Goal: Task Accomplishment & Management: Use online tool/utility

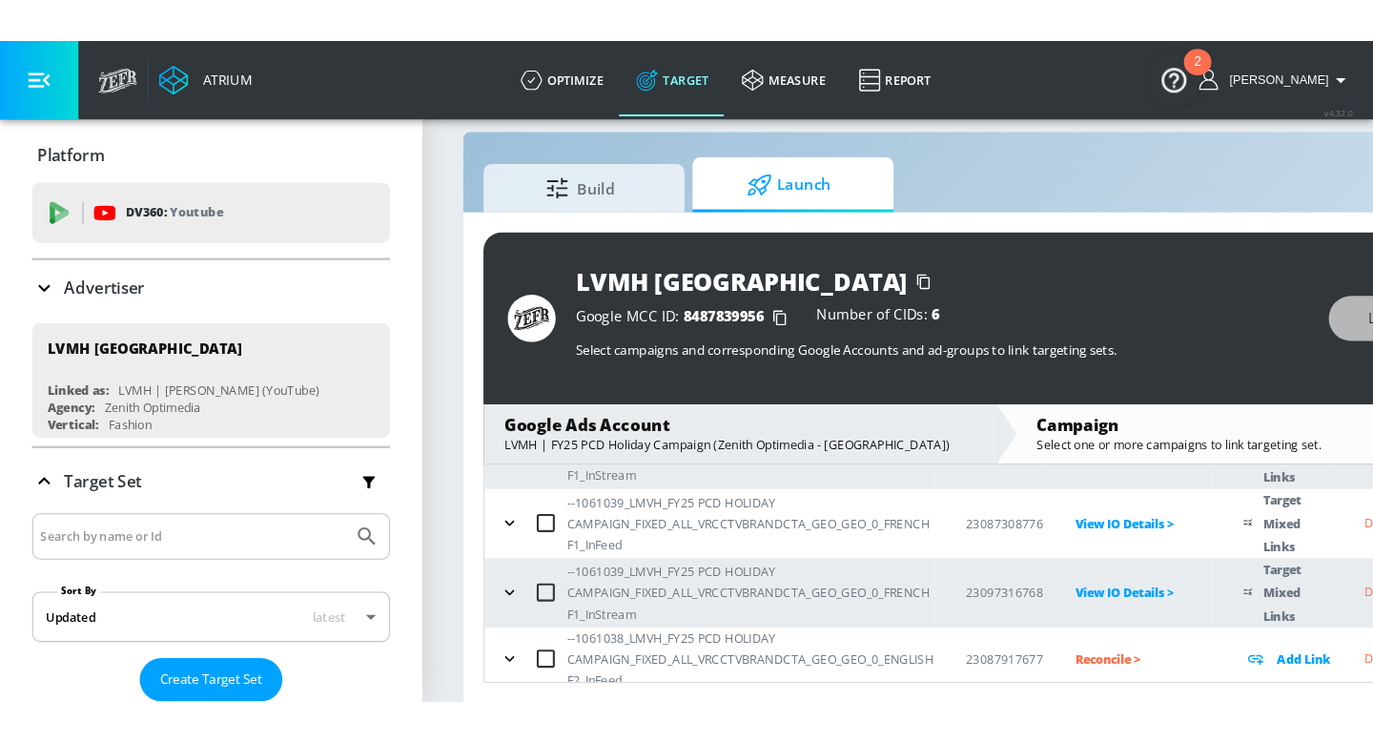
scroll to position [24, 0]
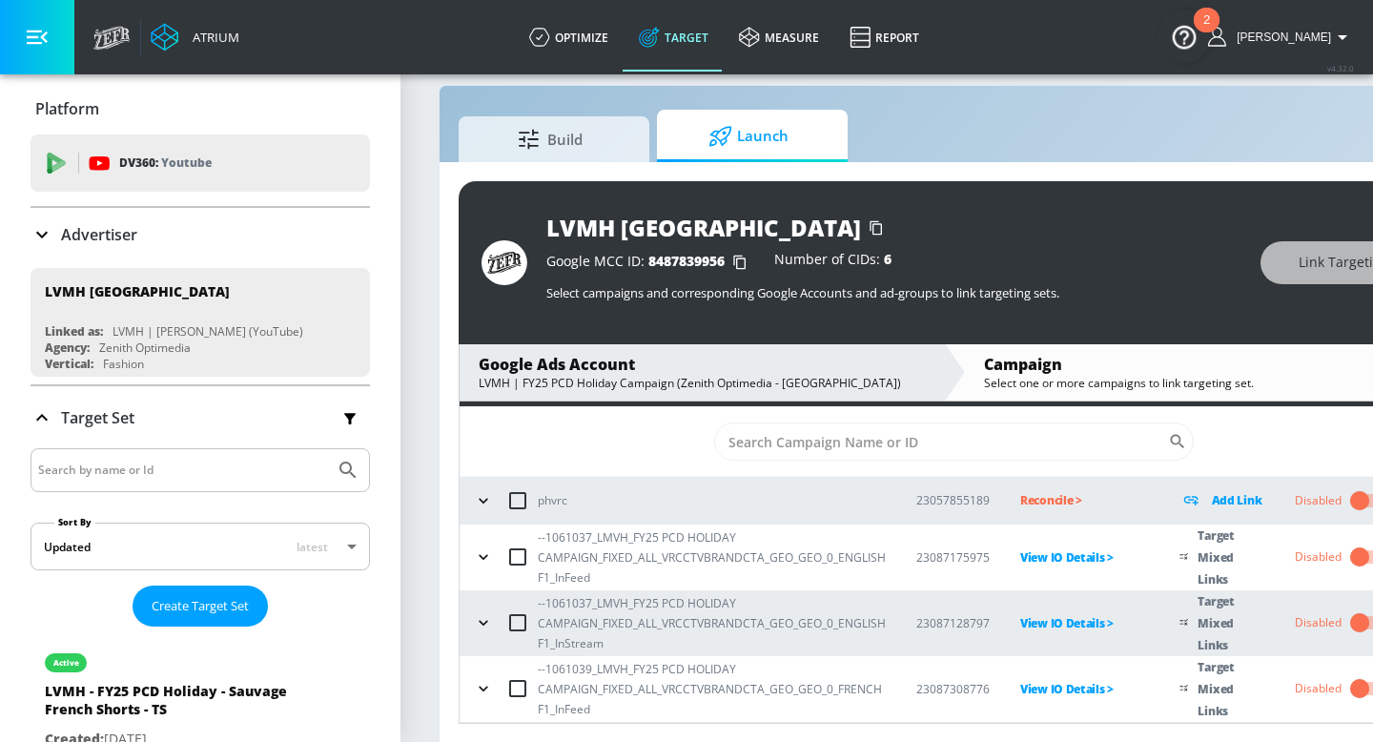
click at [31, 11] on button "button" at bounding box center [37, 37] width 74 height 74
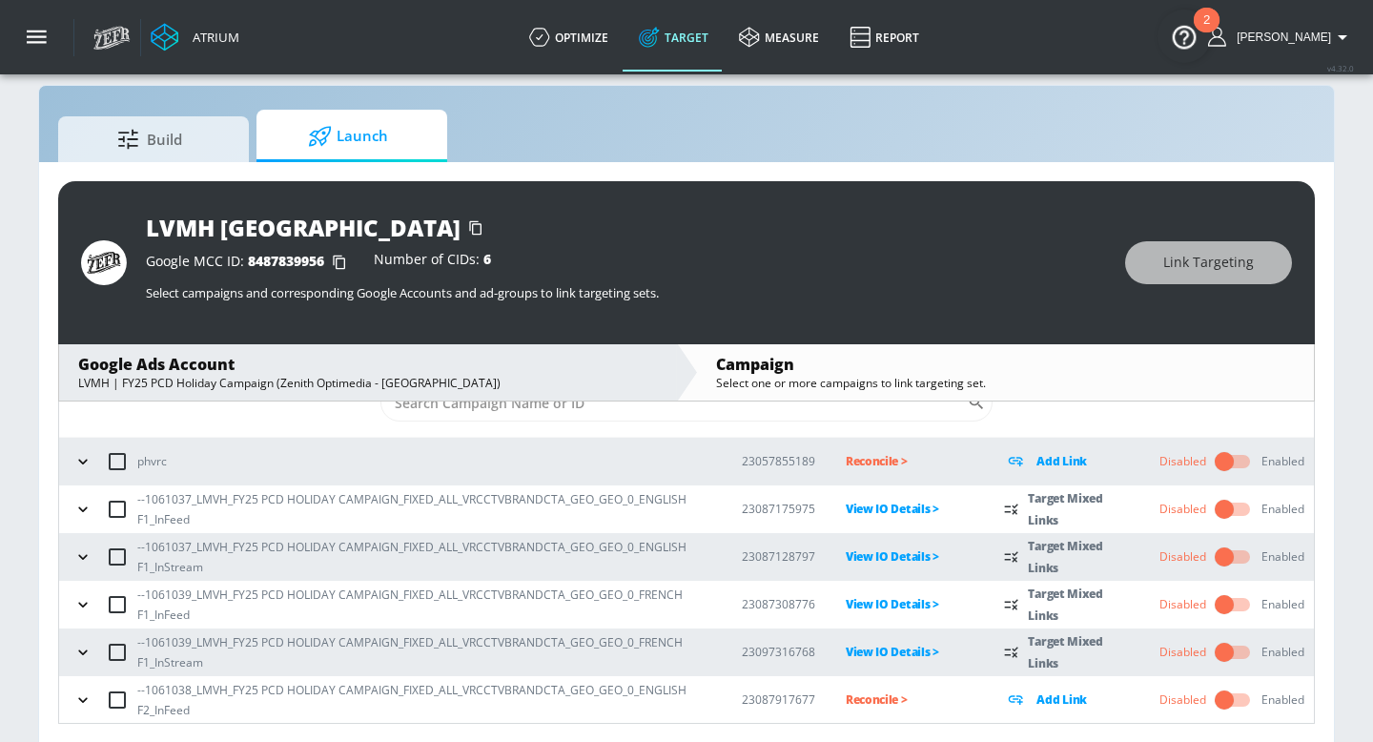
scroll to position [28, 0]
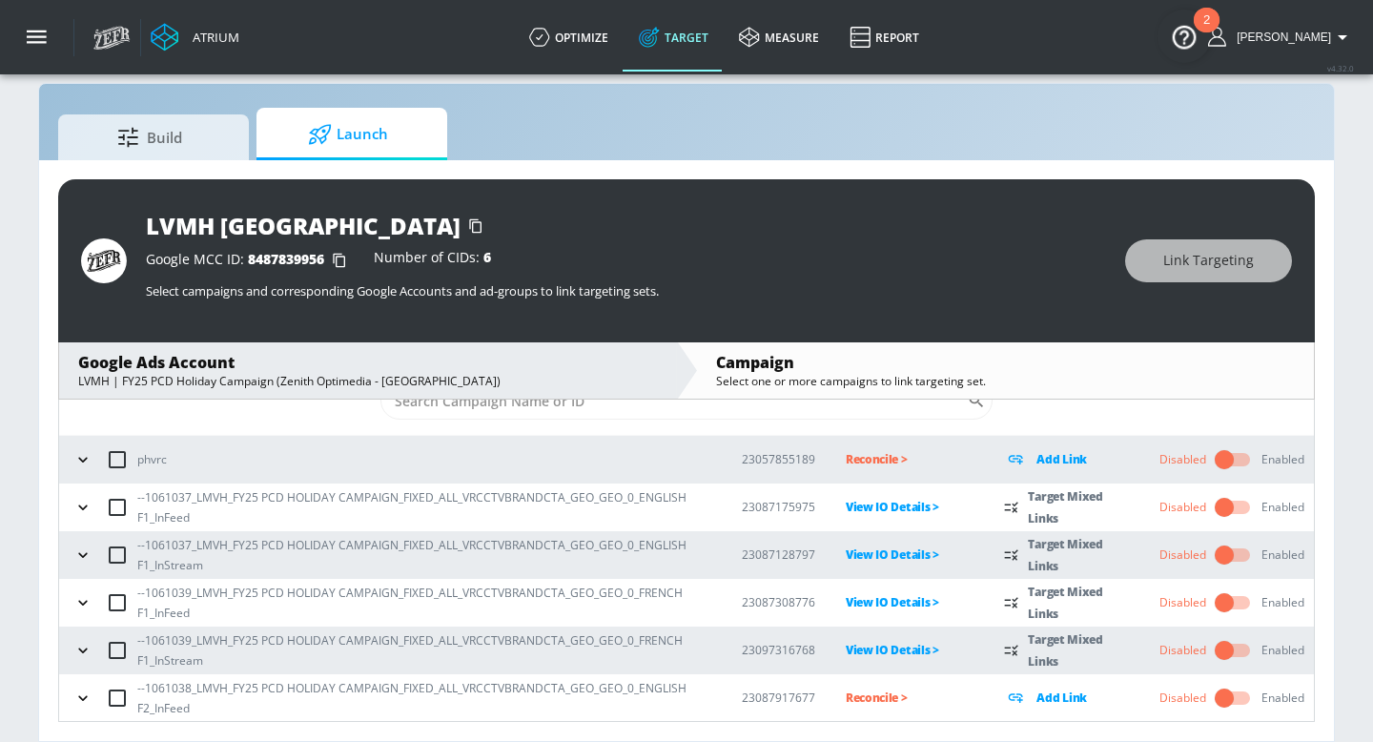
click at [76, 625] on icon "button" at bounding box center [82, 697] width 19 height 19
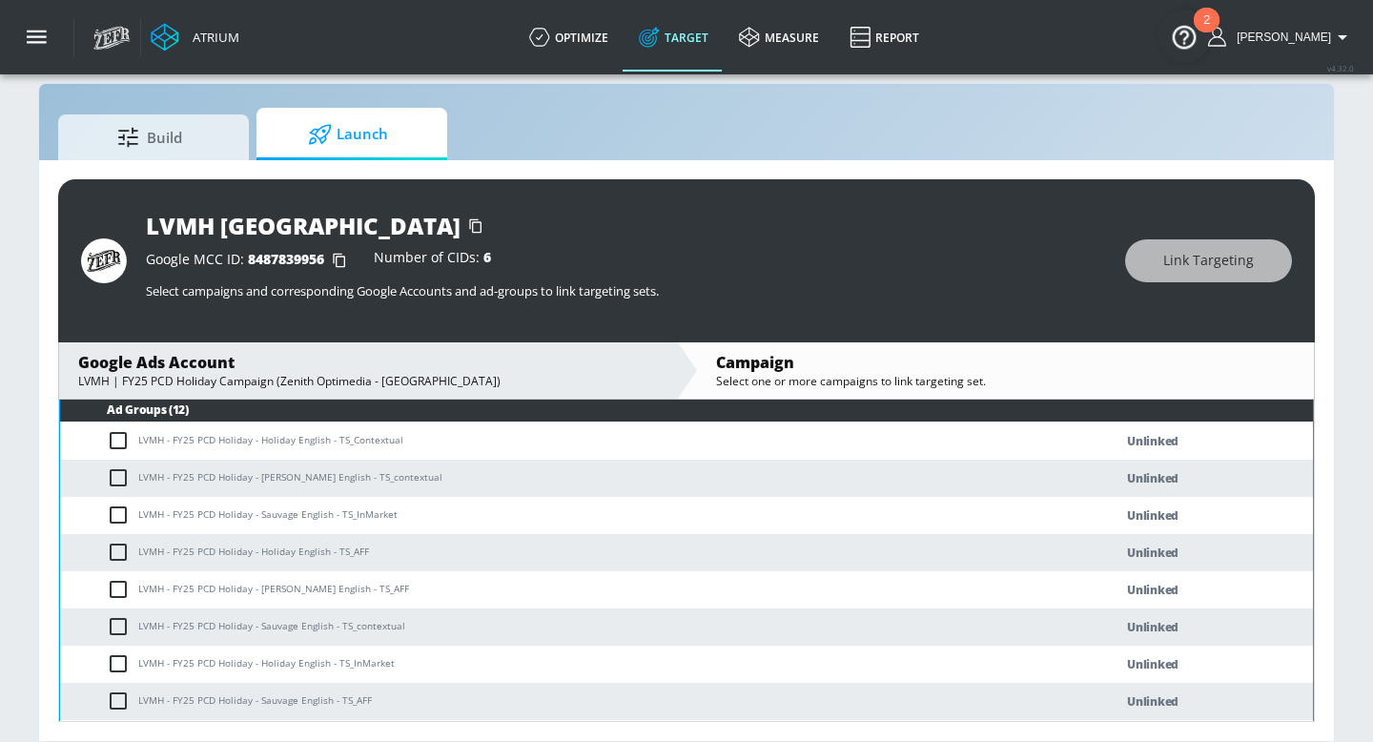
scroll to position [399, 0]
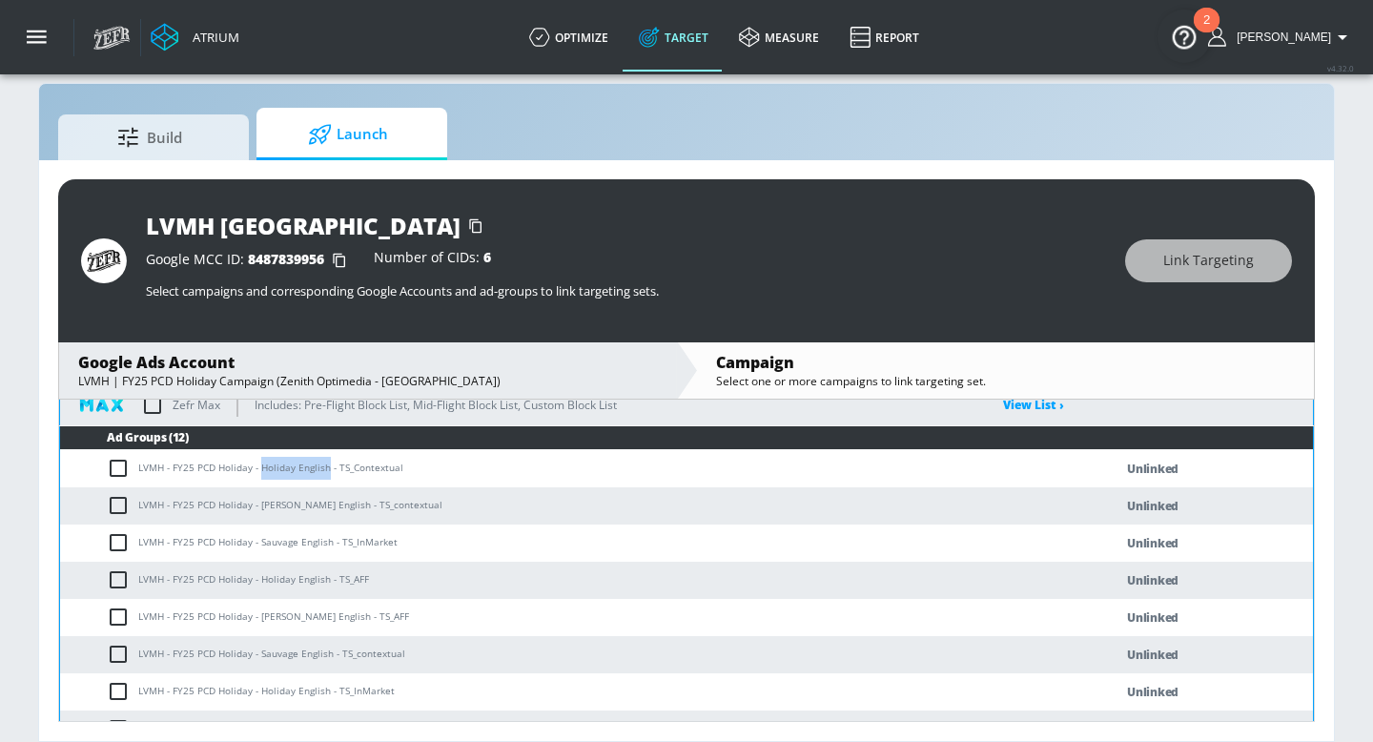
drag, startPoint x: 275, startPoint y: 484, endPoint x: 338, endPoint y: 484, distance: 62.9
click at [338, 484] on td "LVMH - FY25 PCD Holiday - Holiday English - TS_Contextual" at bounding box center [567, 468] width 1014 height 37
copy td "Holiday English"
click at [132, 479] on input "checkbox" at bounding box center [122, 468] width 31 height 23
checkbox input "true"
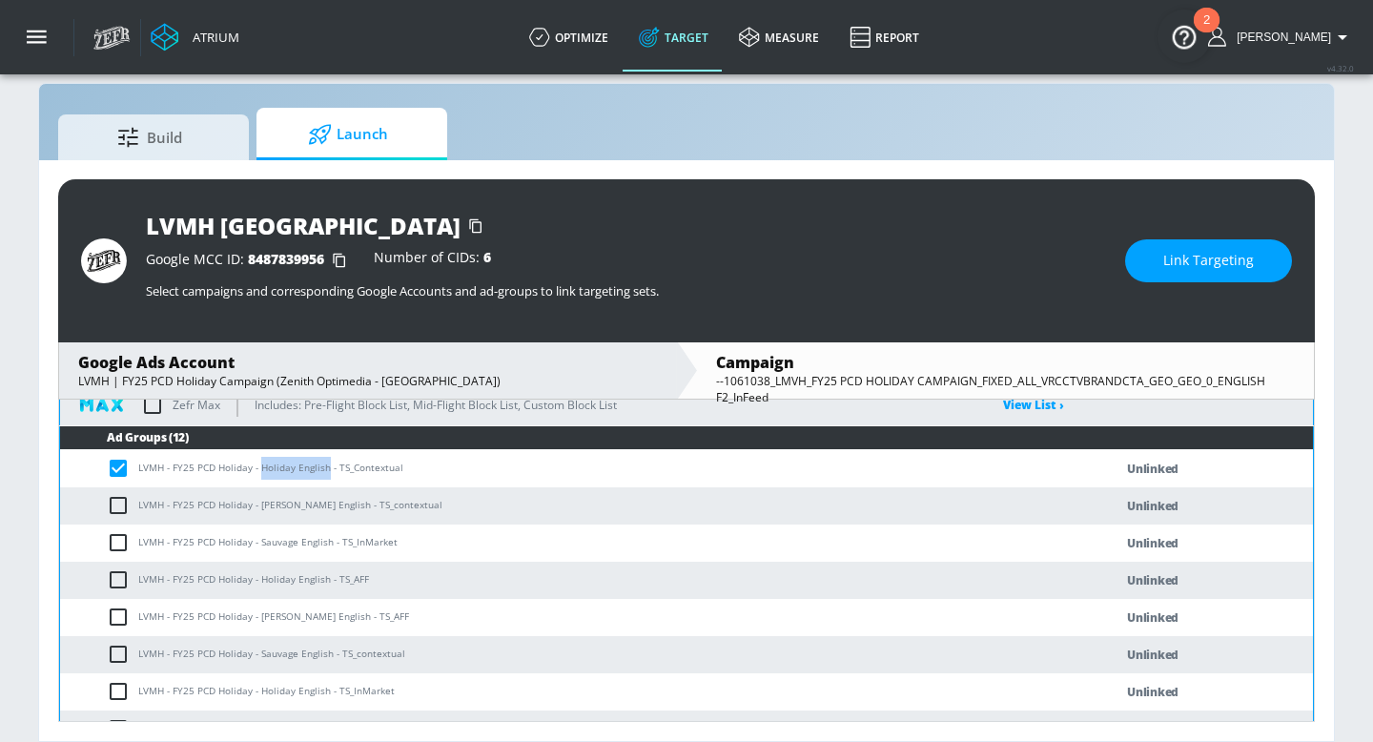
scroll to position [433, 0]
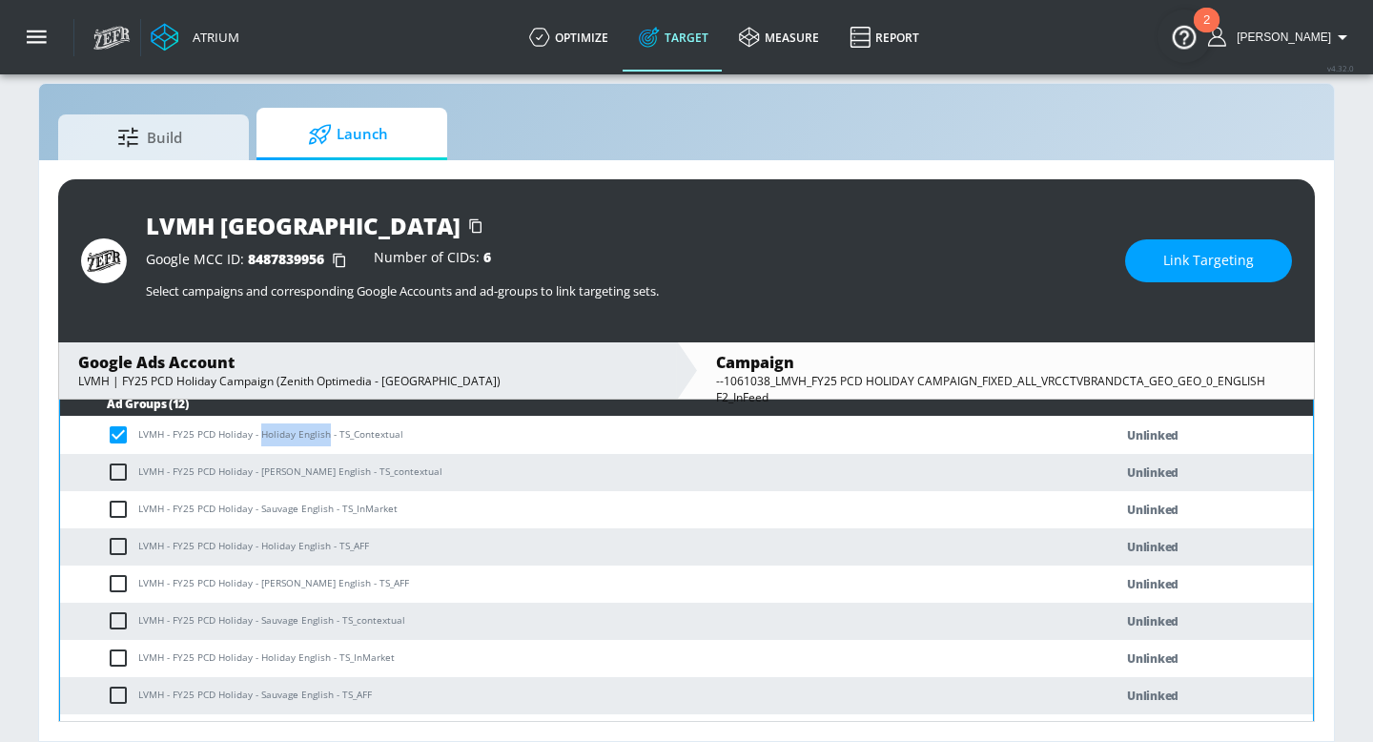
click at [138, 555] on input "checkbox" at bounding box center [122, 546] width 31 height 23
checkbox input "true"
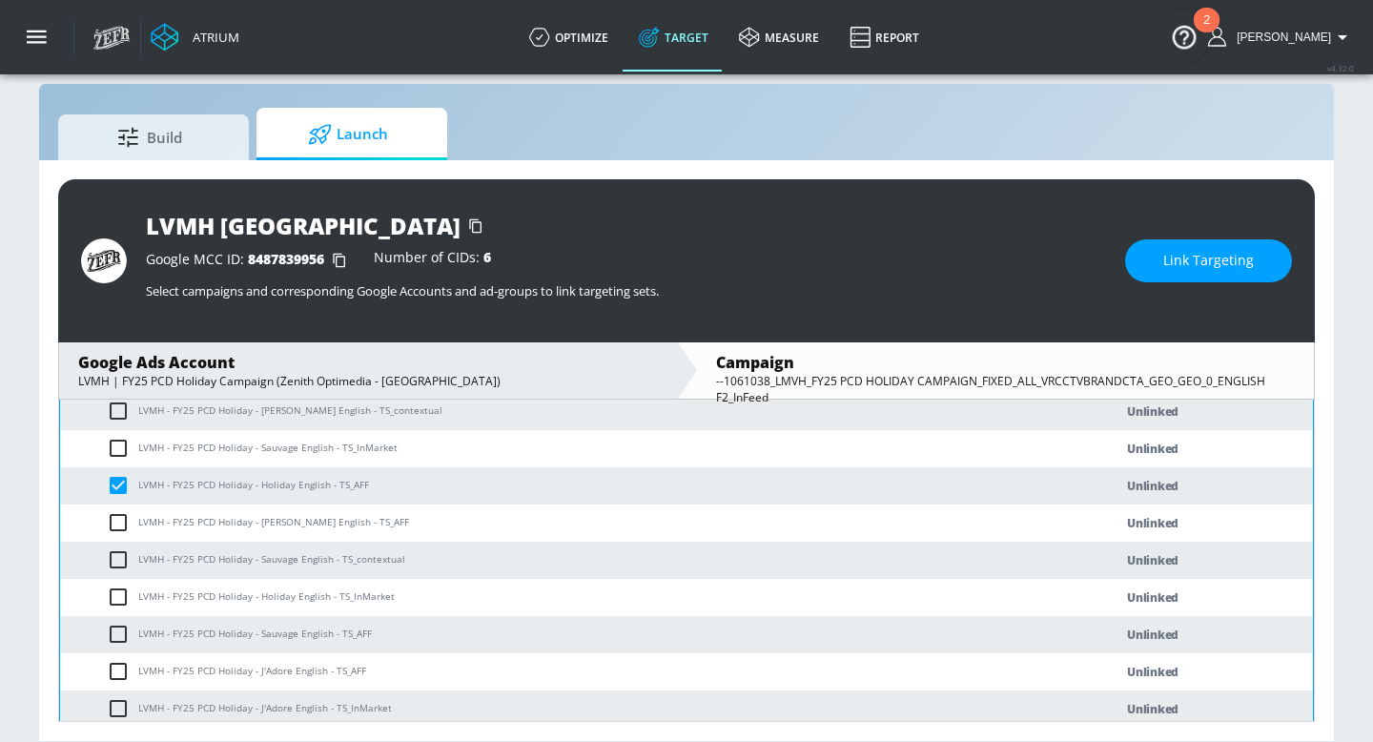
scroll to position [496, 0]
click at [124, 602] on input "checkbox" at bounding box center [122, 594] width 31 height 23
checkbox input "true"
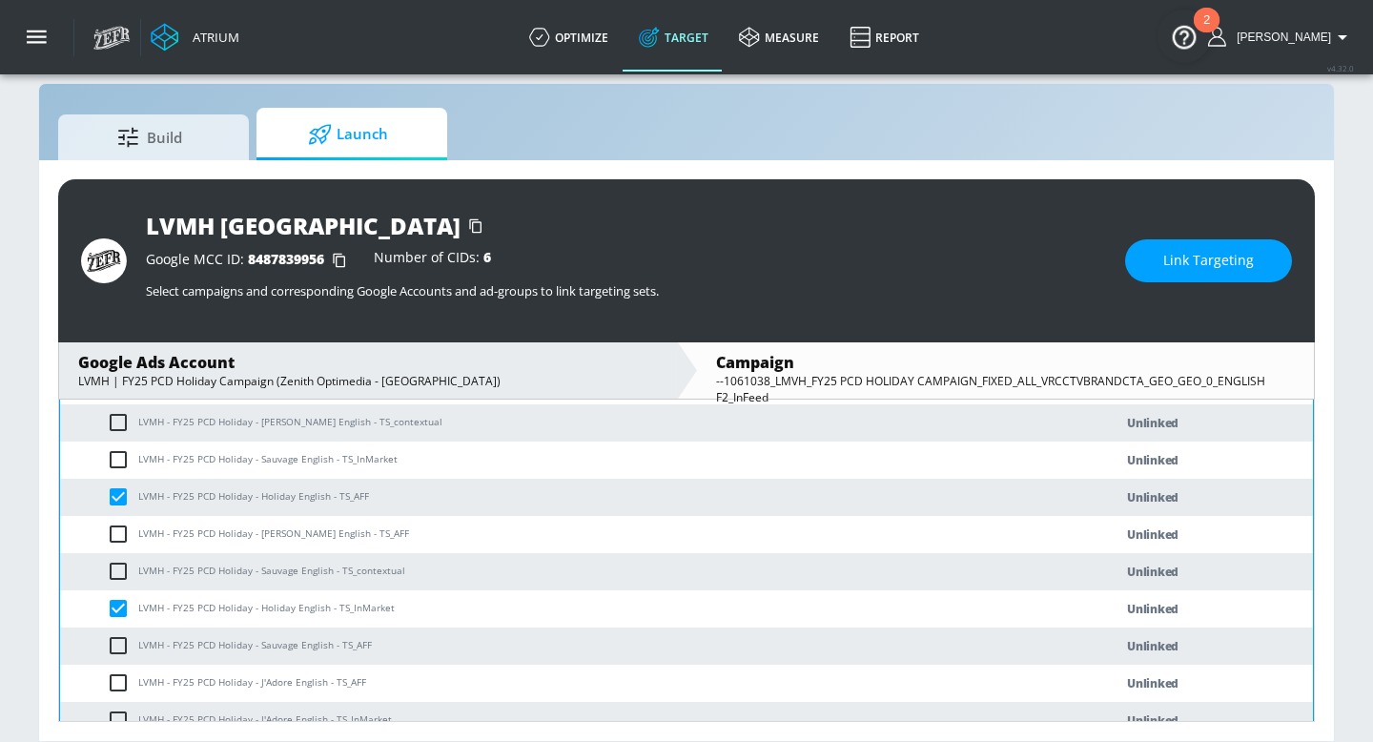
scroll to position [475, 0]
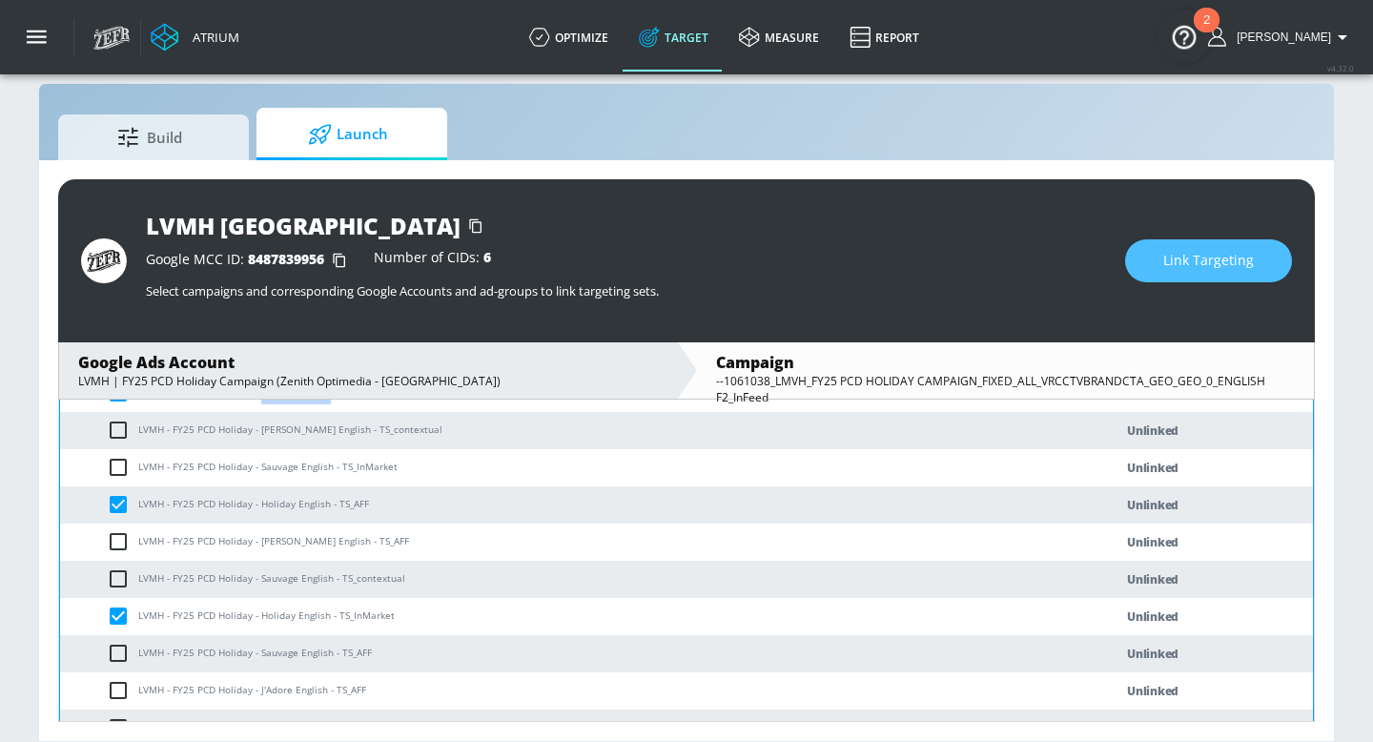
click at [1203, 269] on span "Link Targeting" at bounding box center [1208, 261] width 91 height 24
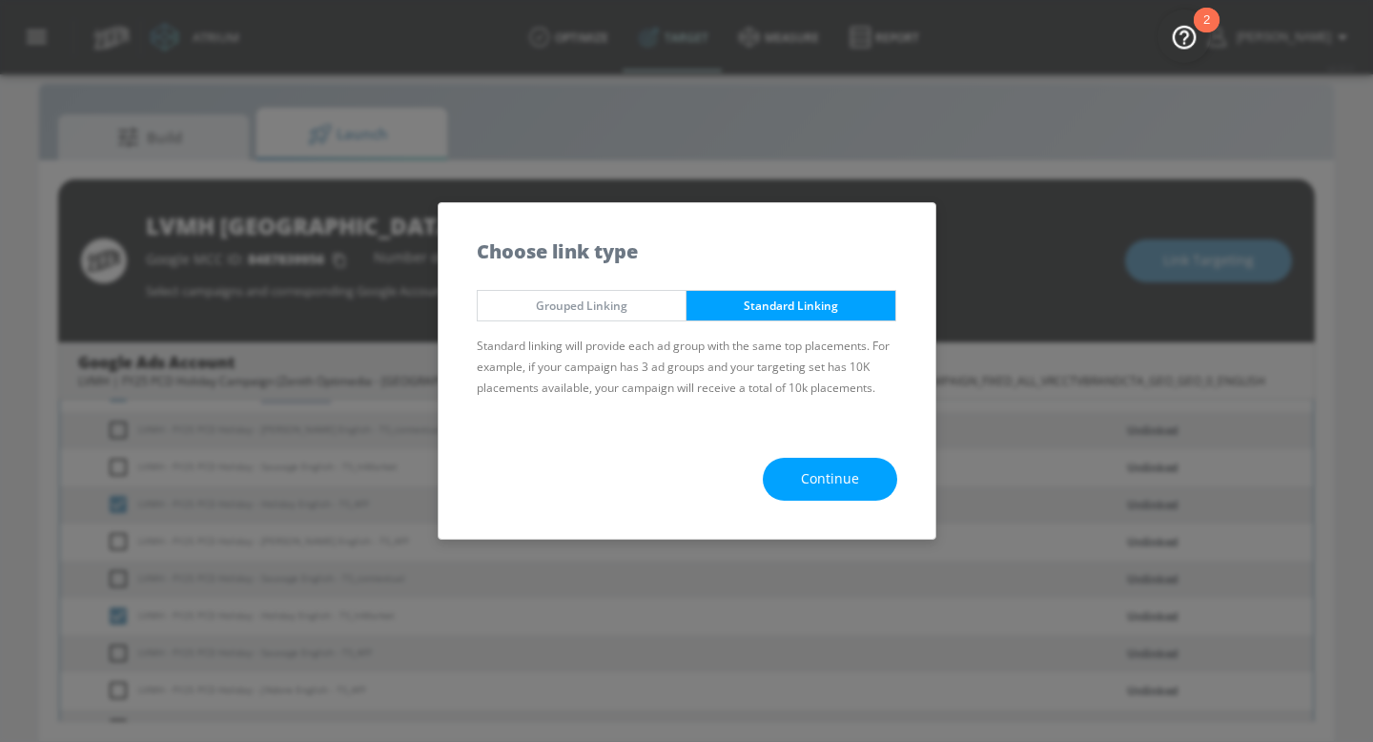
click at [809, 493] on button "Continue" at bounding box center [830, 479] width 134 height 43
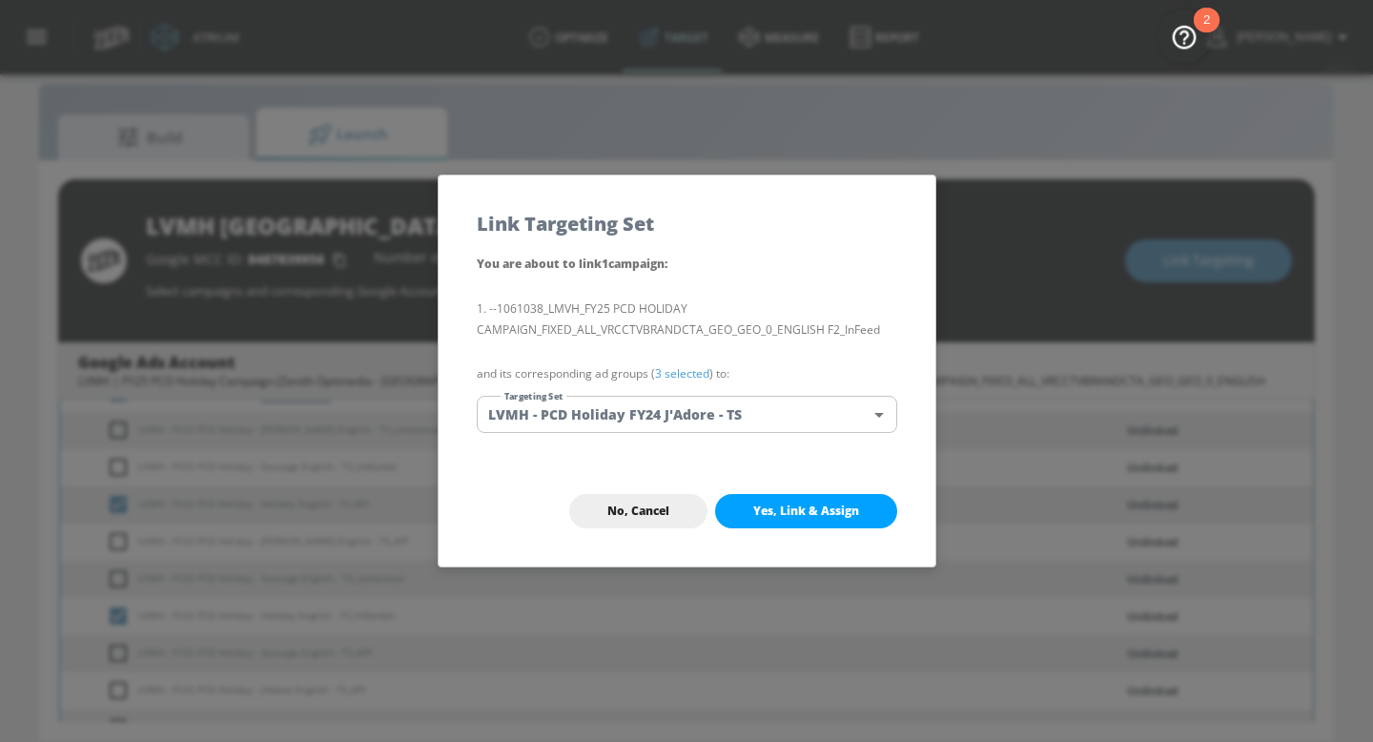
click at [687, 414] on body "Atrium optimize Target measure Report optimize Target measure Report v 4.32.0 N…" at bounding box center [686, 356] width 1373 height 769
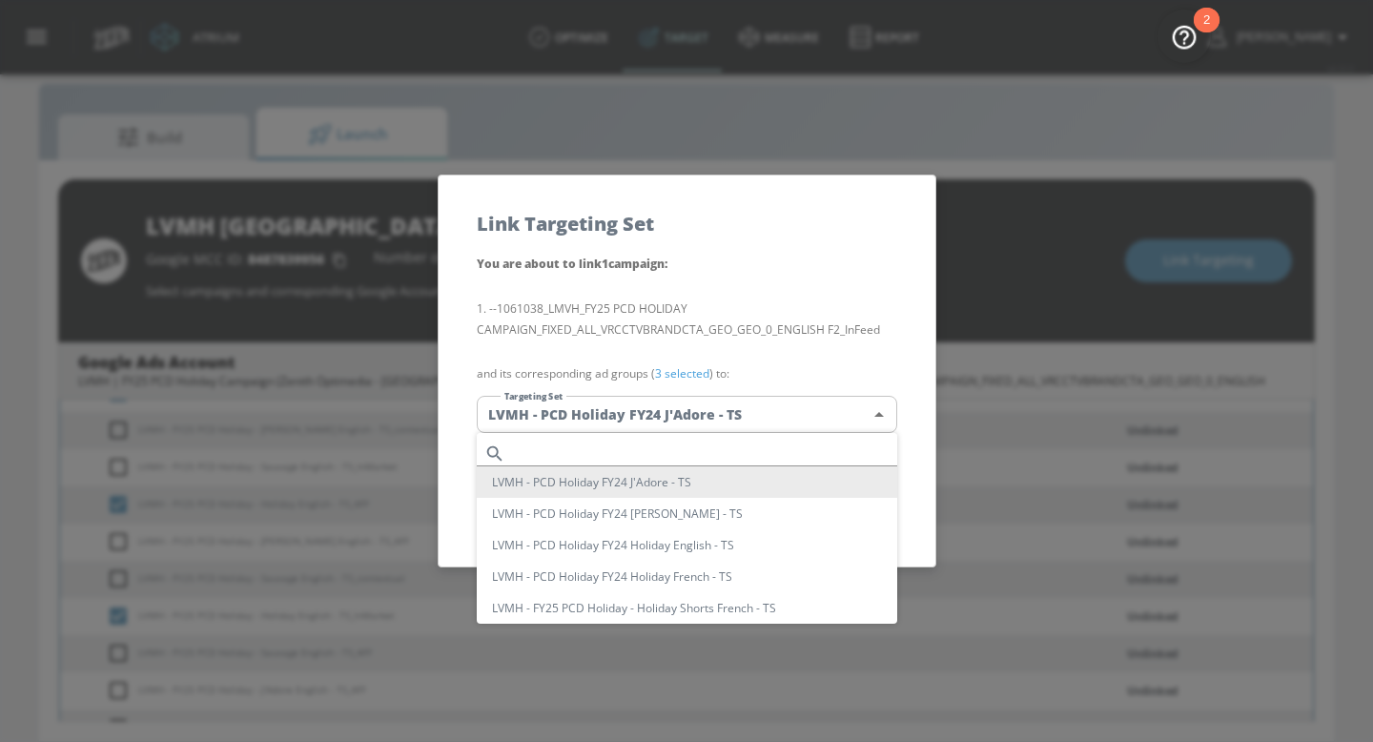
click at [585, 448] on input "text" at bounding box center [705, 453] width 384 height 26
paste input "Holiday English"
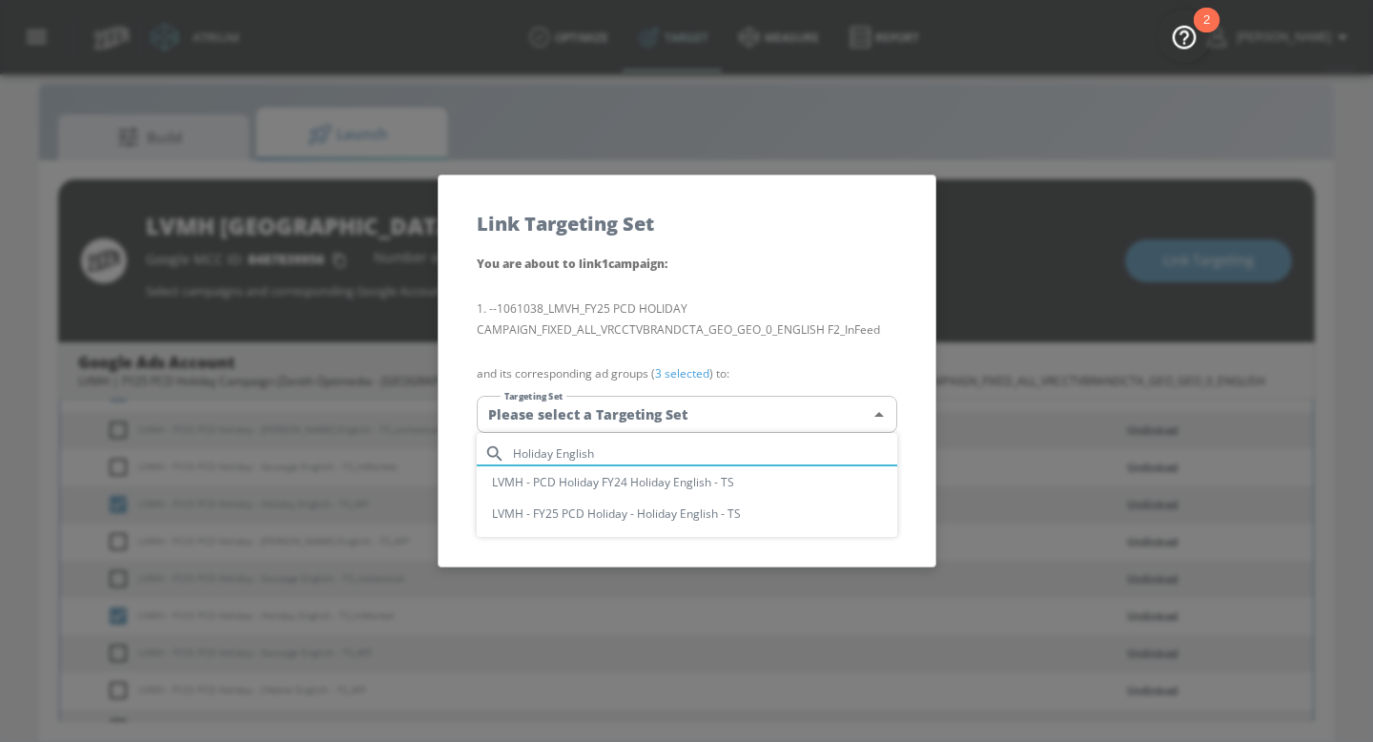
type input "Holiday English"
click at [590, 533] on ul "Holiday English LVMH - PCD Holiday FY24 Holiday English - TS LVMH - FY25 PCD Ho…" at bounding box center [687, 485] width 420 height 104
click at [786, 290] on div at bounding box center [686, 371] width 1373 height 742
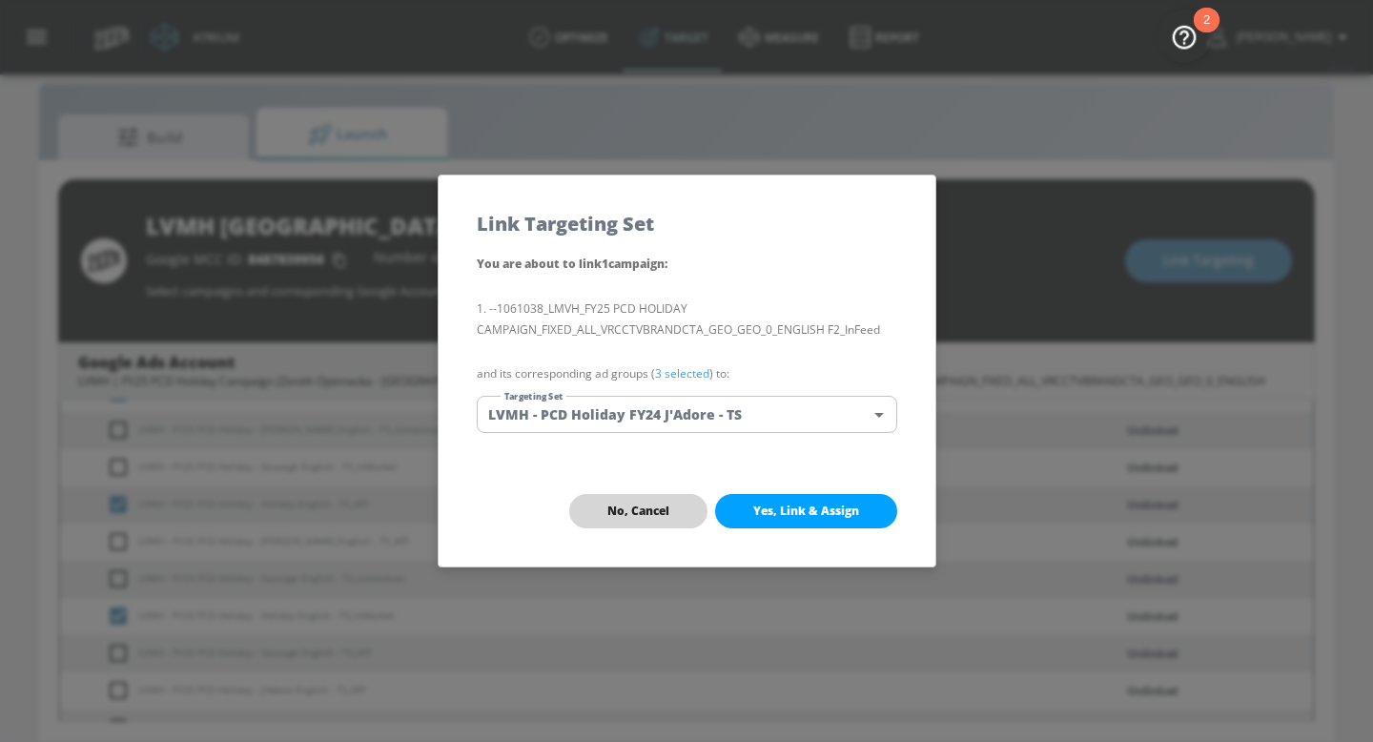
click at [637, 510] on span "No, Cancel" at bounding box center [638, 510] width 62 height 15
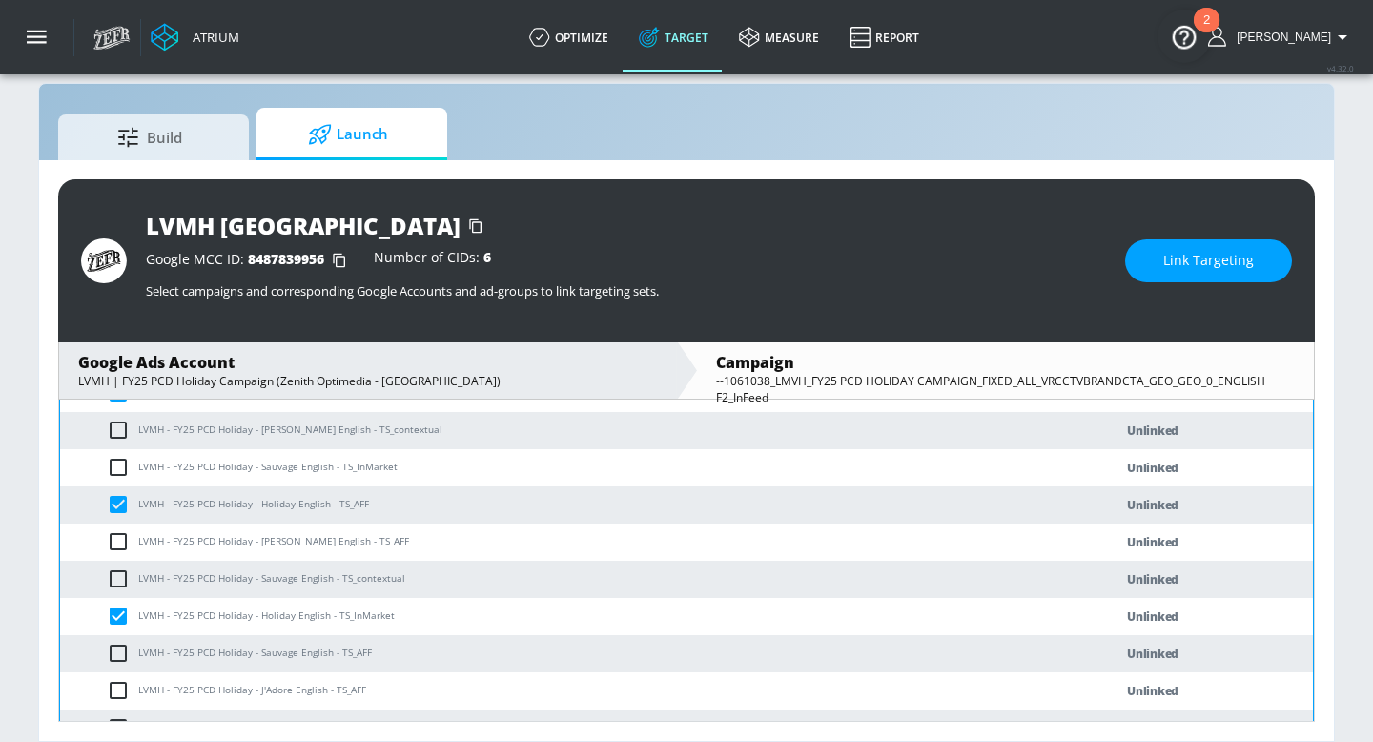
click at [1185, 248] on button "Link Targeting" at bounding box center [1208, 260] width 167 height 43
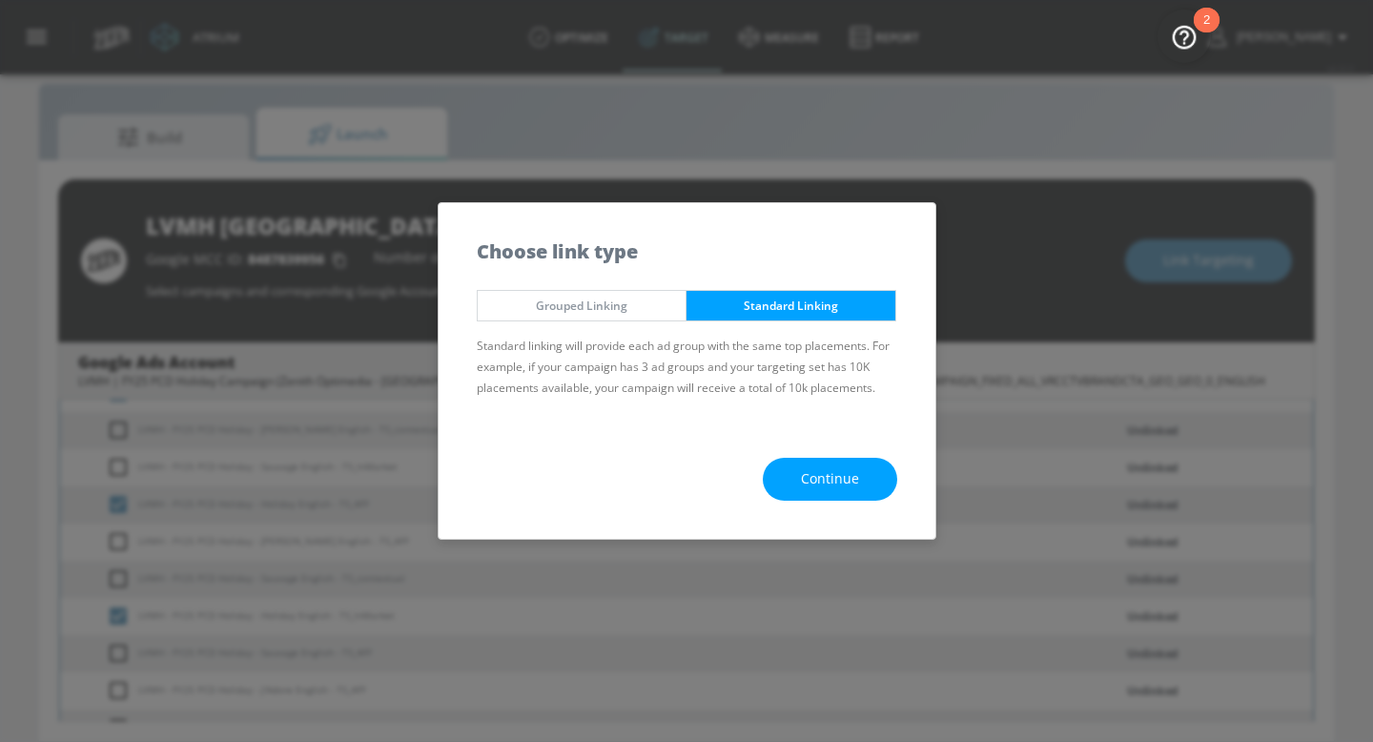
click at [805, 465] on button "Continue" at bounding box center [830, 479] width 134 height 43
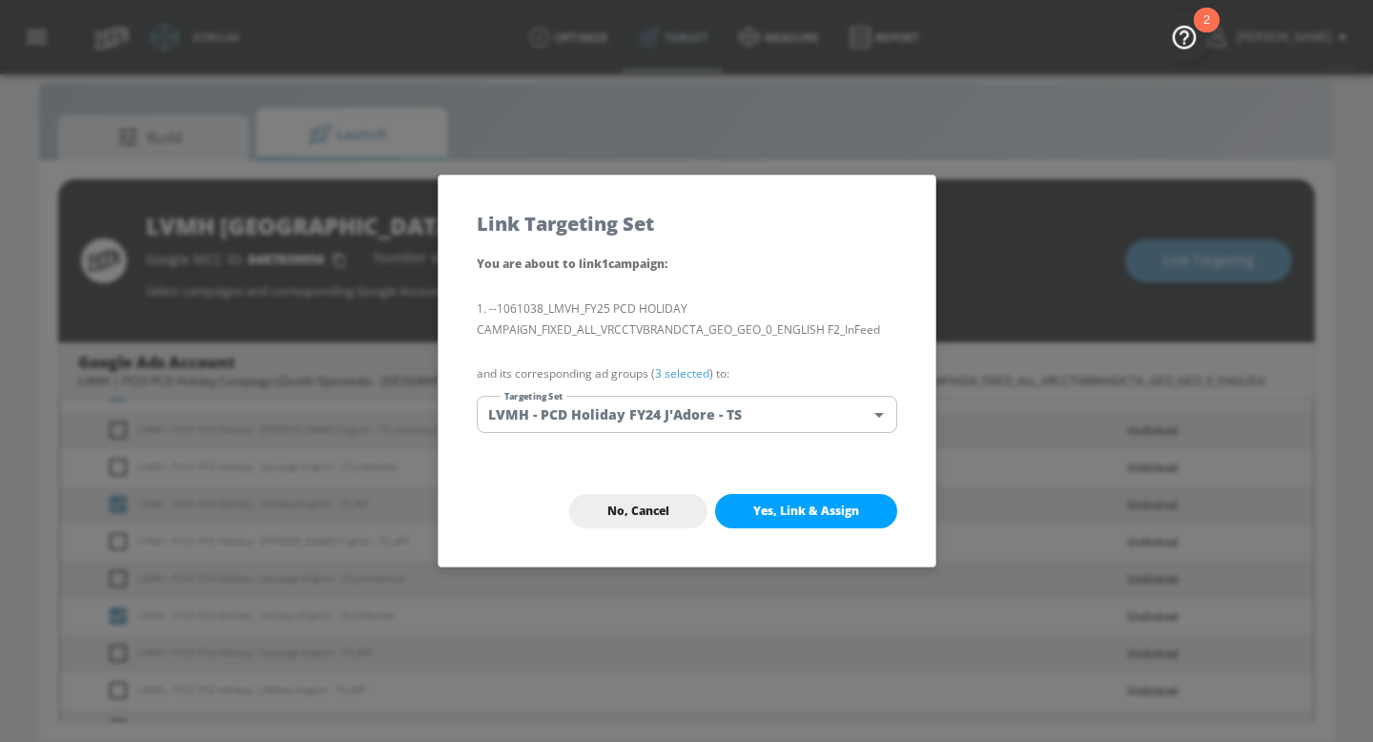
click at [719, 414] on body "Atrium optimize Target measure Report optimize Target measure Report v 4.32.0 N…" at bounding box center [686, 356] width 1373 height 769
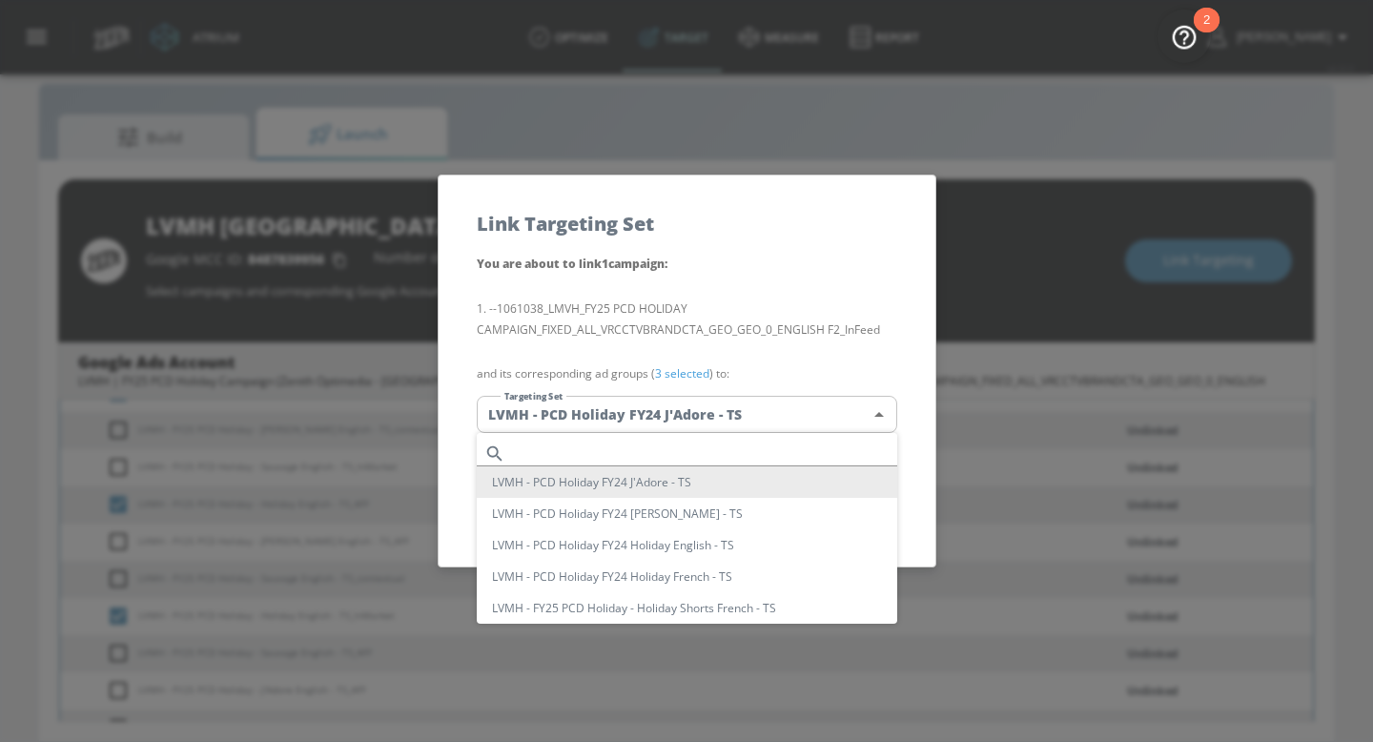
click at [564, 447] on input "text" at bounding box center [705, 453] width 384 height 26
paste input "Holiday English"
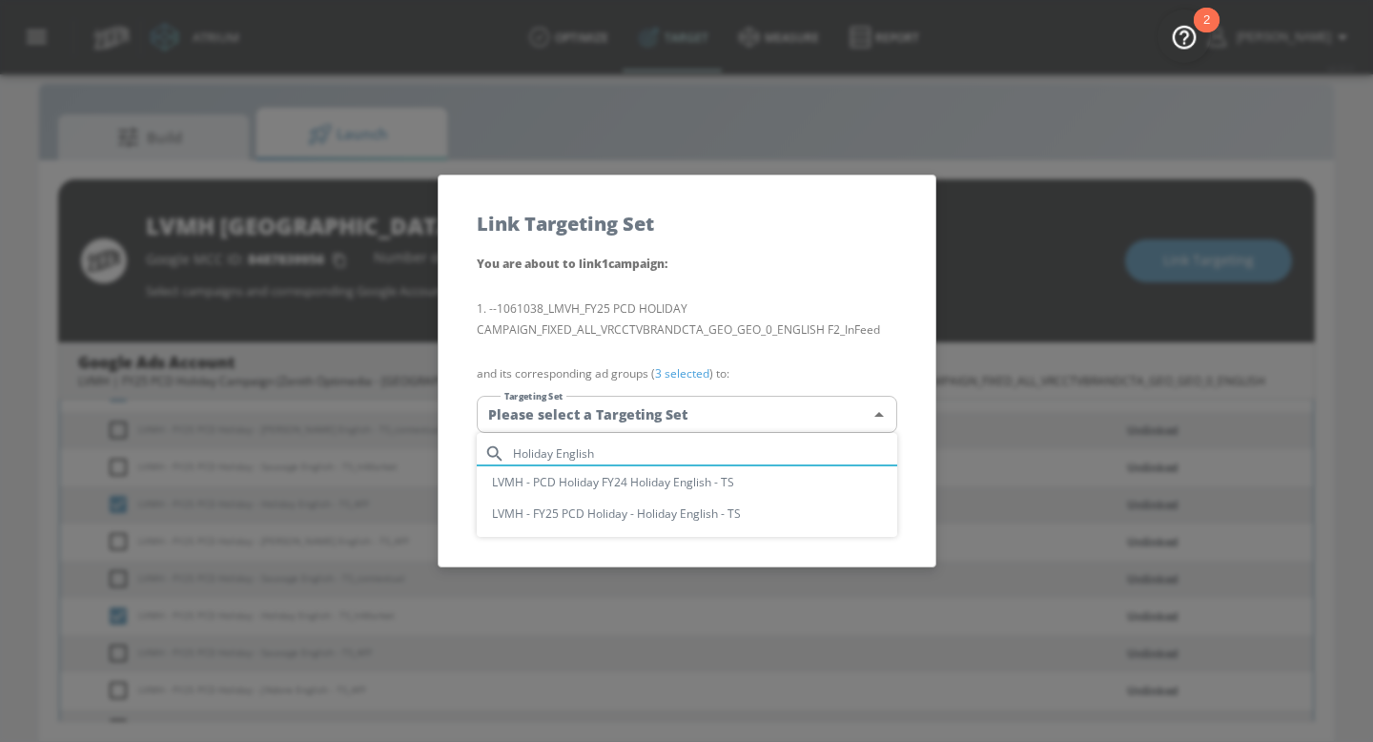
type input "Holiday English"
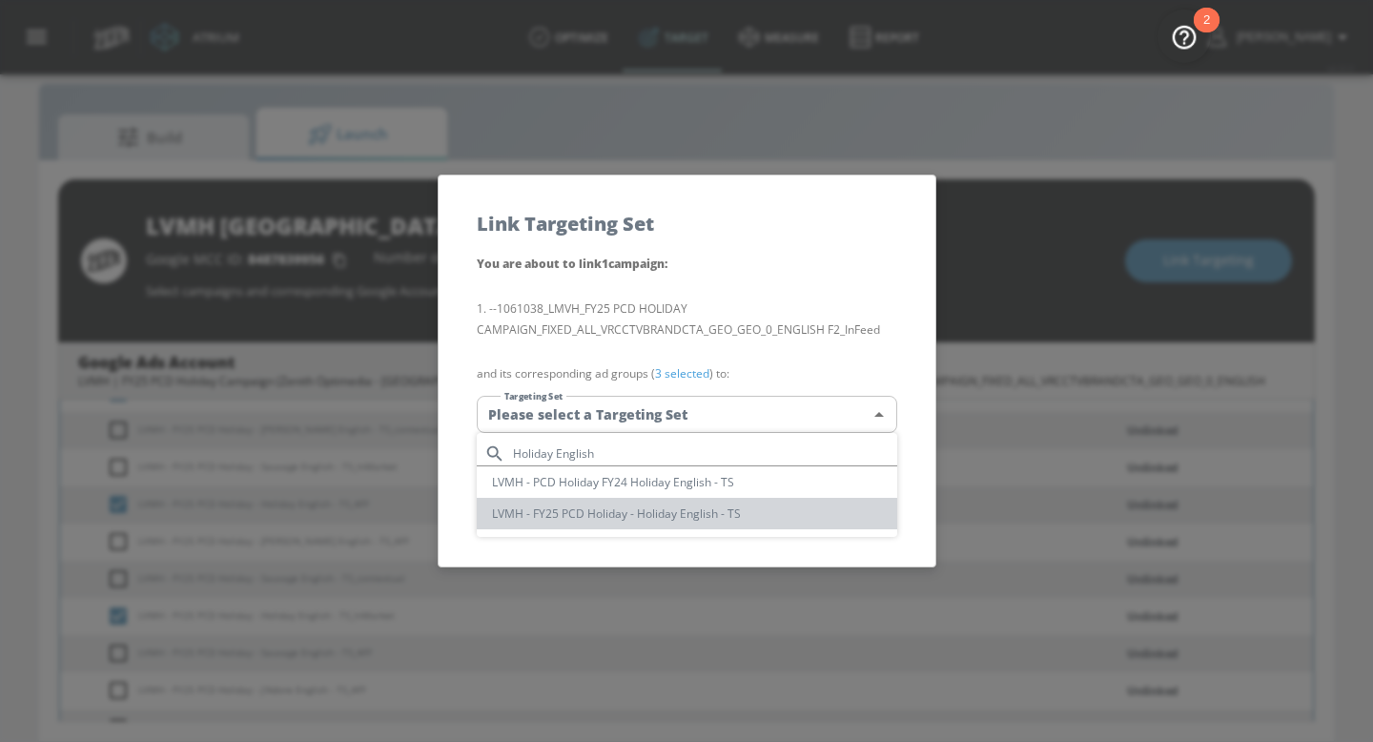
click at [544, 519] on li "LVMH - FY25 PCD Holiday - Holiday English - TS" at bounding box center [687, 513] width 420 height 31
type input "b646d5d9-0287-4926-9d4d-e9a2cc86a912"
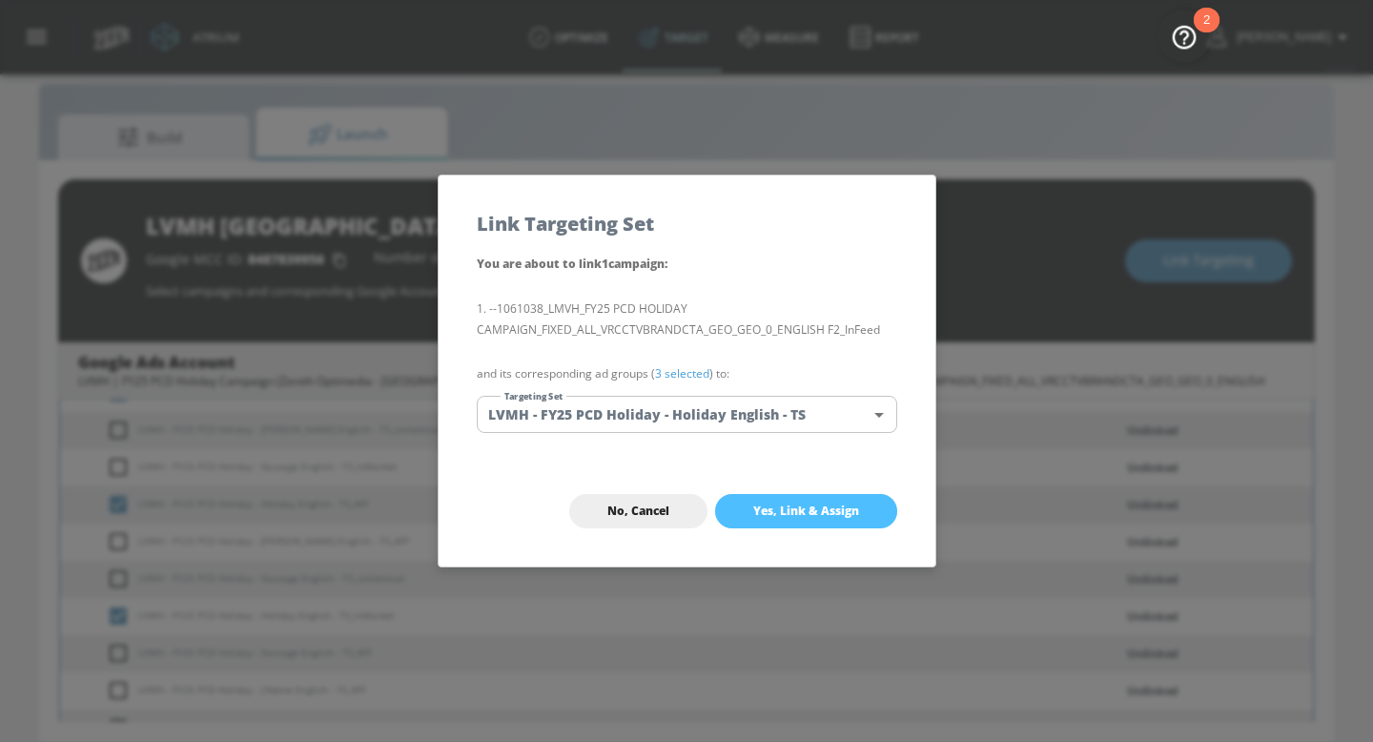
click at [780, 512] on span "Yes, Link & Assign" at bounding box center [806, 510] width 106 height 15
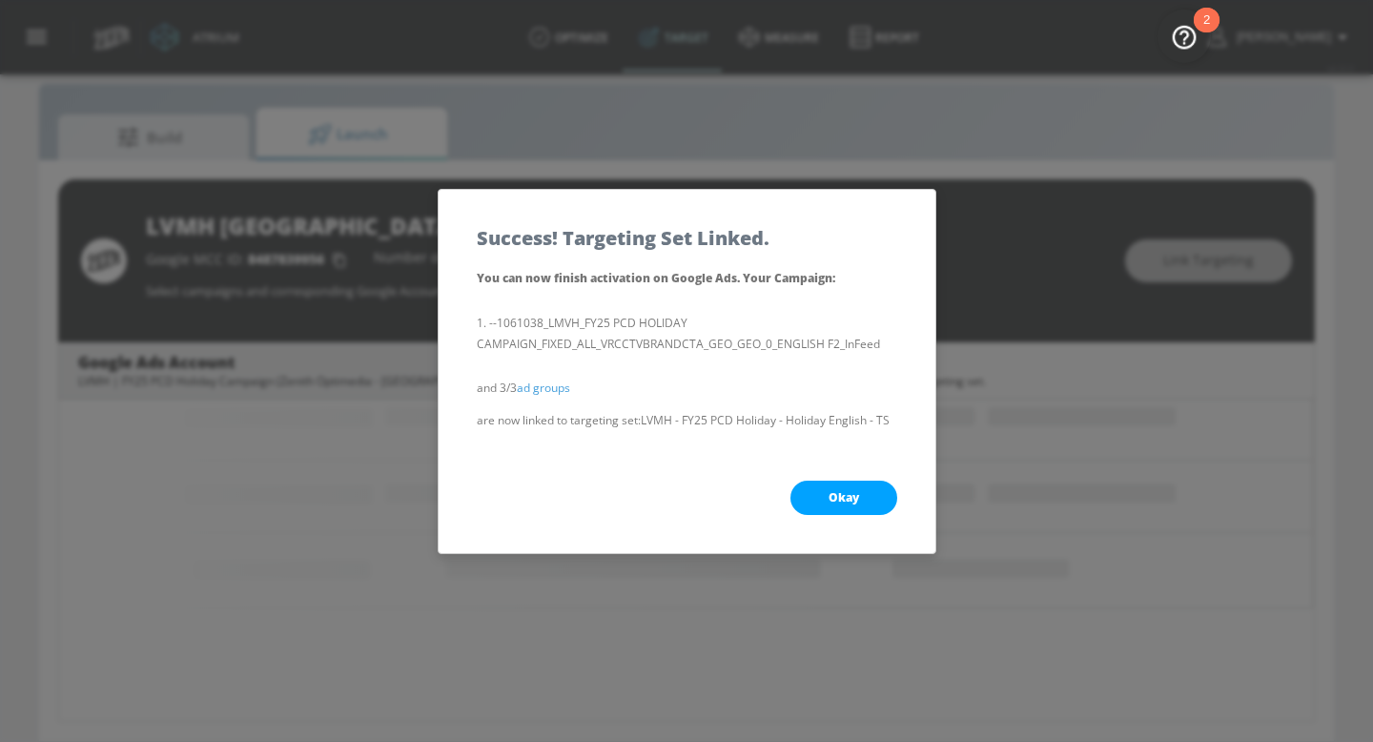
scroll to position [373, 0]
click at [818, 494] on button "Okay" at bounding box center [843, 497] width 107 height 34
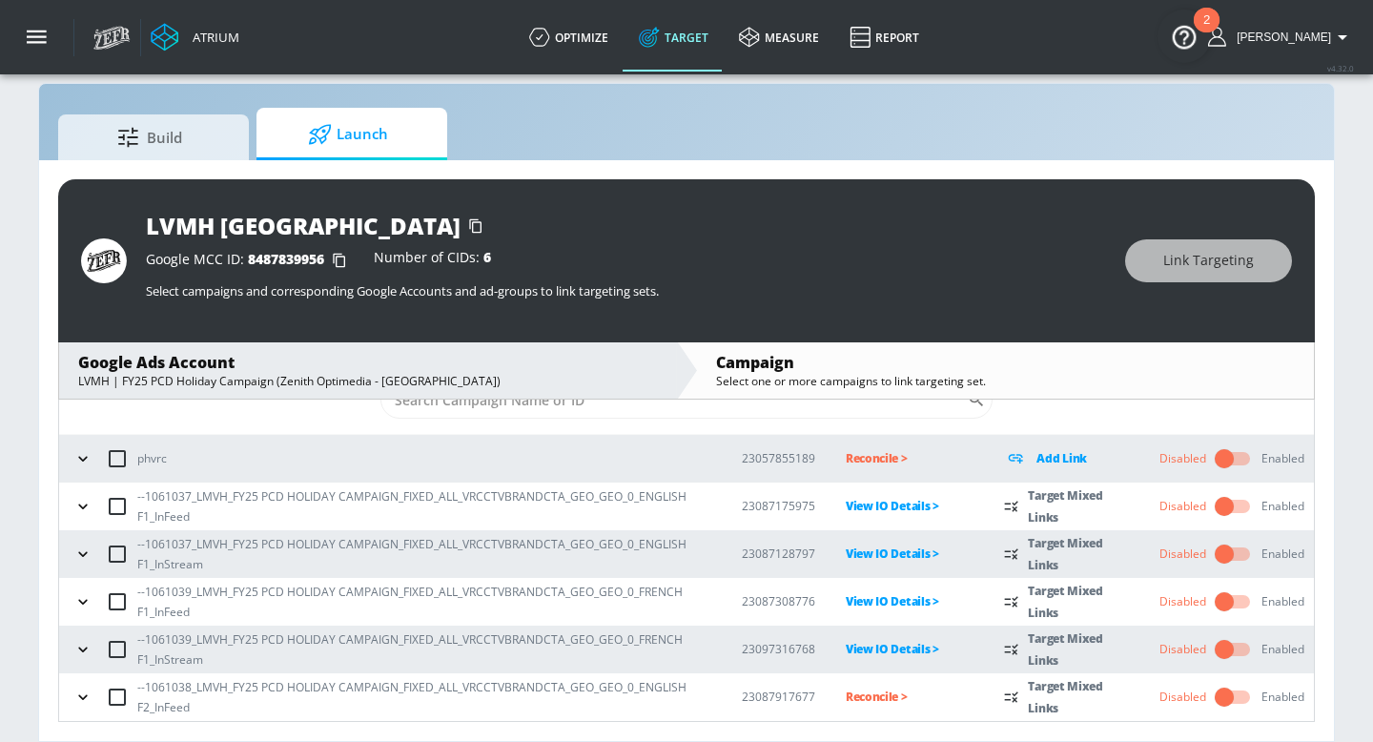
scroll to position [63, 0]
click at [78, 625] on icon "button" at bounding box center [82, 697] width 9 height 5
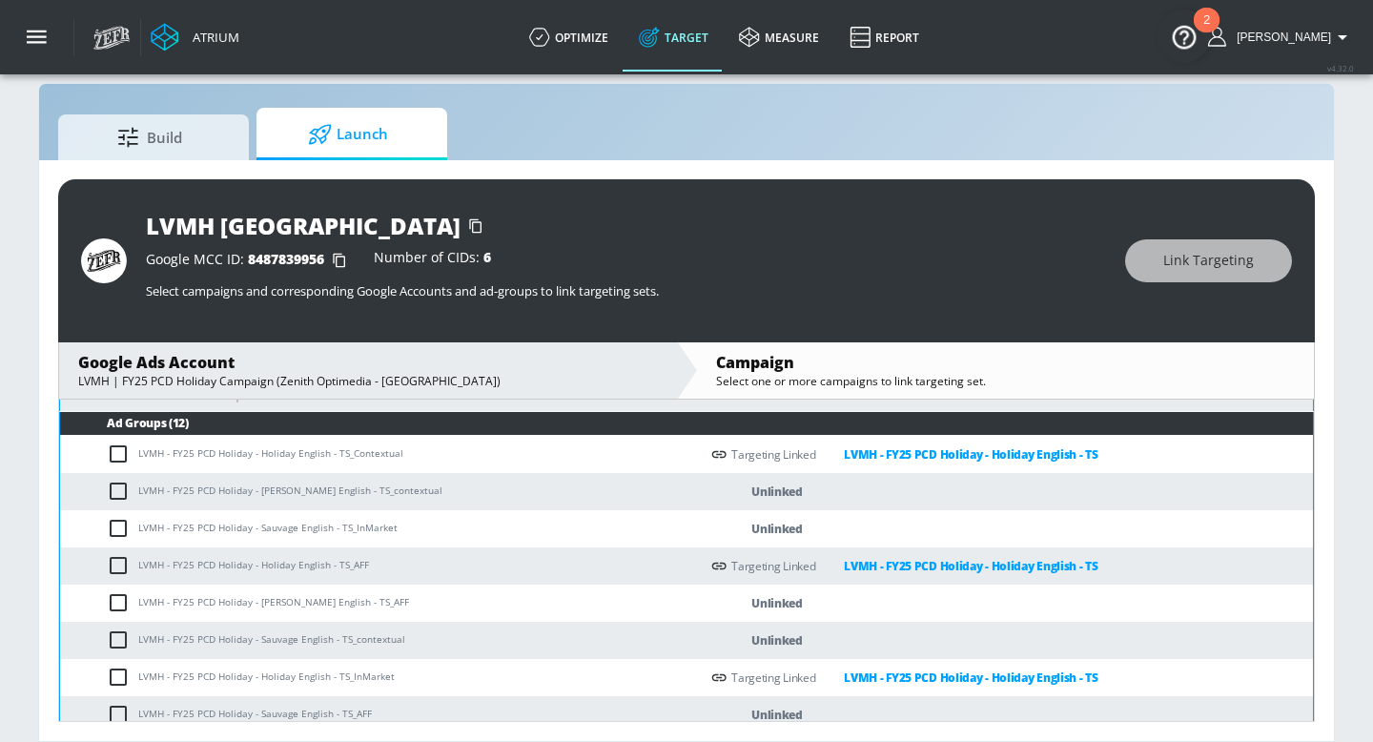
scroll to position [410, 0]
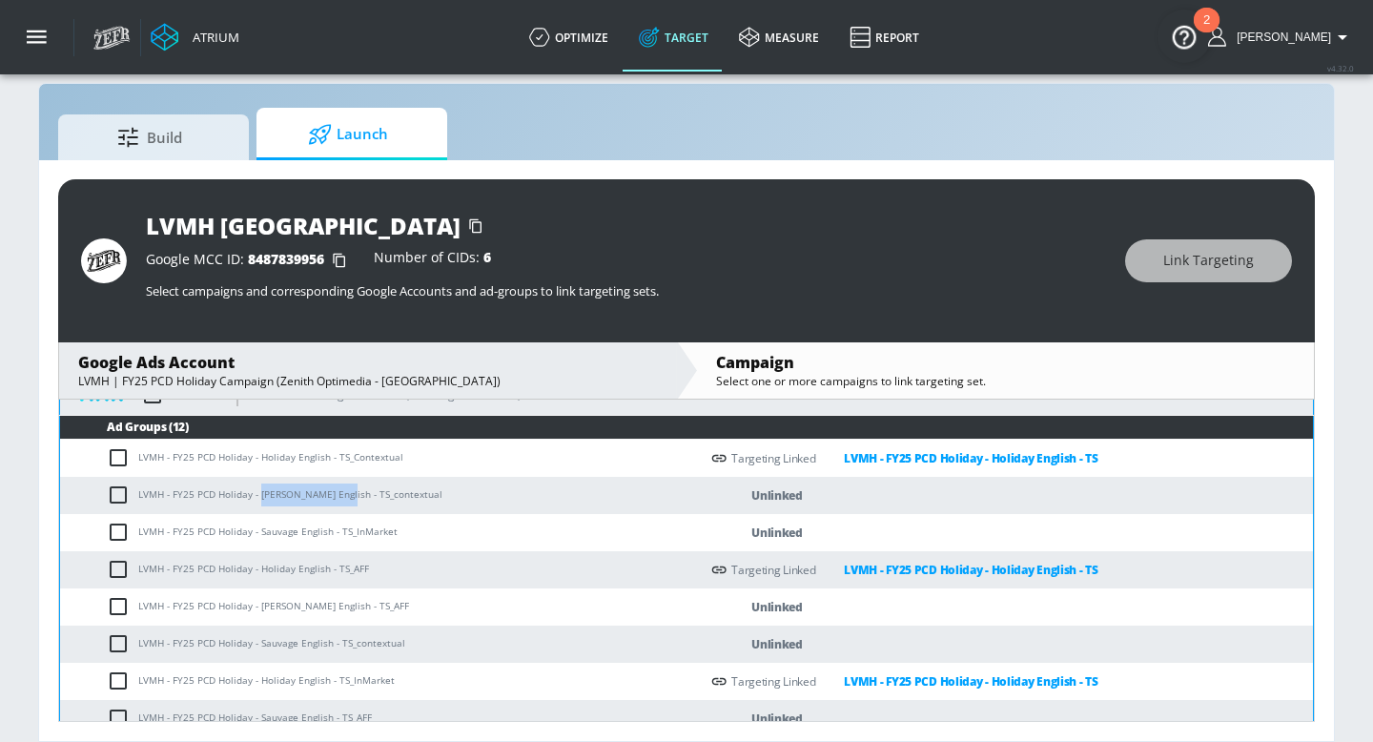
drag, startPoint x: 276, startPoint y: 509, endPoint x: 351, endPoint y: 511, distance: 74.4
click at [351, 511] on td "LVMH - FY25 PCD Holiday - Miss Dior English - TS_contextual" at bounding box center [379, 495] width 639 height 37
copy td "Miss Dior English"
click at [138, 506] on input "checkbox" at bounding box center [122, 494] width 31 height 23
checkbox input "true"
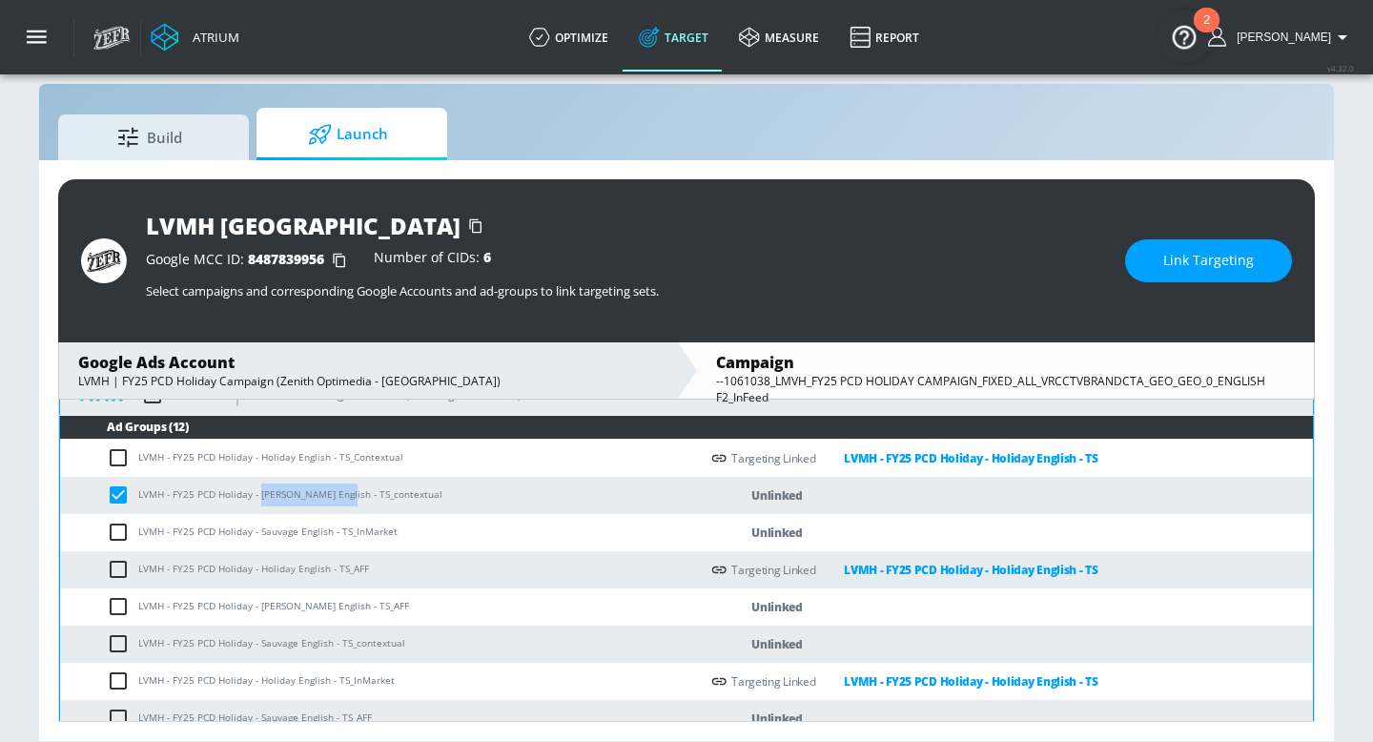
click at [127, 618] on input "checkbox" at bounding box center [122, 606] width 31 height 23
checkbox input "true"
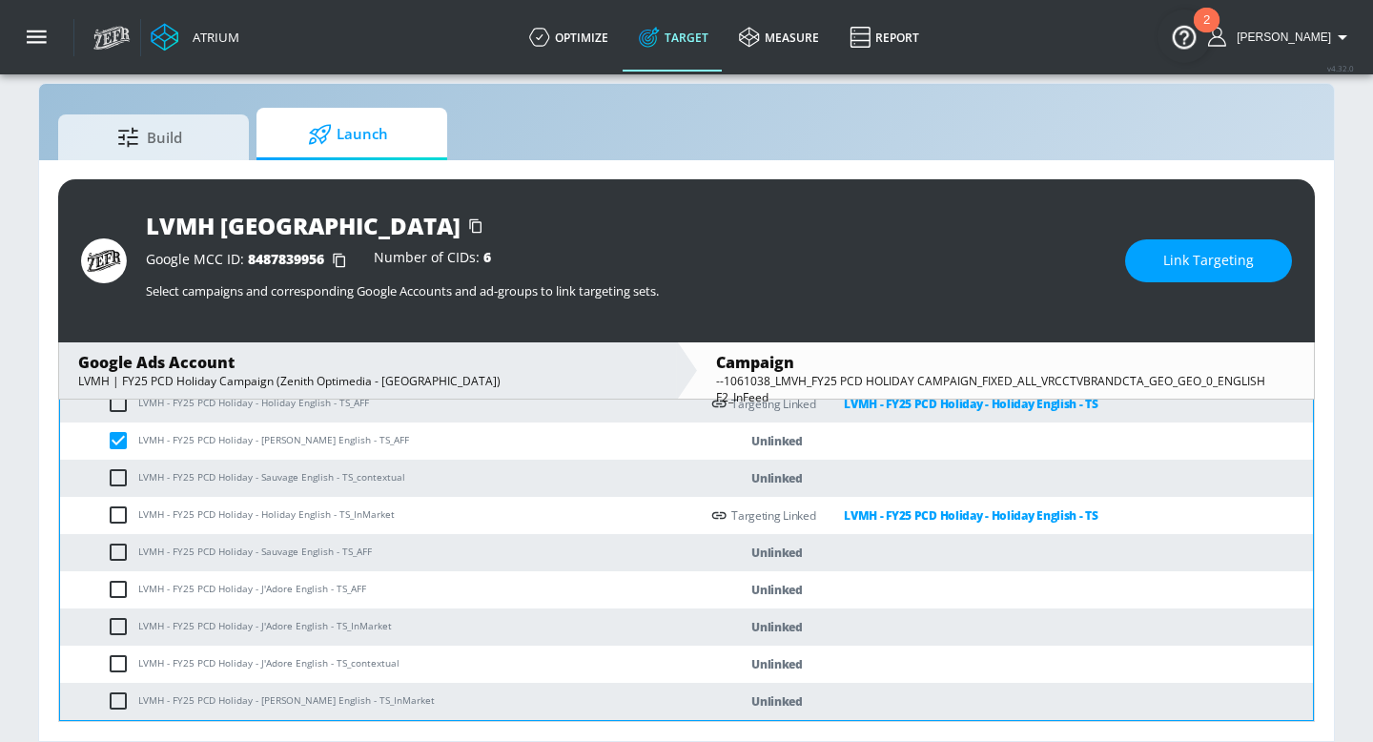
scroll to position [606, 0]
click at [135, 625] on input "checkbox" at bounding box center [122, 700] width 31 height 23
checkbox input "true"
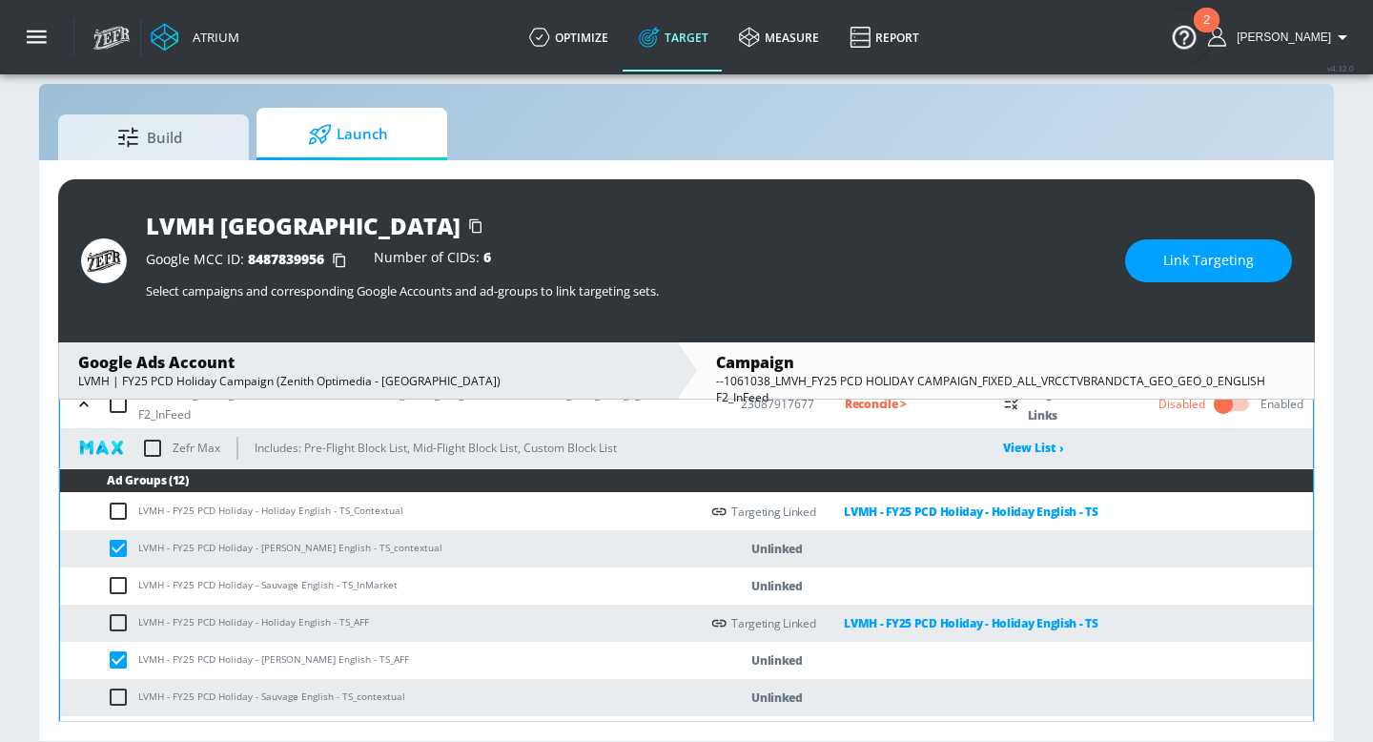
scroll to position [351, 0]
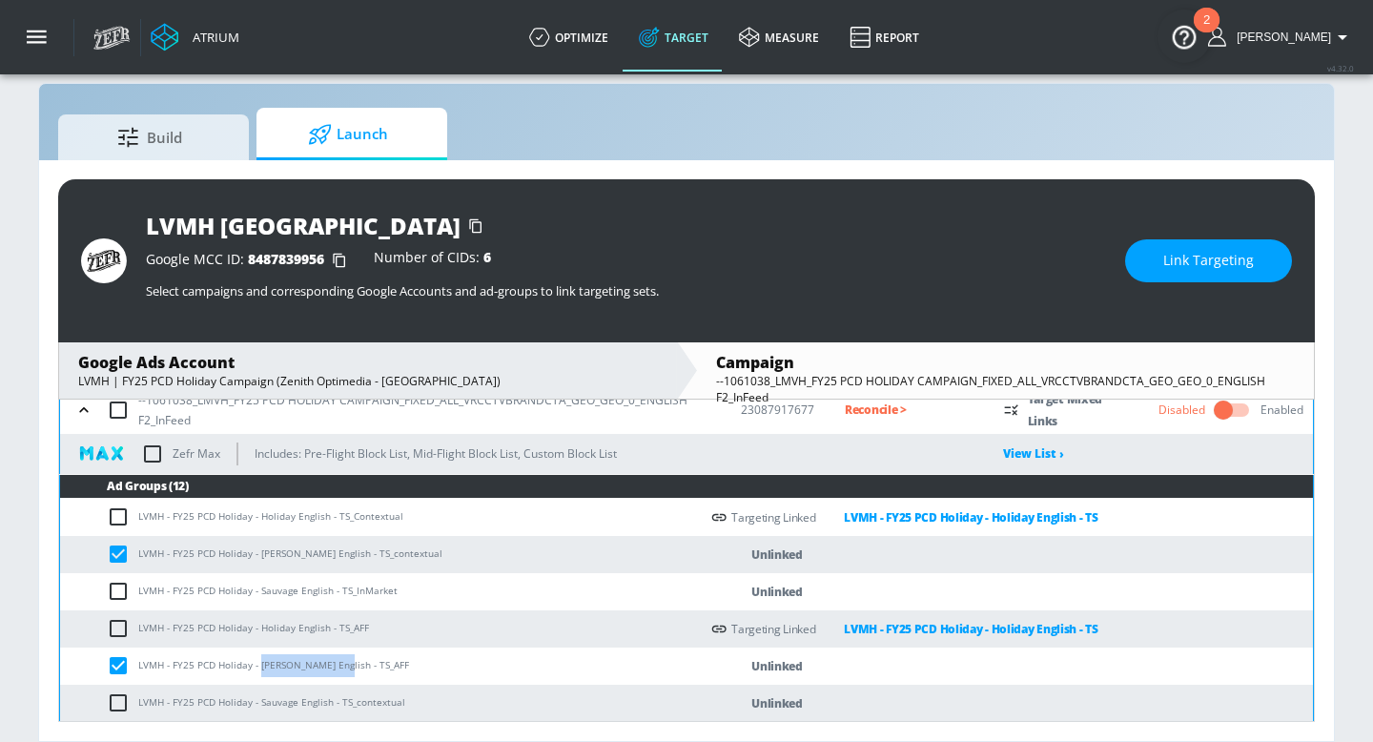
click at [1152, 266] on button "Link Targeting" at bounding box center [1208, 260] width 167 height 43
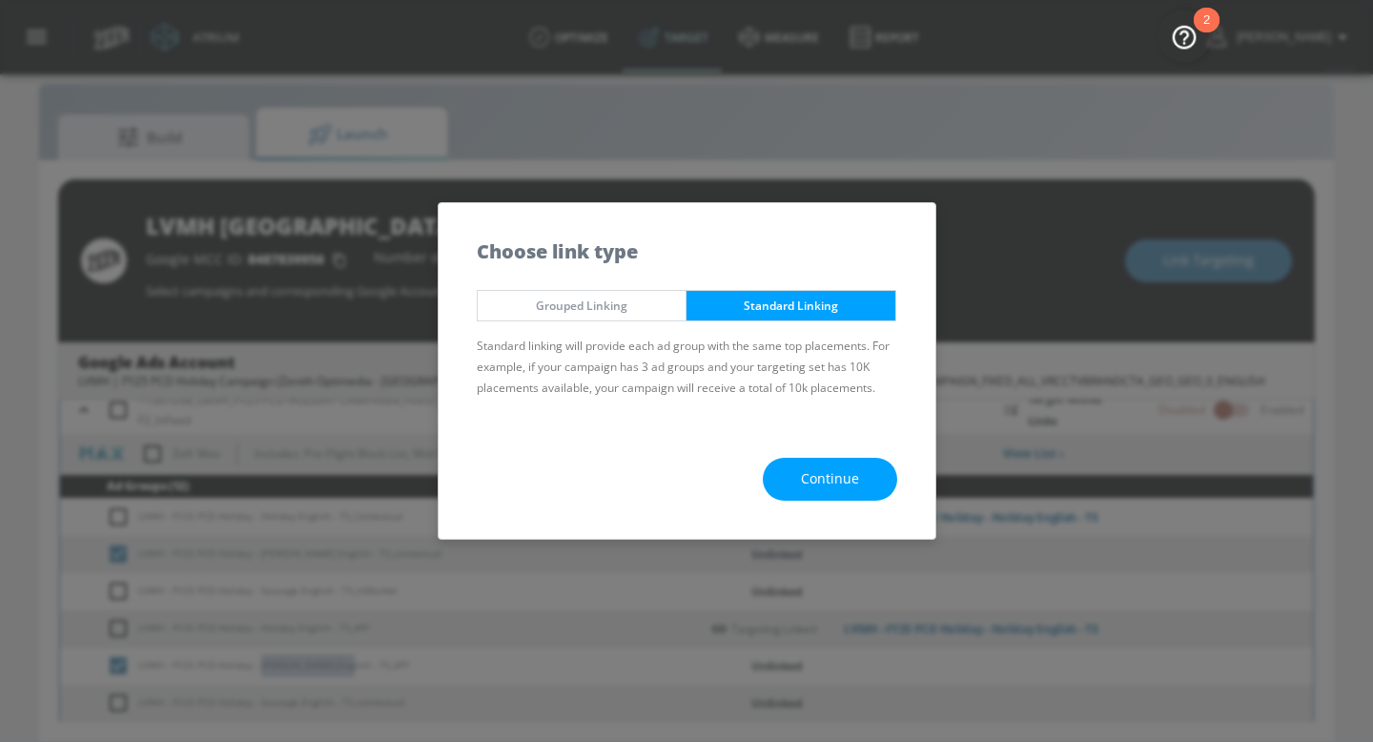
click at [790, 489] on button "Continue" at bounding box center [830, 479] width 134 height 43
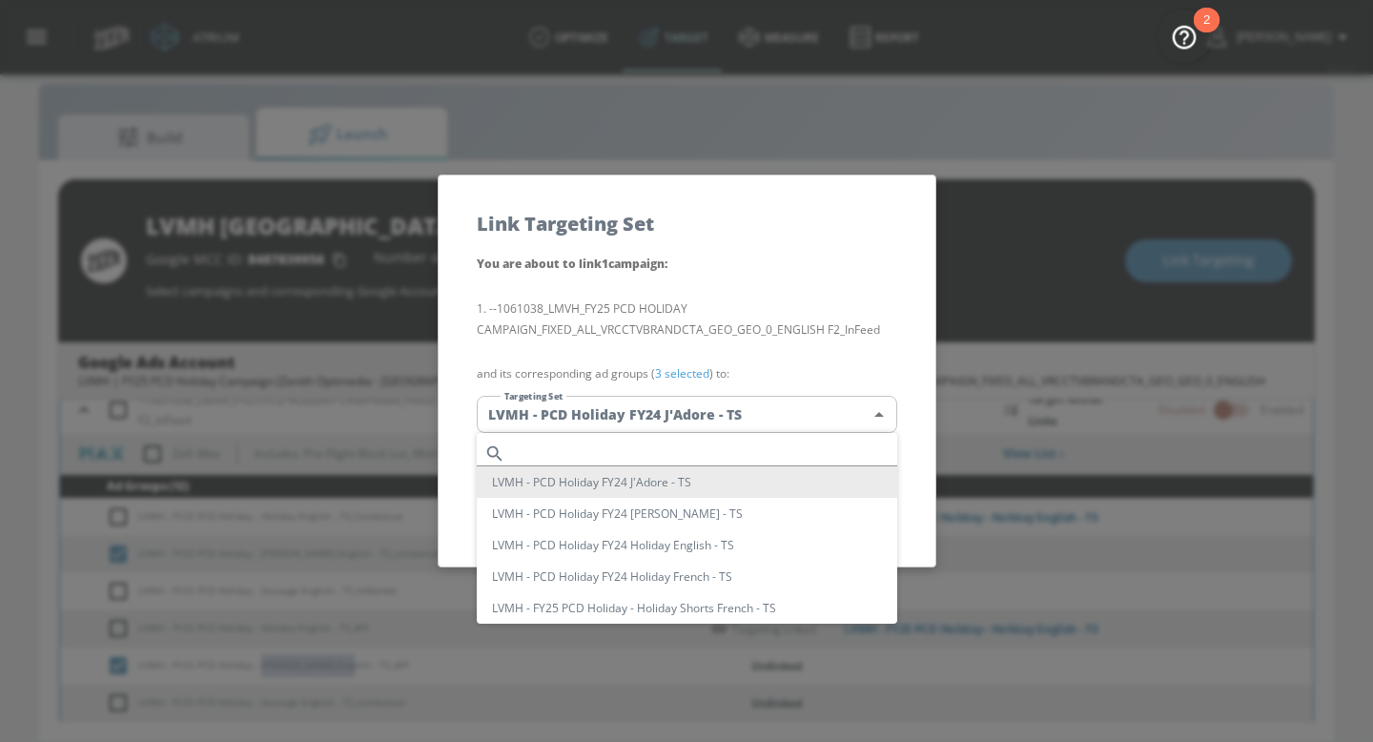
click at [667, 423] on body "Atrium optimize Target measure Report optimize Target measure Report v 4.32.0 N…" at bounding box center [686, 356] width 1373 height 769
click at [598, 440] on input "text" at bounding box center [705, 453] width 384 height 26
paste input "Miss Dior English"
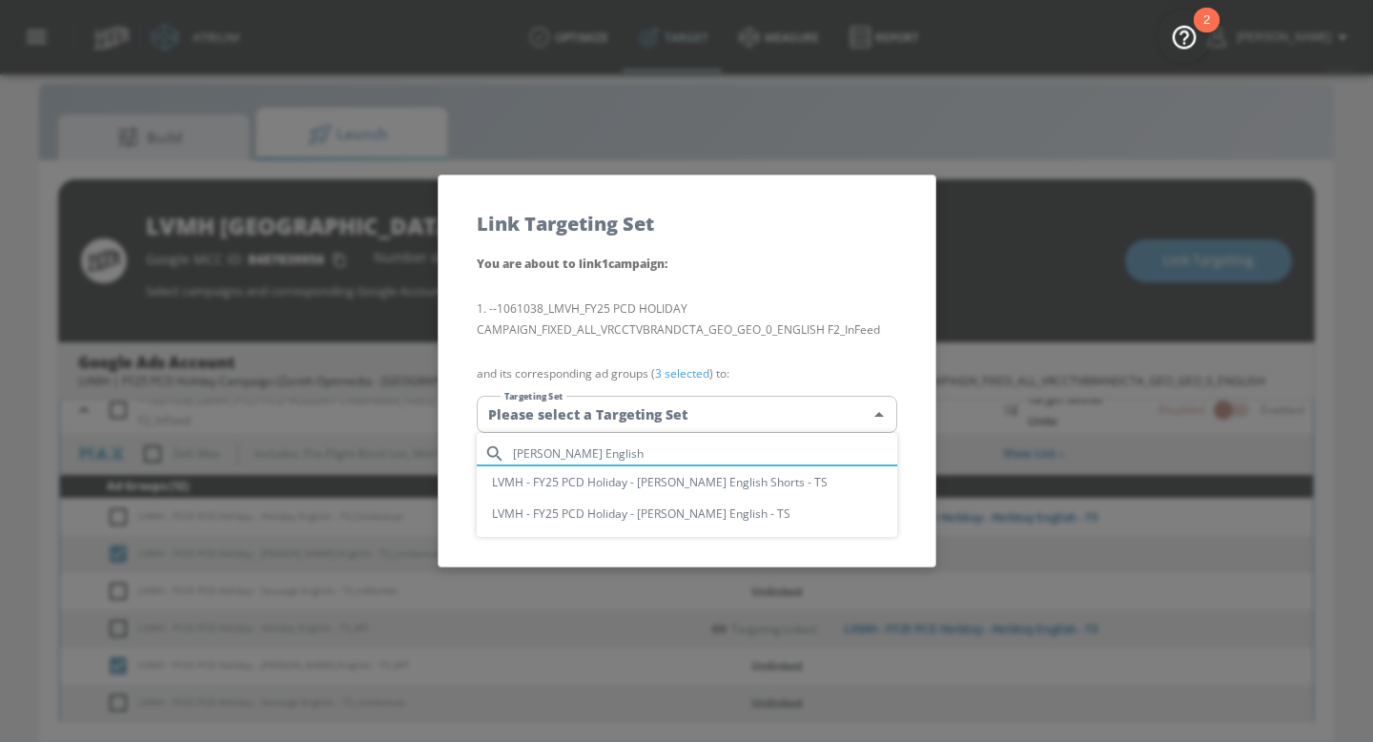
type input "Miss Dior English"
click at [673, 517] on li "LVMH - FY25 PCD Holiday - [PERSON_NAME] English - TS" at bounding box center [687, 513] width 420 height 31
type input "46de2a4c-1436-4c04-b0f7-8a690c735717"
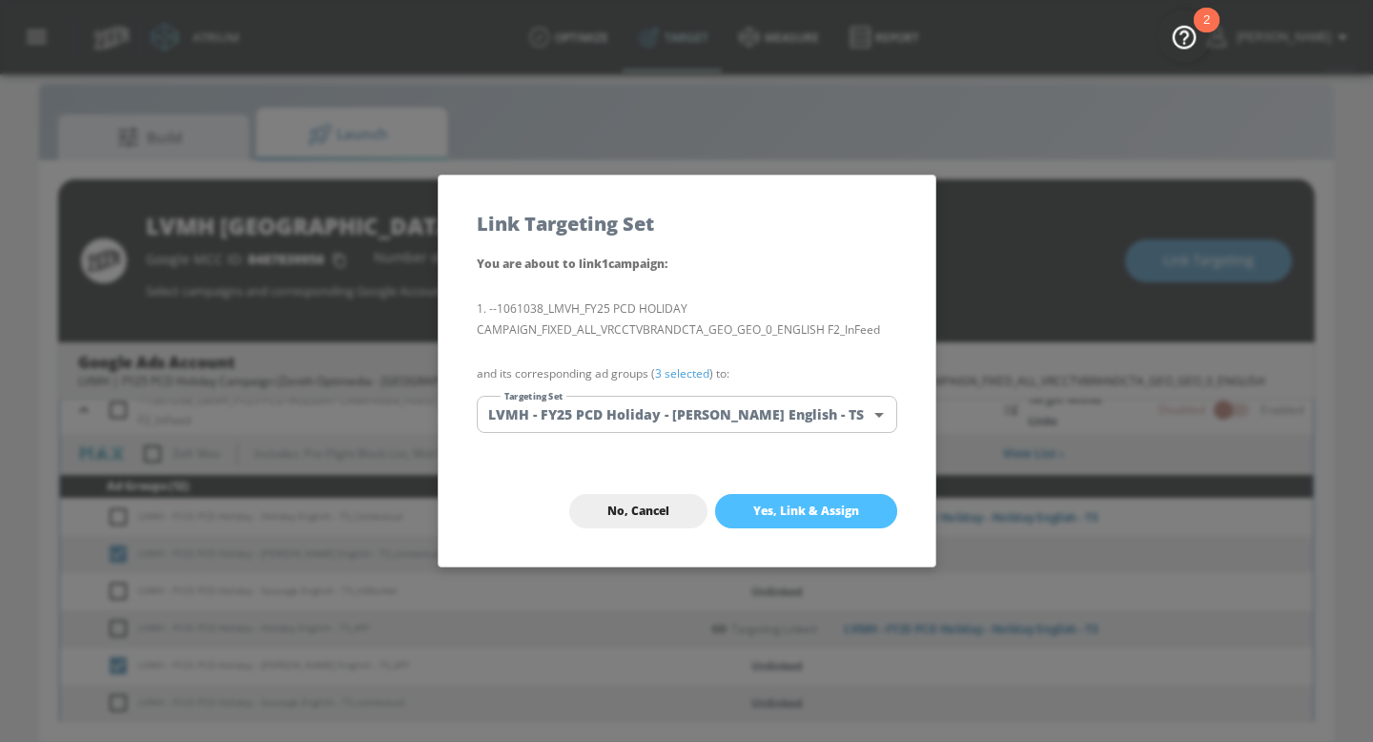
click at [785, 500] on button "Yes, Link & Assign" at bounding box center [806, 511] width 182 height 34
checkbox input "false"
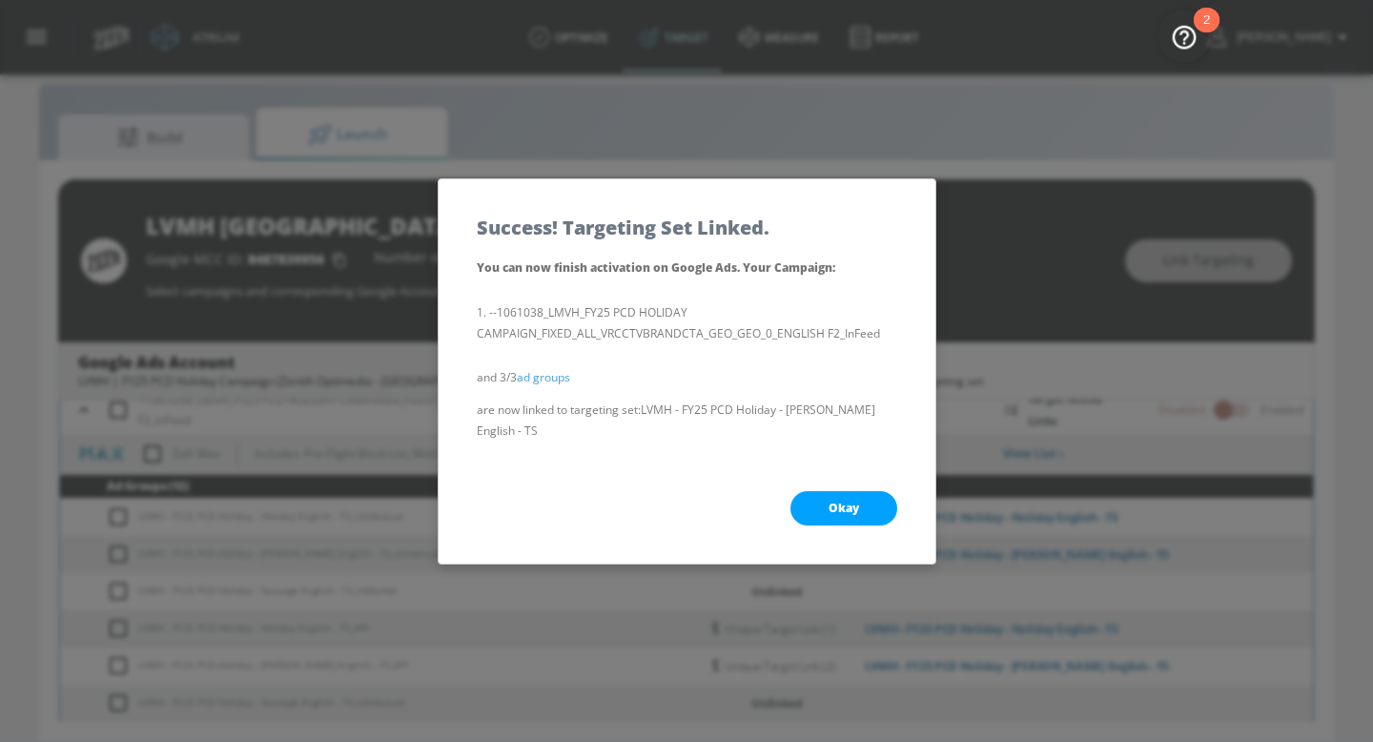
click at [836, 488] on div "Okay" at bounding box center [687, 508] width 497 height 111
click at [836, 509] on span "Okay" at bounding box center [843, 507] width 31 height 15
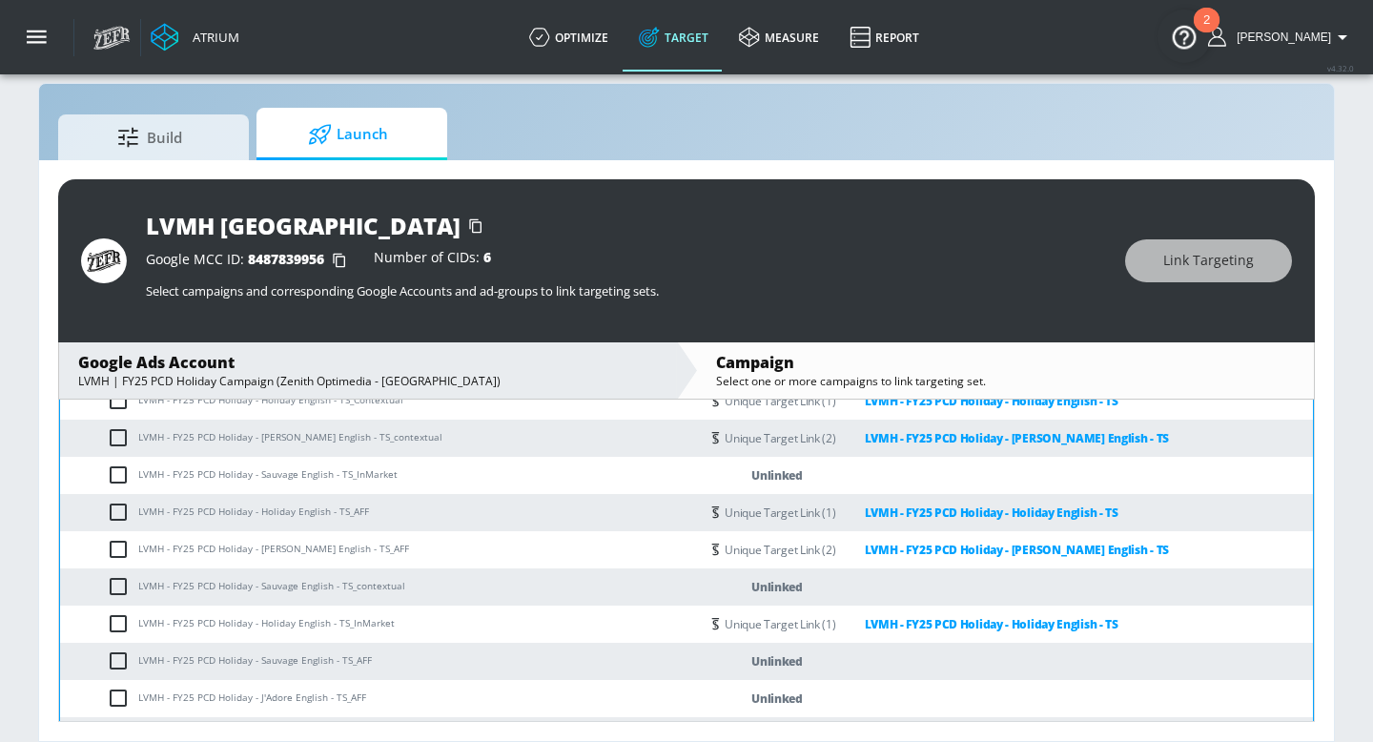
scroll to position [510, 0]
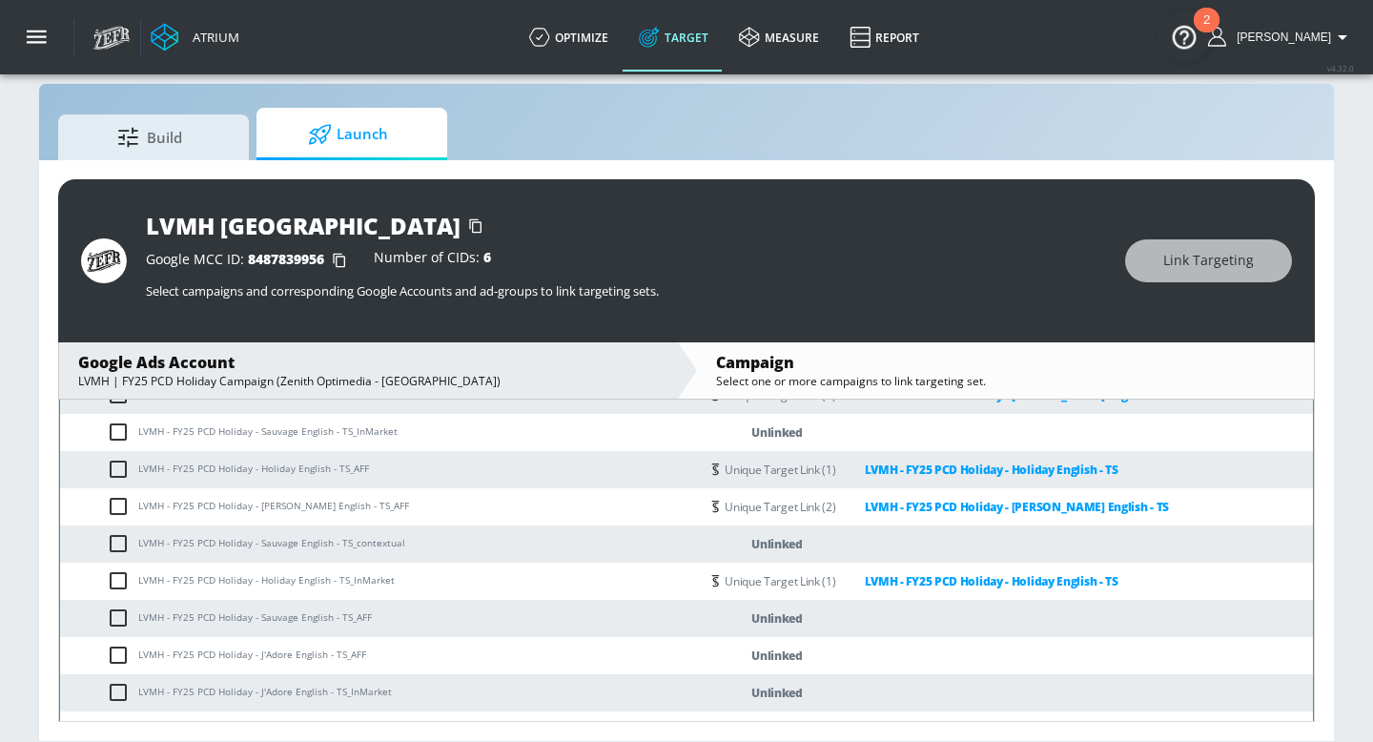
click at [131, 443] on input "checkbox" at bounding box center [122, 431] width 31 height 23
checkbox input "true"
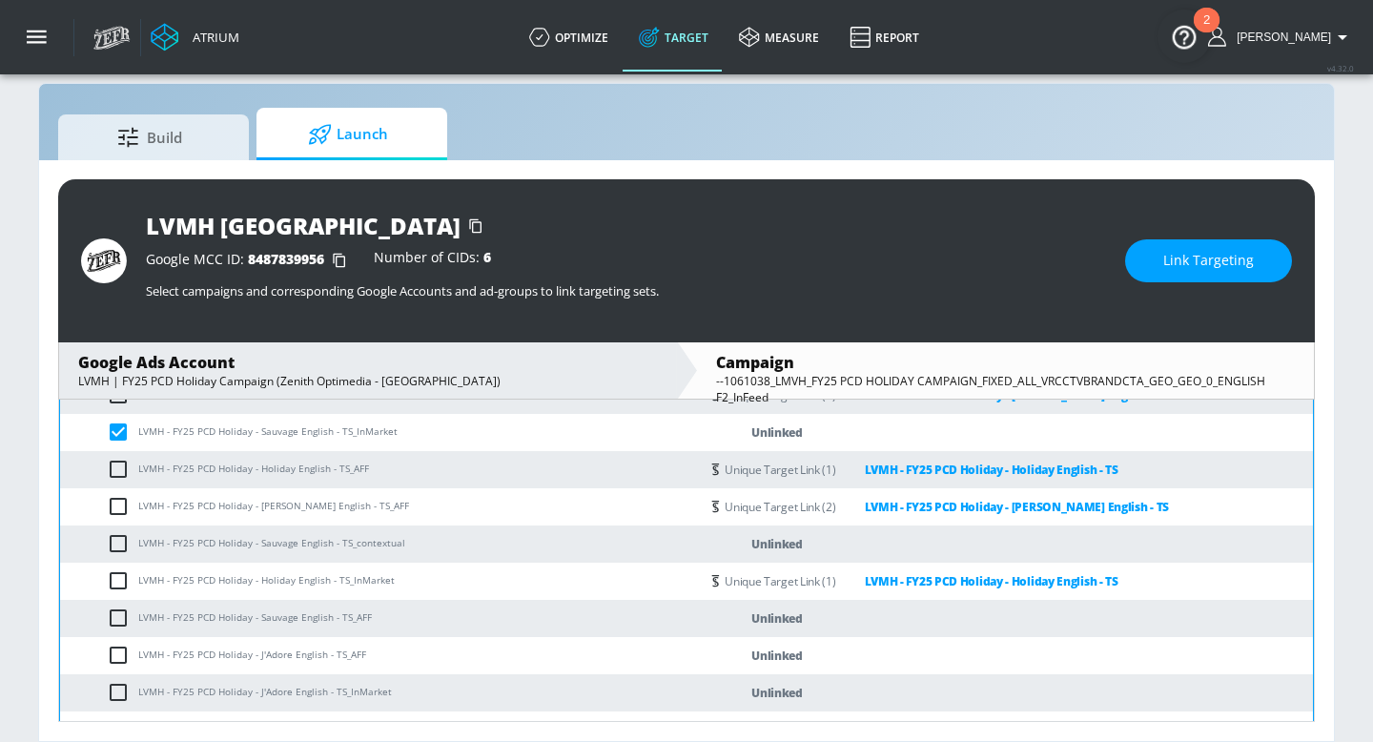
click at [133, 555] on input "checkbox" at bounding box center [122, 543] width 31 height 23
checkbox input "true"
click at [134, 625] on input "checkbox" at bounding box center [122, 617] width 31 height 23
checkbox input "true"
drag, startPoint x: 275, startPoint y: 635, endPoint x: 343, endPoint y: 634, distance: 67.7
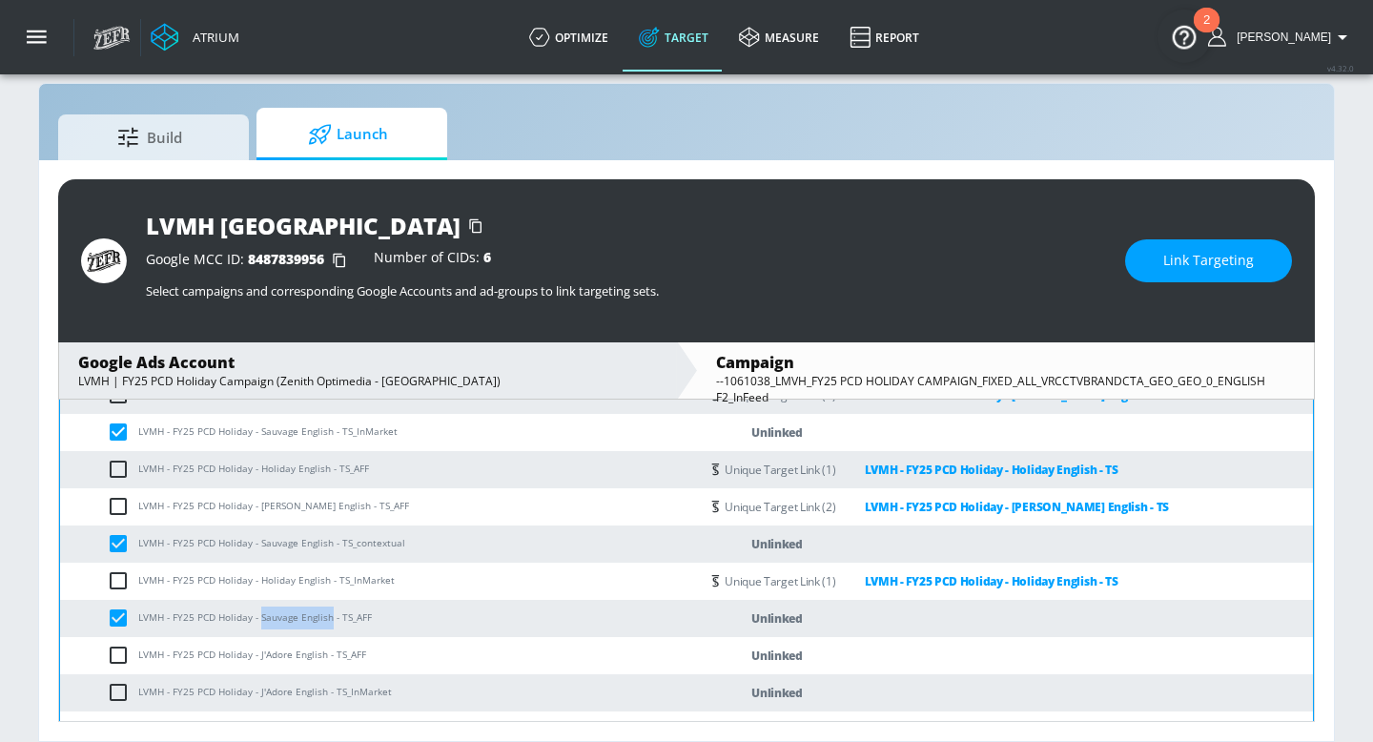
click at [343, 625] on td "LVMH - FY25 PCD Holiday - Sauvage English - TS_AFF" at bounding box center [379, 618] width 639 height 37
copy td "Sauvage English"
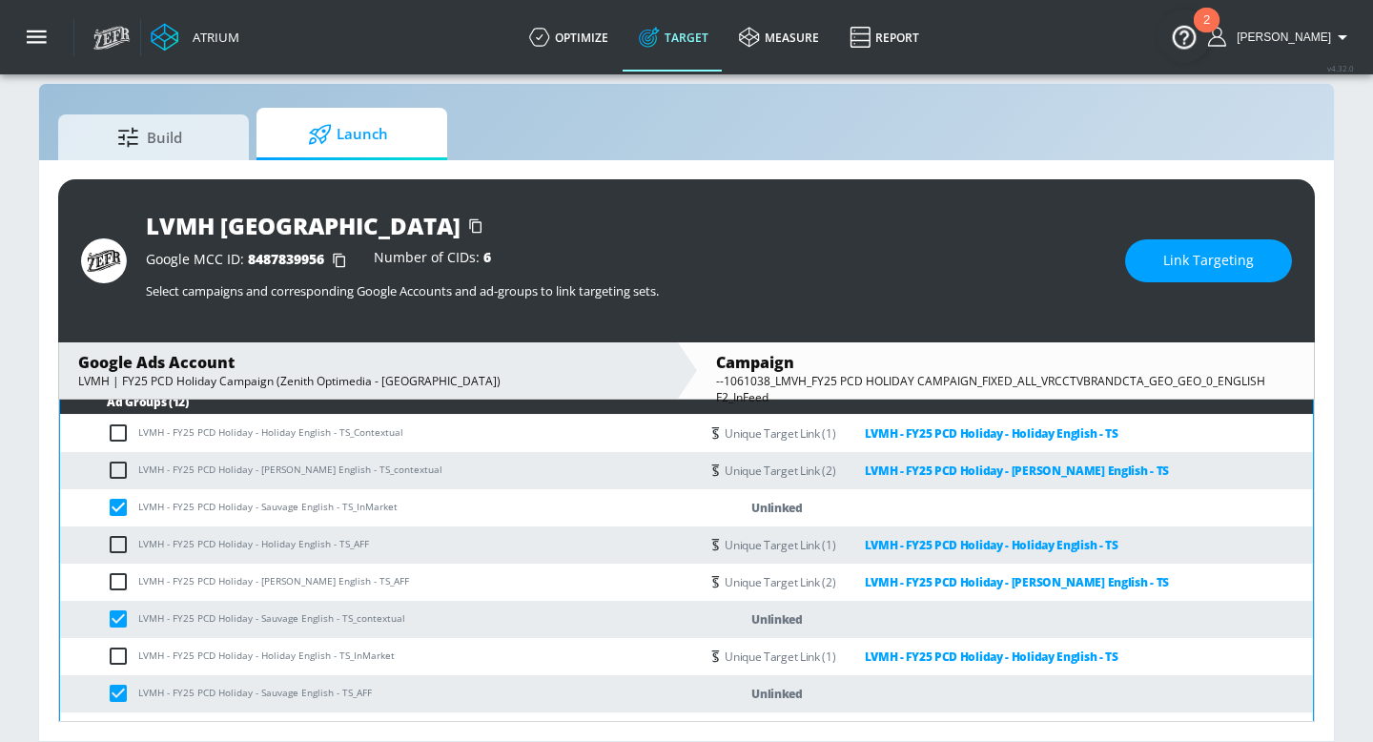
scroll to position [432, 0]
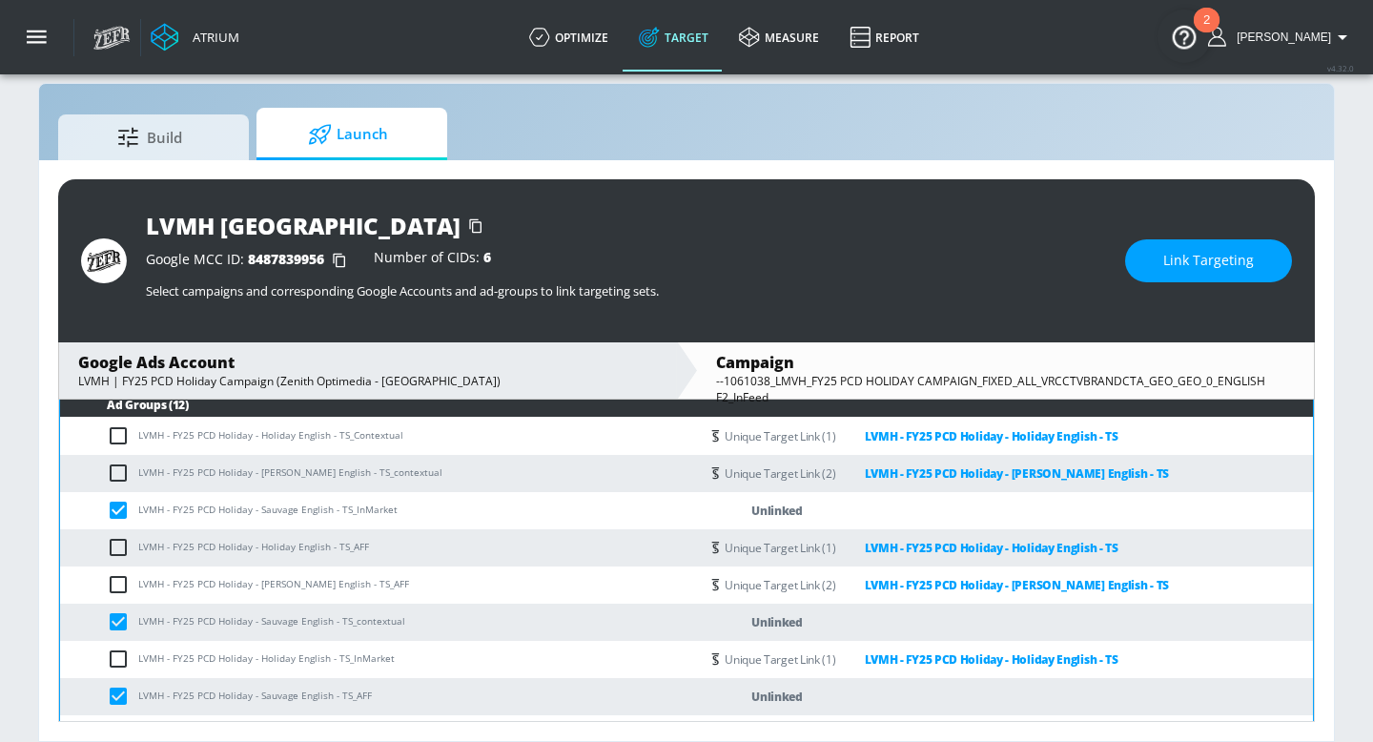
click at [1137, 253] on button "Link Targeting" at bounding box center [1208, 260] width 167 height 43
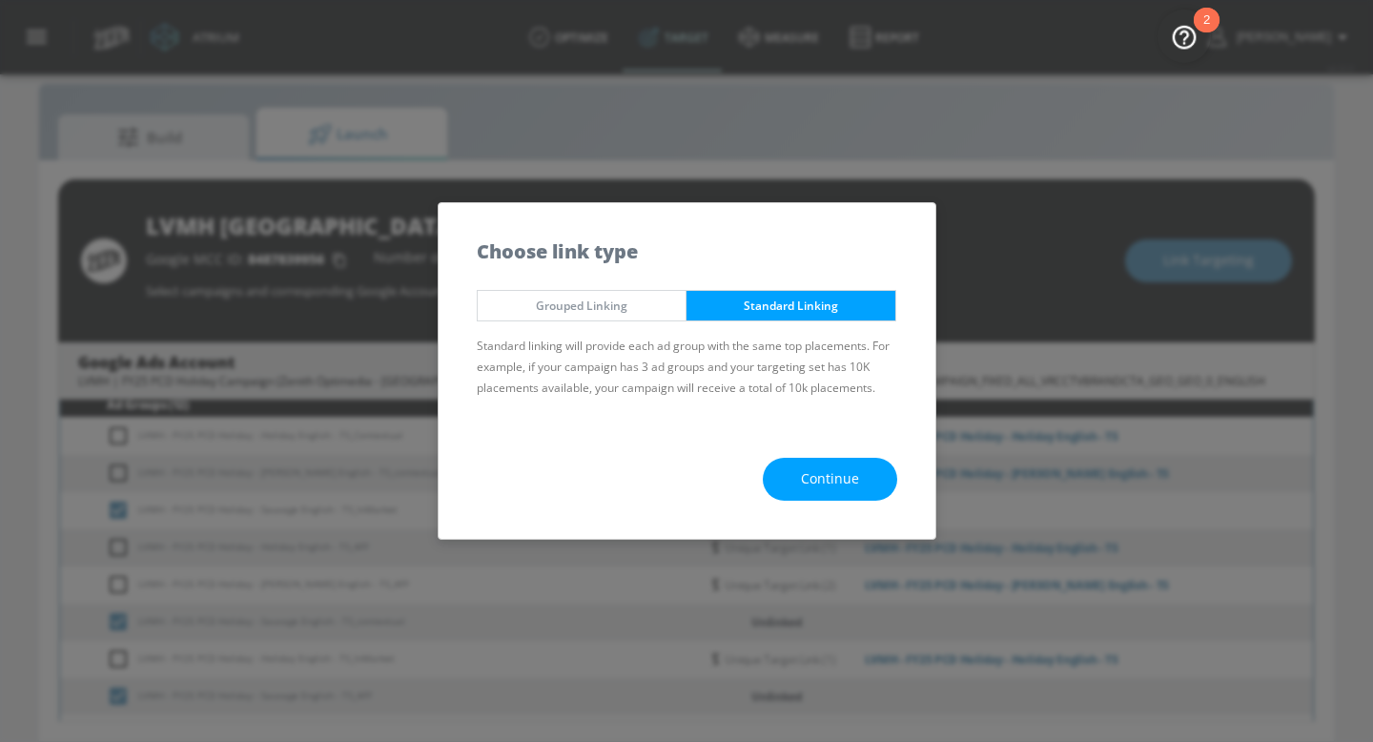
click at [815, 472] on span "Continue" at bounding box center [830, 479] width 58 height 24
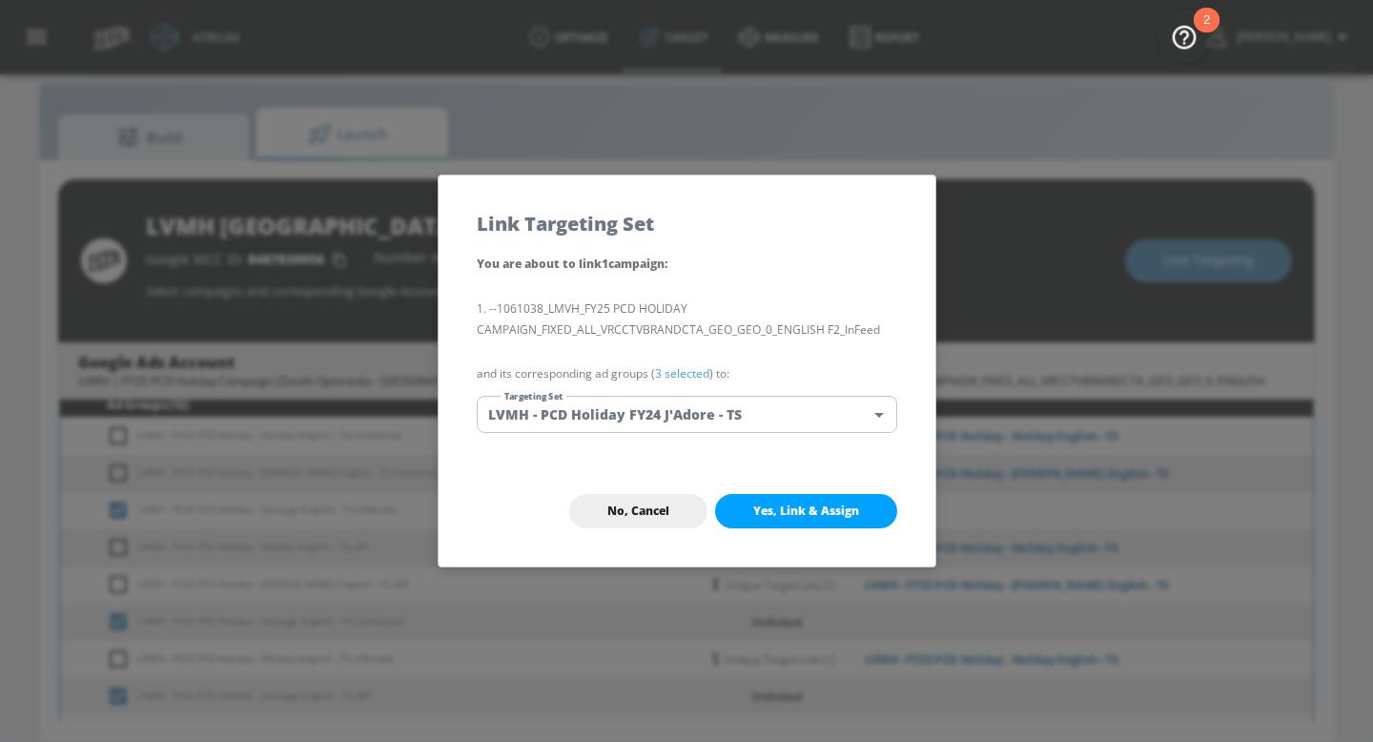
click at [665, 420] on body "Atrium optimize Target measure Report optimize Target measure Report v 4.32.0 N…" at bounding box center [686, 356] width 1373 height 769
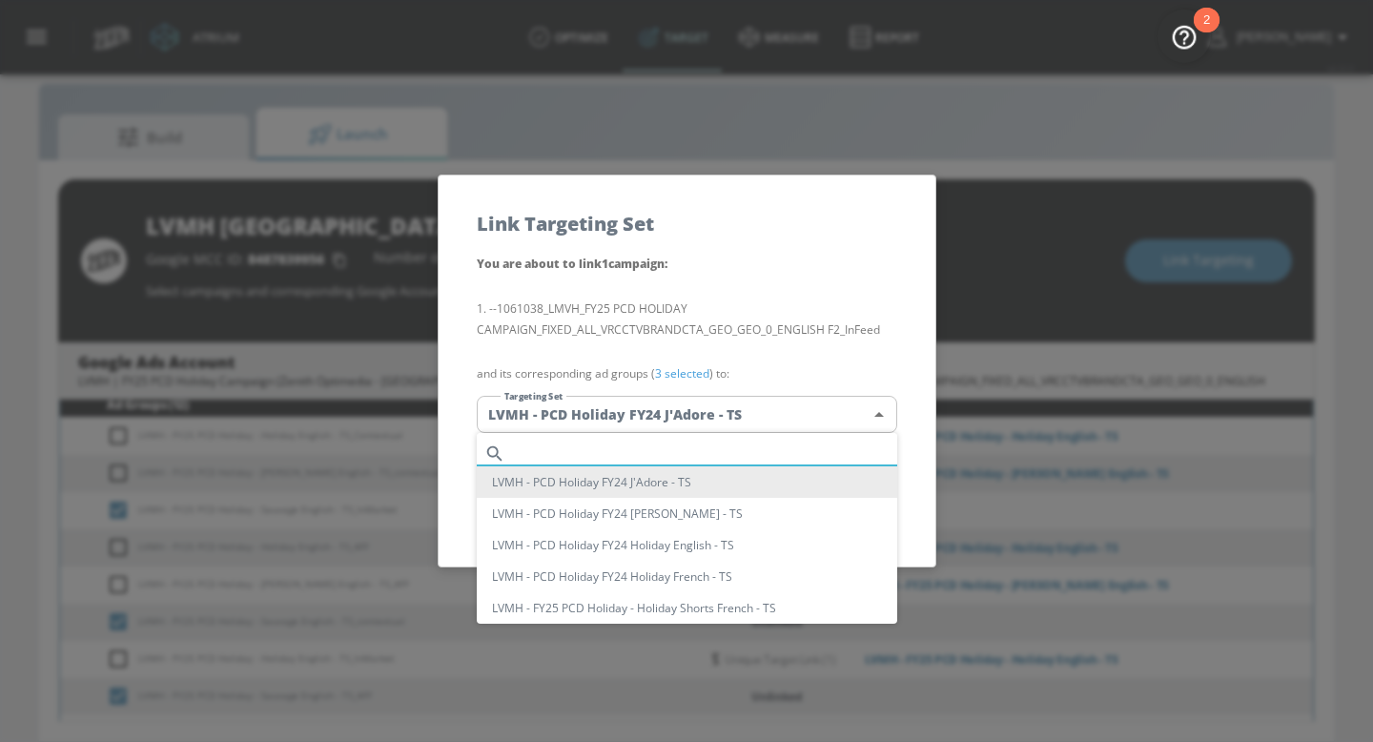
click at [544, 441] on input "text" at bounding box center [705, 453] width 384 height 26
paste input "Sauvage English"
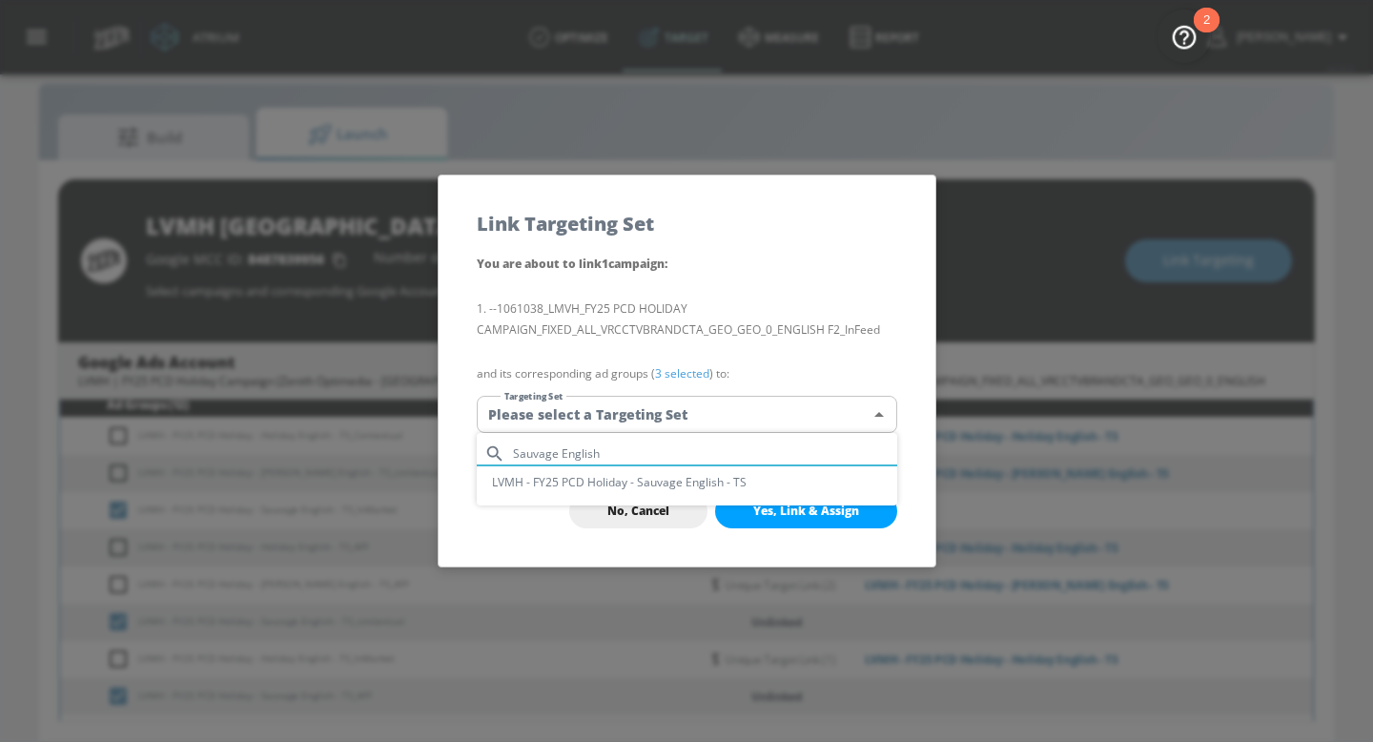
type input "Sauvage English"
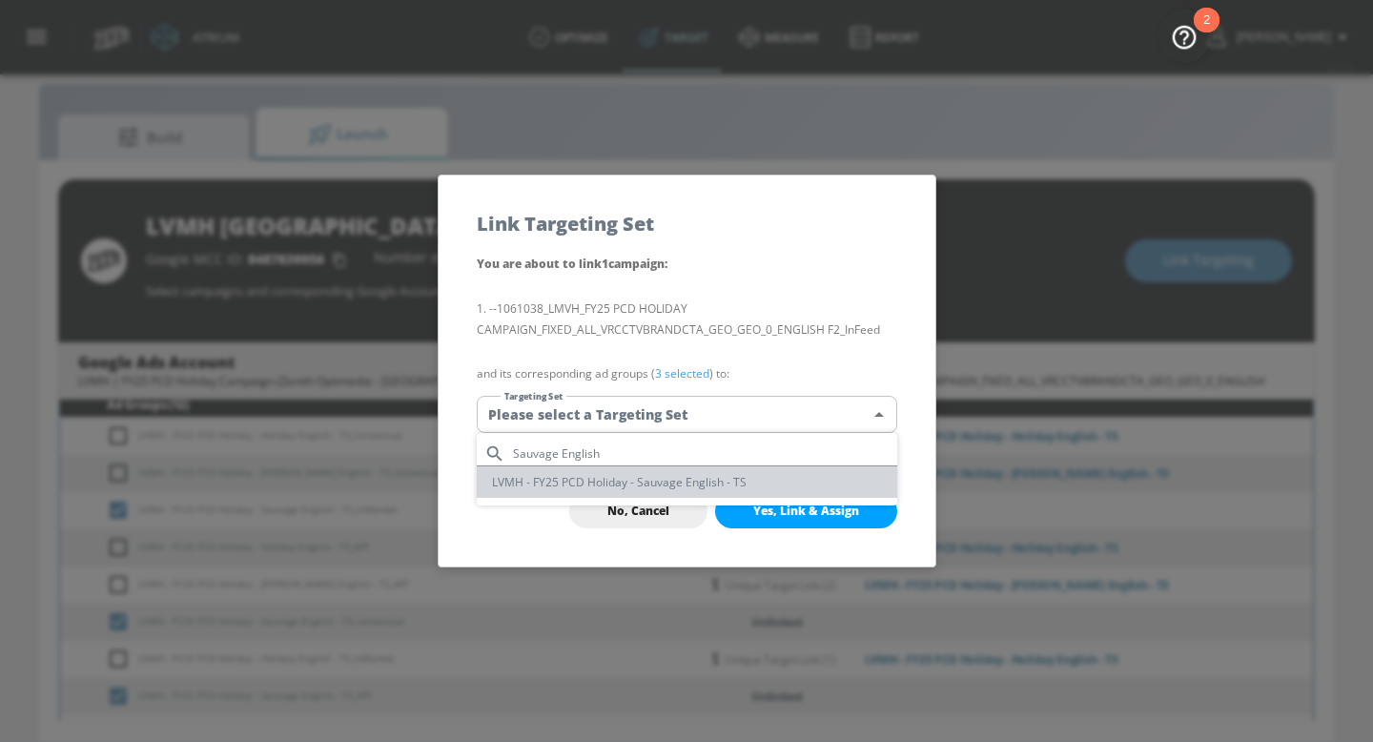
click at [676, 480] on li "LVMH - FY25 PCD Holiday - Sauvage English - TS" at bounding box center [687, 481] width 420 height 31
type input "785acf95-ac78-4a8f-98b0-33a20a6efce0"
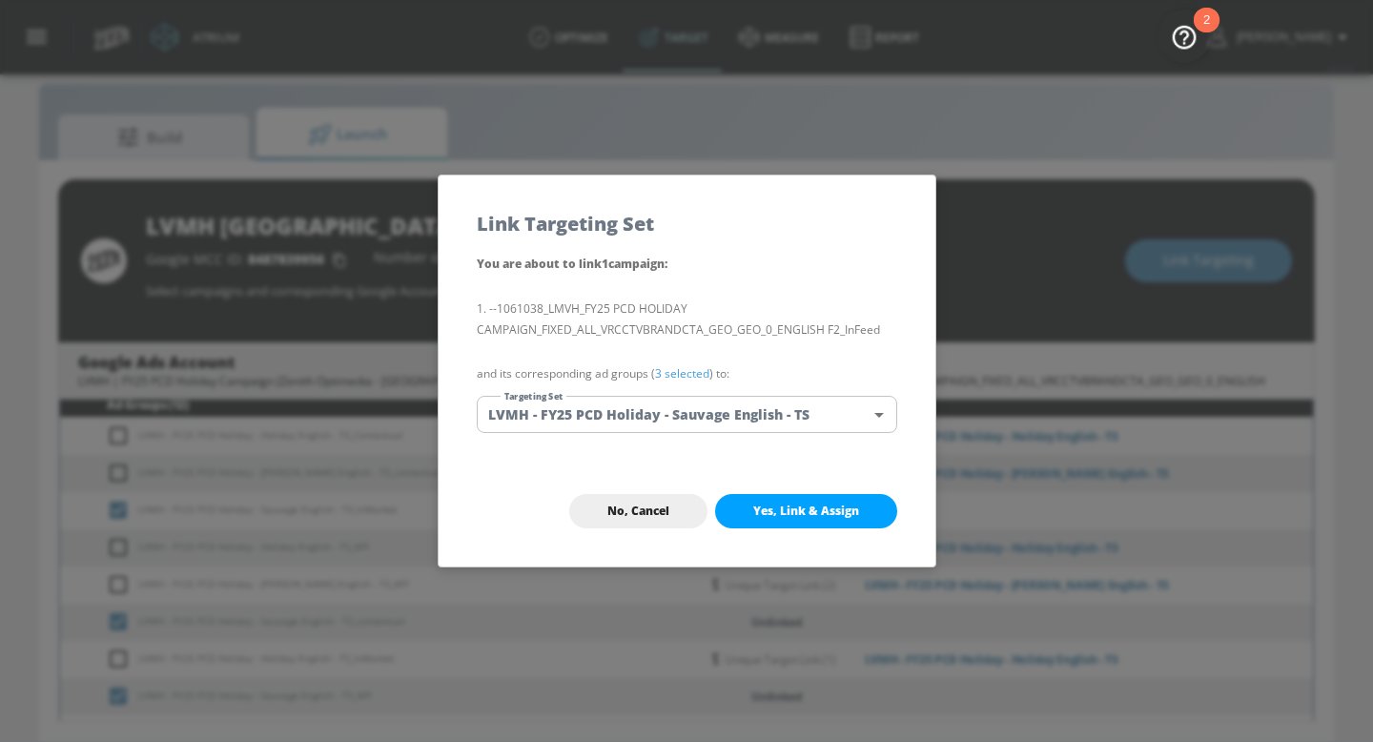
click at [781, 510] on span "Yes, Link & Assign" at bounding box center [806, 510] width 106 height 15
checkbox input "false"
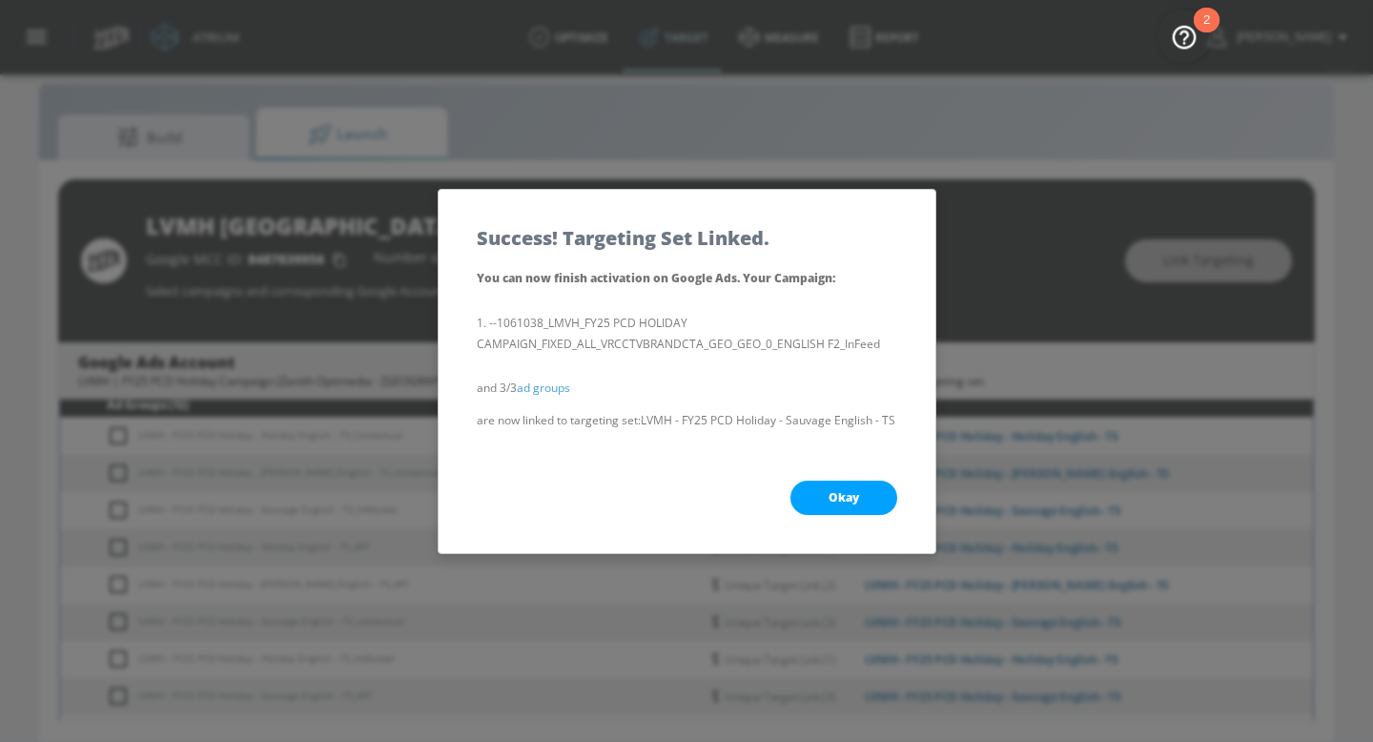
click at [854, 493] on span "Okay" at bounding box center [843, 497] width 31 height 15
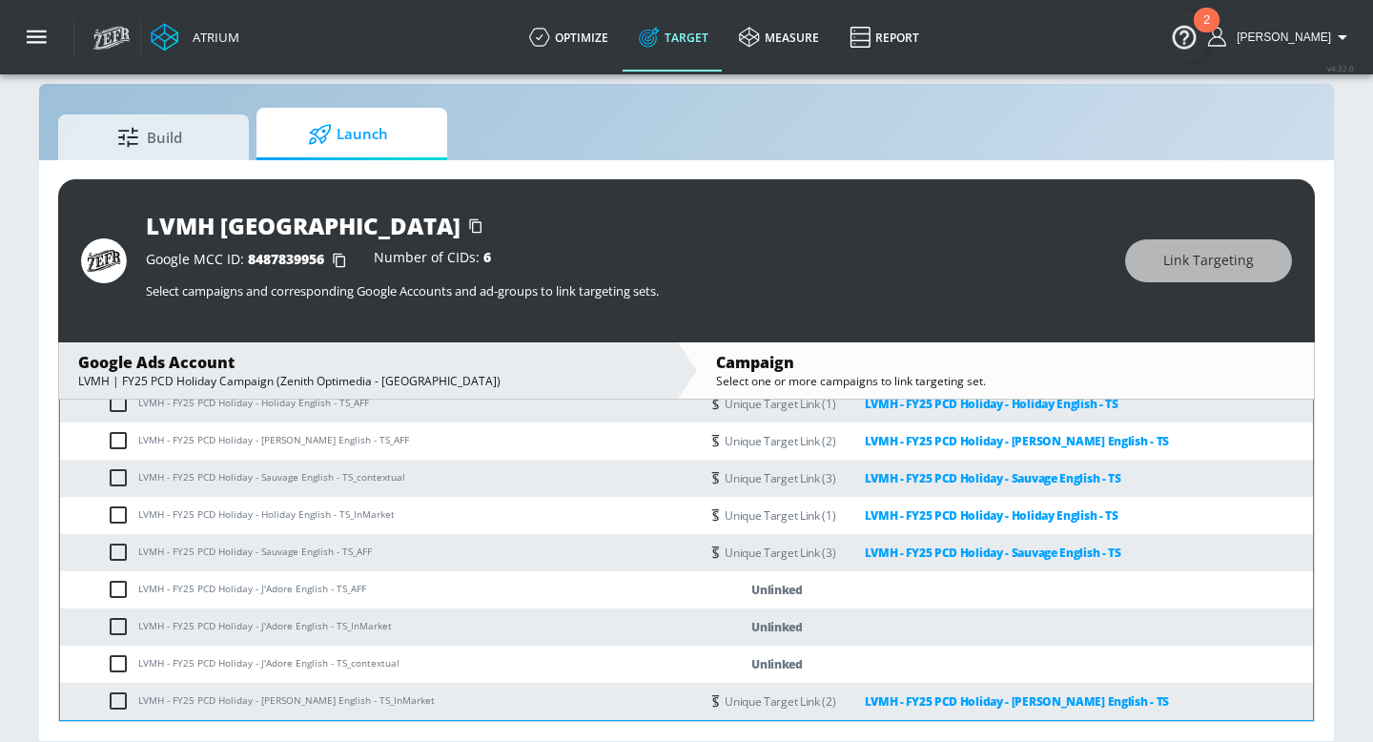
scroll to position [606, 0]
drag, startPoint x: 273, startPoint y: 577, endPoint x: 329, endPoint y: 575, distance: 56.3
click at [329, 575] on td "LVMH - FY25 PCD Holiday - J'Adore English - TS_AFF" at bounding box center [379, 589] width 639 height 37
drag, startPoint x: 339, startPoint y: 575, endPoint x: 273, endPoint y: 574, distance: 66.7
click at [273, 574] on td "LVMH - FY25 PCD Holiday - J'Adore English - TS_AFF" at bounding box center [379, 589] width 639 height 37
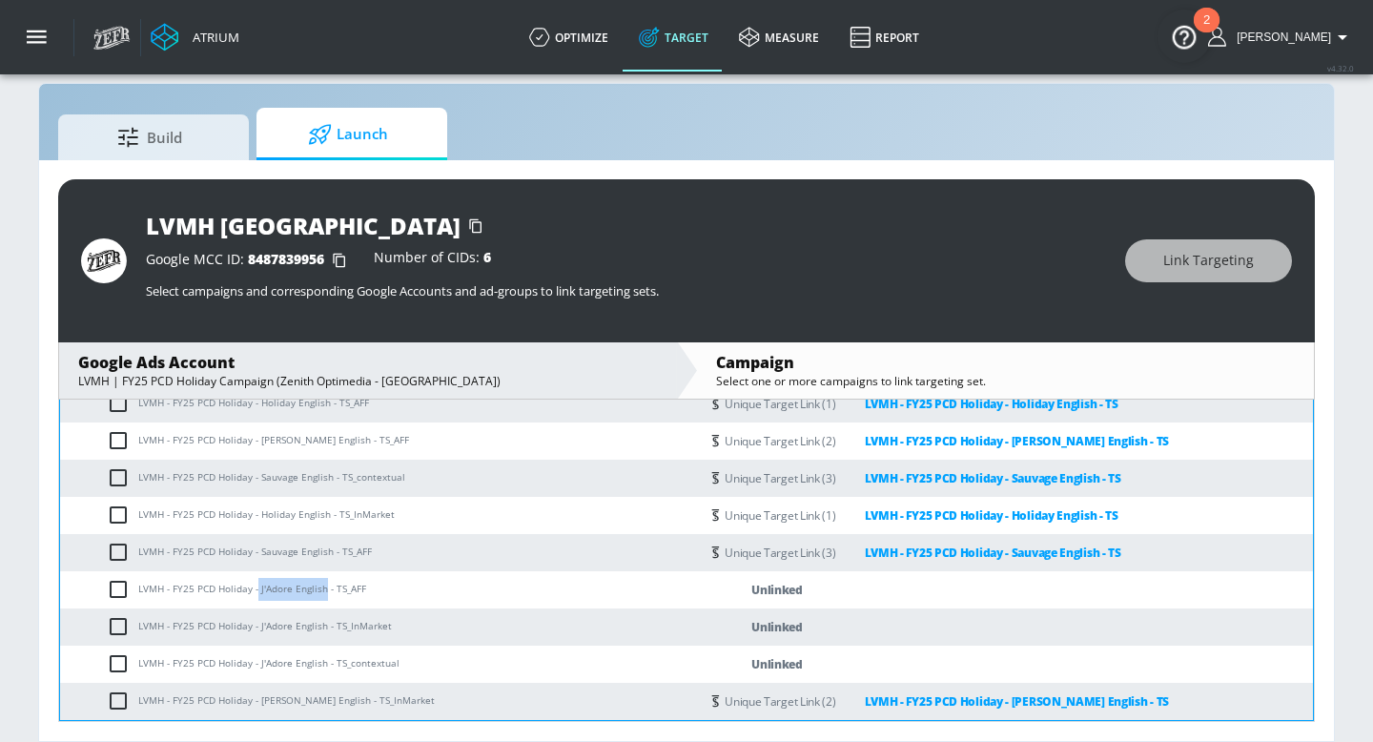
copy td "J'Adore English"
click at [138, 578] on input "checkbox" at bounding box center [122, 589] width 31 height 23
checkbox input "true"
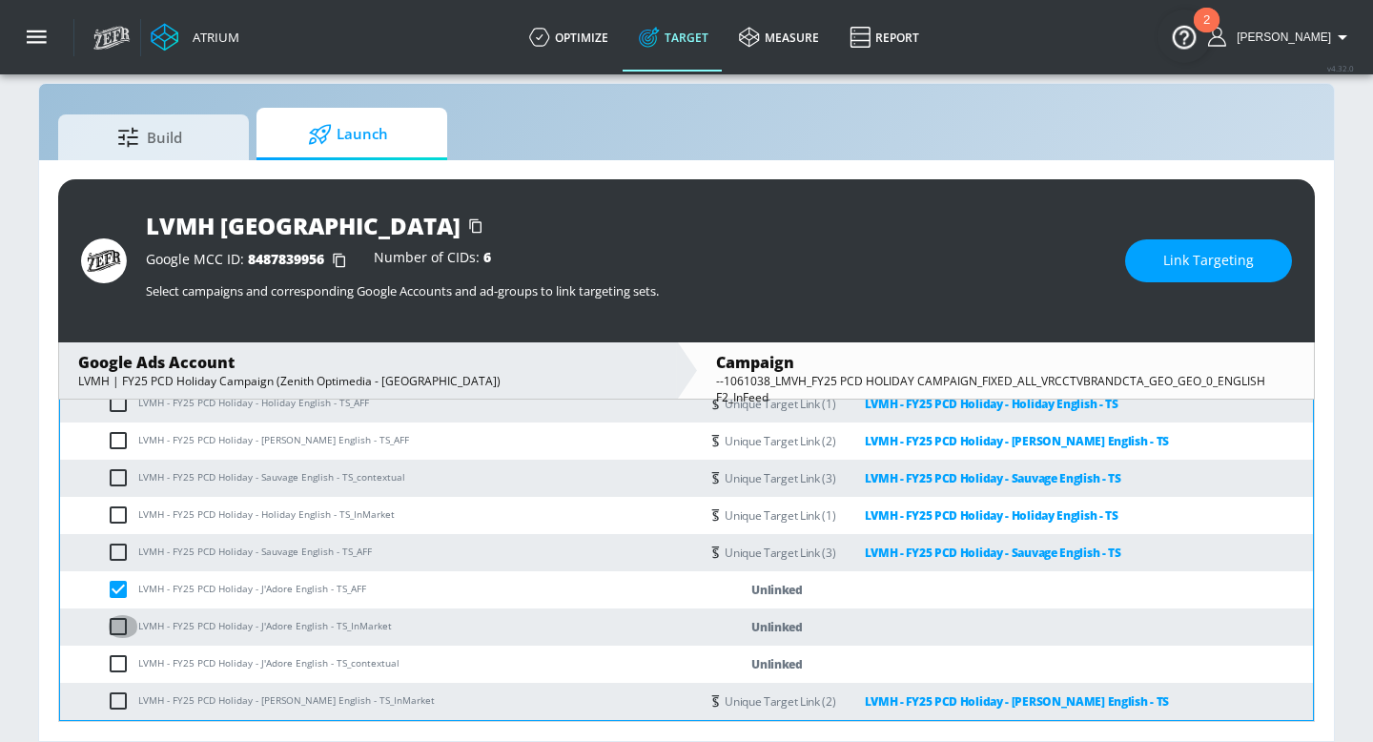
click at [138, 615] on input "checkbox" at bounding box center [122, 626] width 31 height 23
checkbox input "true"
click at [138, 625] on input "checkbox" at bounding box center [122, 663] width 31 height 23
checkbox input "true"
click at [1205, 238] on div "LVMH Canada Google MCC ID: 8487839956 Number of CIDs: 6 Select campaigns and co…" at bounding box center [686, 260] width 1256 height 163
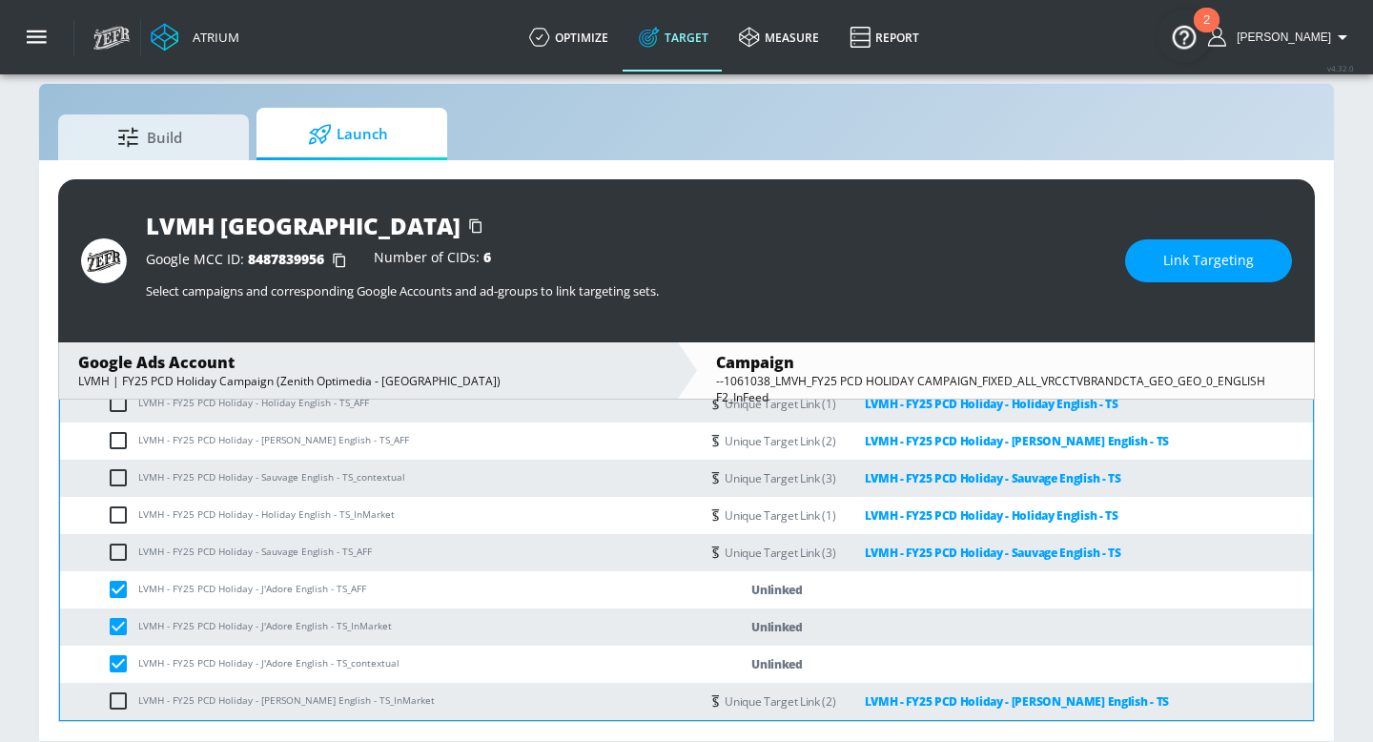
click at [1199, 252] on span "Link Targeting" at bounding box center [1208, 261] width 91 height 24
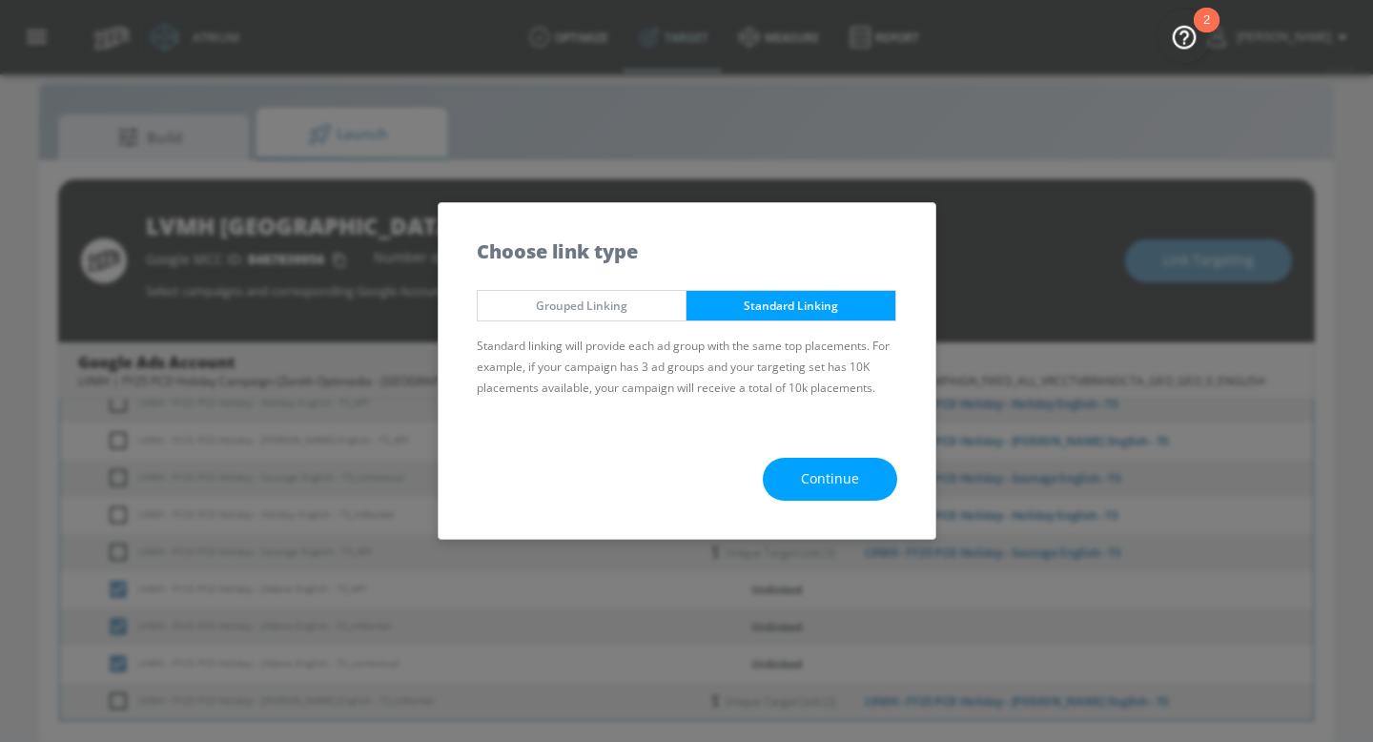
click at [790, 482] on button "Continue" at bounding box center [830, 479] width 134 height 43
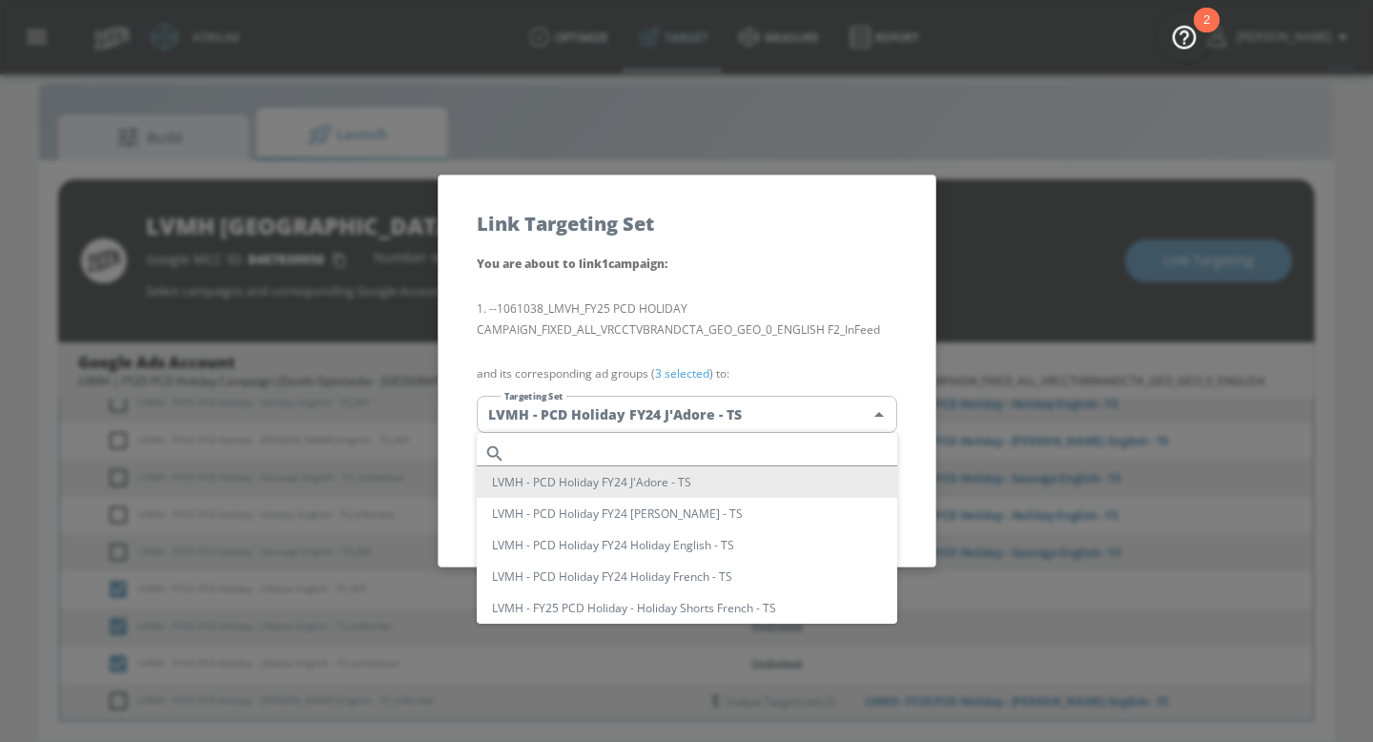
click at [698, 428] on body "Atrium optimize Target measure Report optimize Target measure Report v 4.32.0 N…" at bounding box center [686, 356] width 1373 height 769
click at [646, 452] on input "text" at bounding box center [705, 453] width 384 height 26
paste input "J'Adore English"
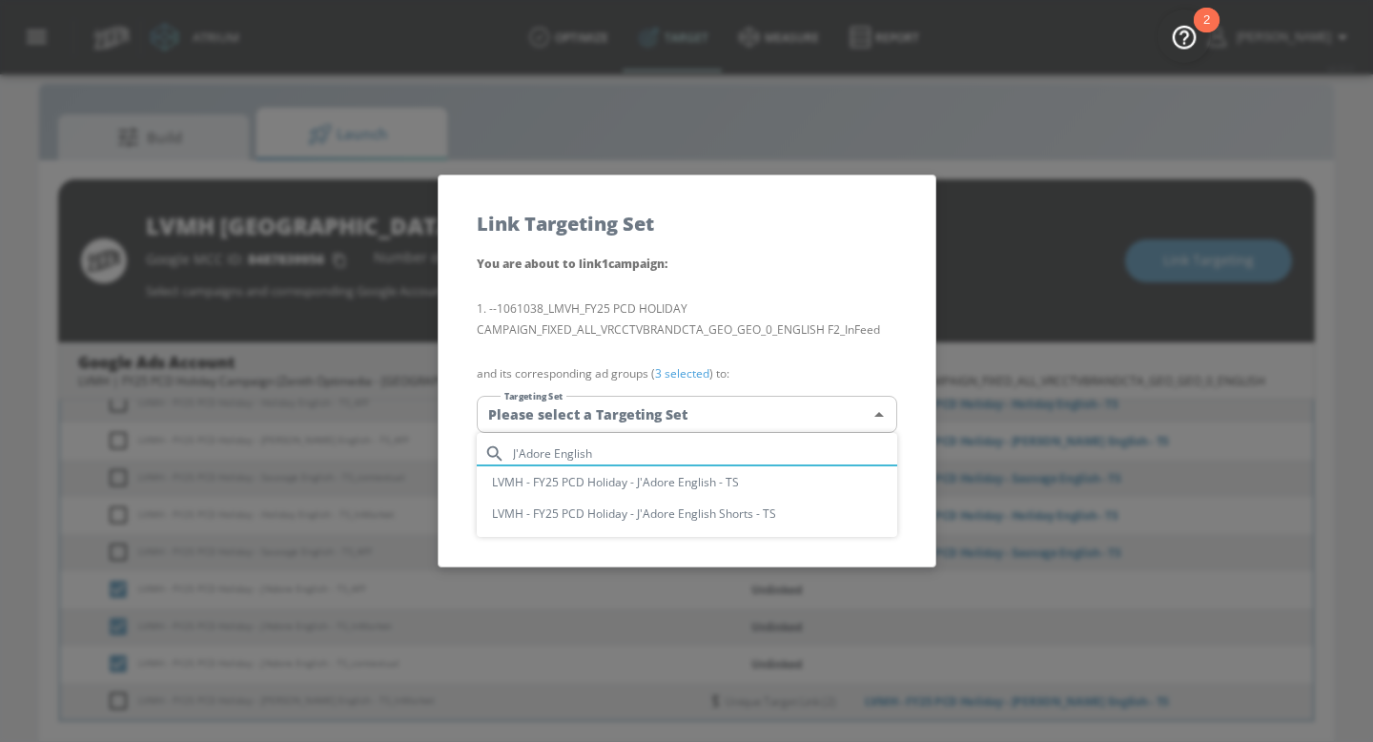
type input "J'Adore English"
click at [682, 476] on li "LVMH - FY25 PCD Holiday - J'Adore English - TS" at bounding box center [687, 481] width 420 height 31
type input "8cdf0b90-6c35-4c8a-86e2-c2c6a65d487f"
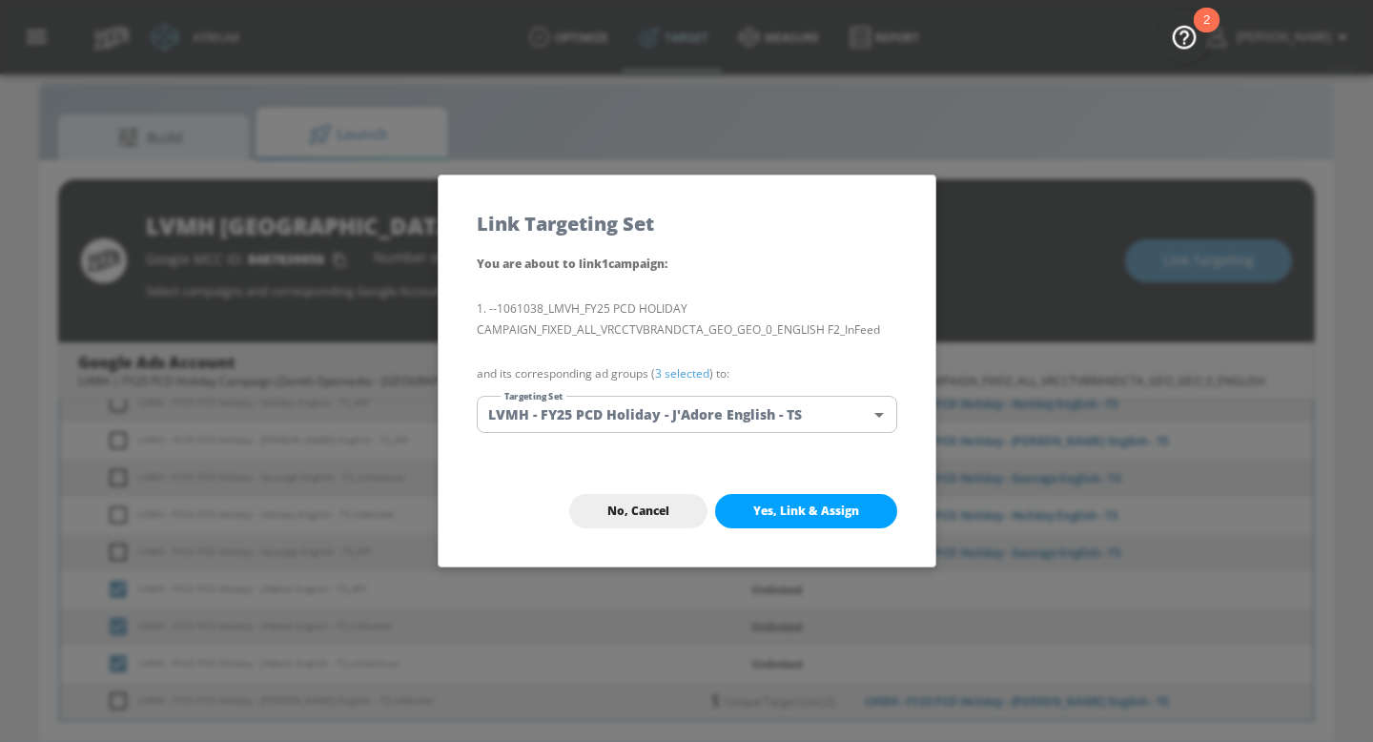
click at [778, 514] on span "Yes, Link & Assign" at bounding box center [806, 510] width 106 height 15
checkbox input "false"
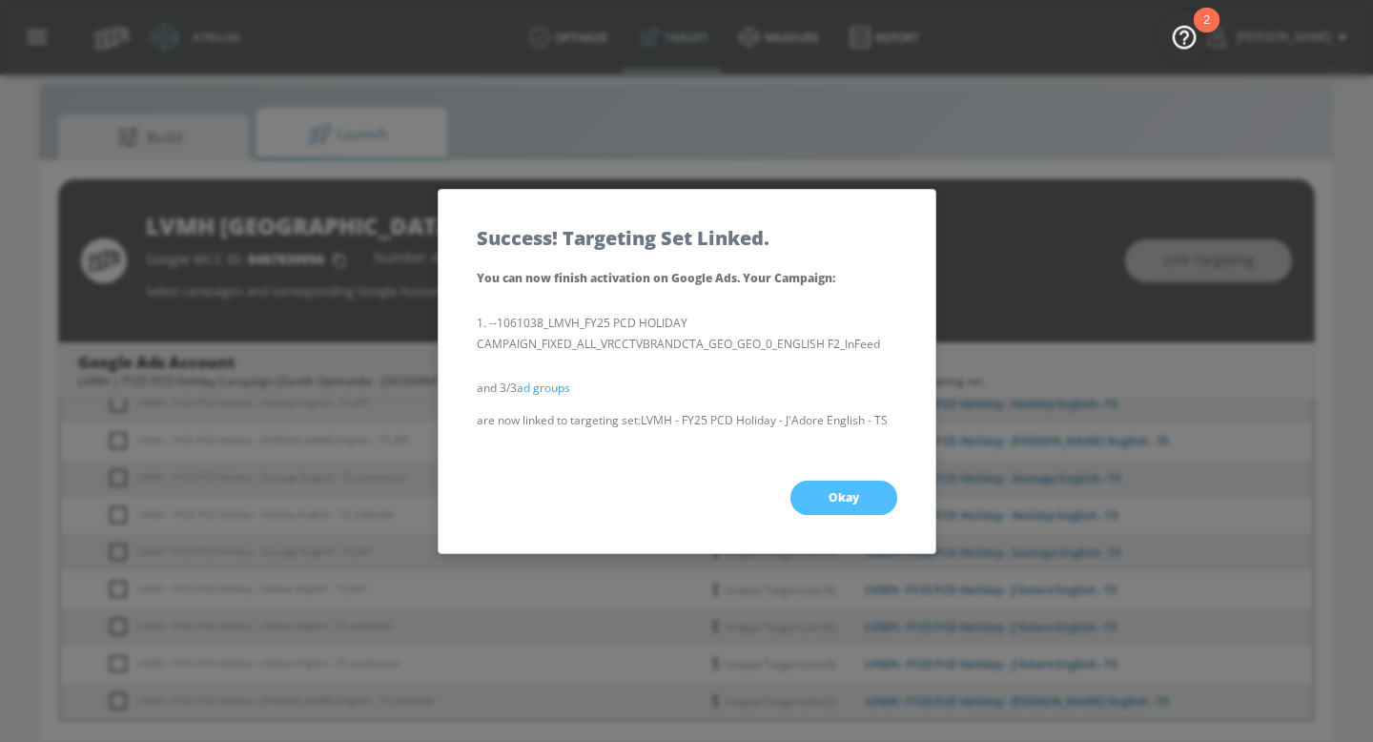
click at [812, 501] on button "Okay" at bounding box center [843, 497] width 107 height 34
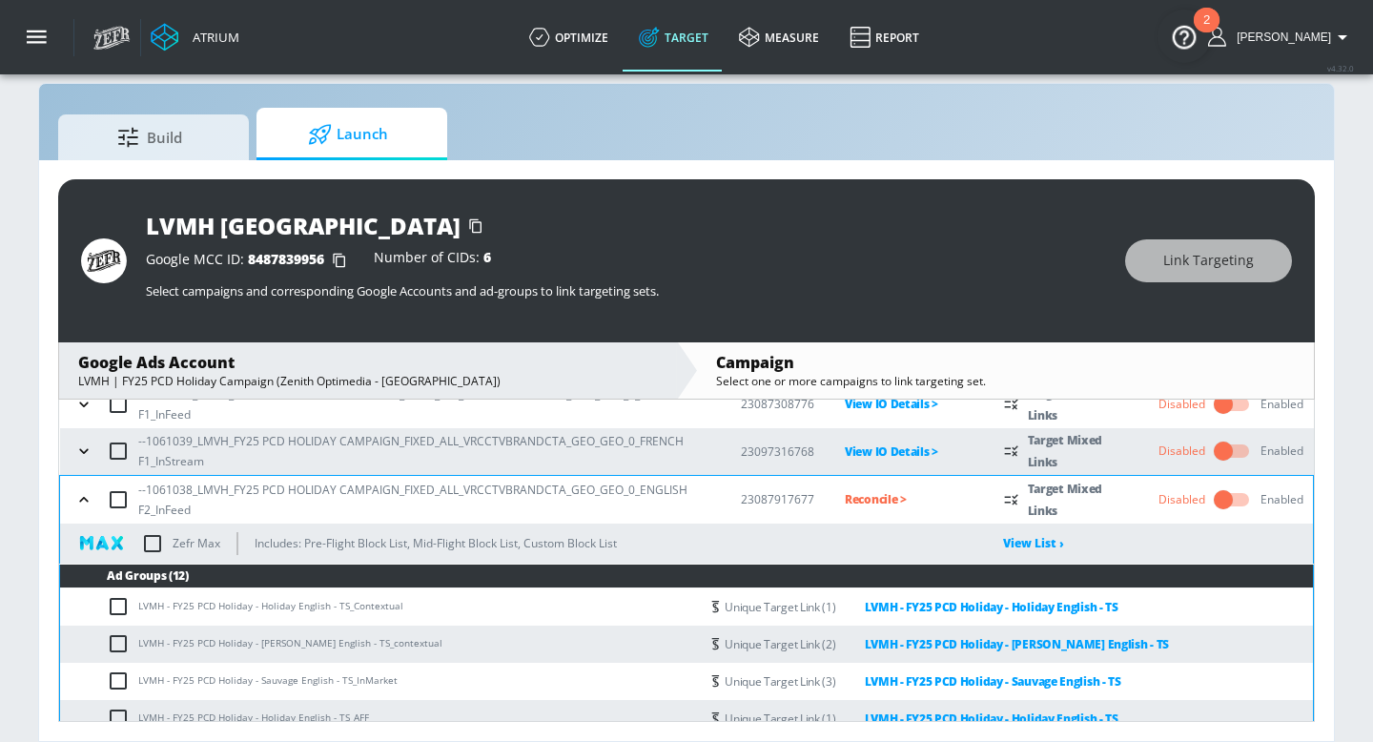
scroll to position [258, 0]
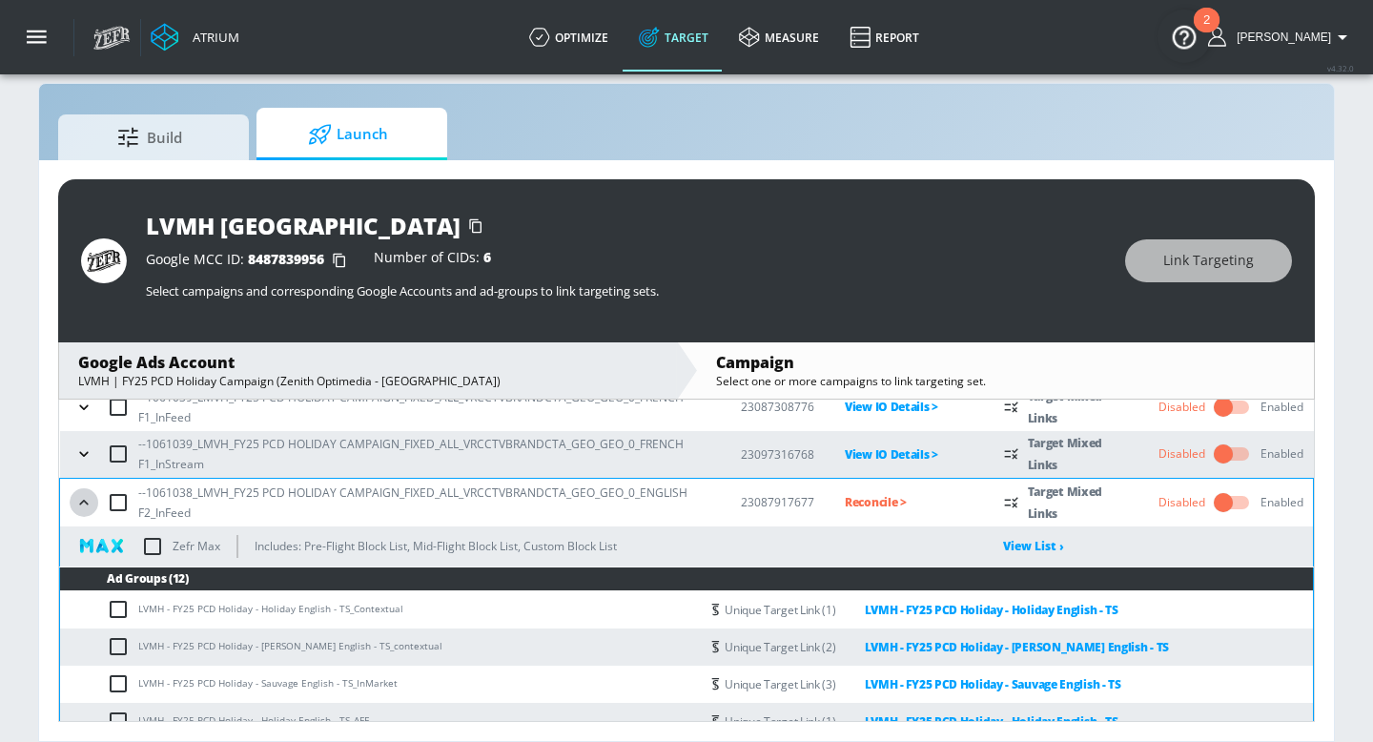
click at [74, 505] on icon "button" at bounding box center [83, 502] width 19 height 19
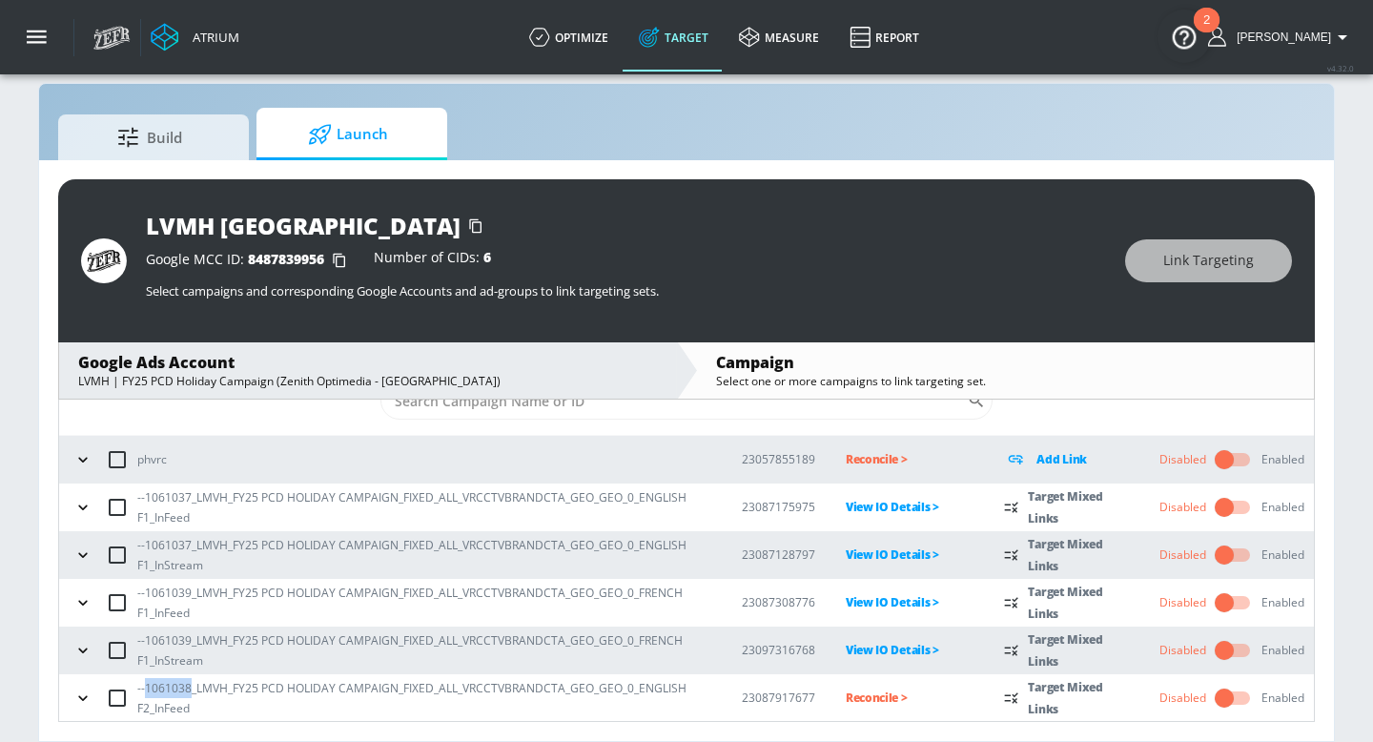
drag, startPoint x: 135, startPoint y: 696, endPoint x: 179, endPoint y: 696, distance: 43.9
click at [179, 625] on p "--1061038_LMVH_FY25 PCD HOLIDAY CAMPAIGN_FIXED_ALL_VRCCTVBRANDCTA_GEO_GEO_0_ENG…" at bounding box center [424, 698] width 574 height 40
copy p "1061038"
click at [881, 625] on p "Reconcile >" at bounding box center [910, 697] width 129 height 22
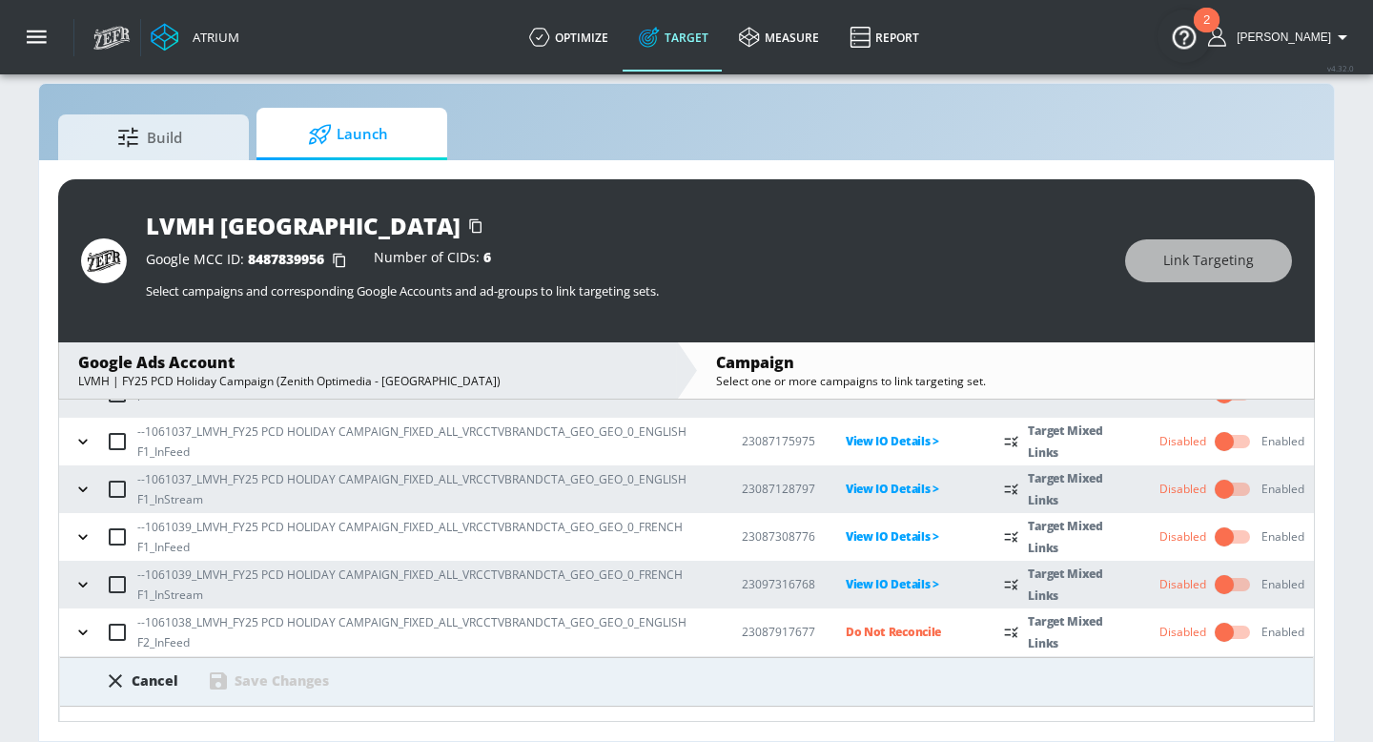
scroll to position [165, 0]
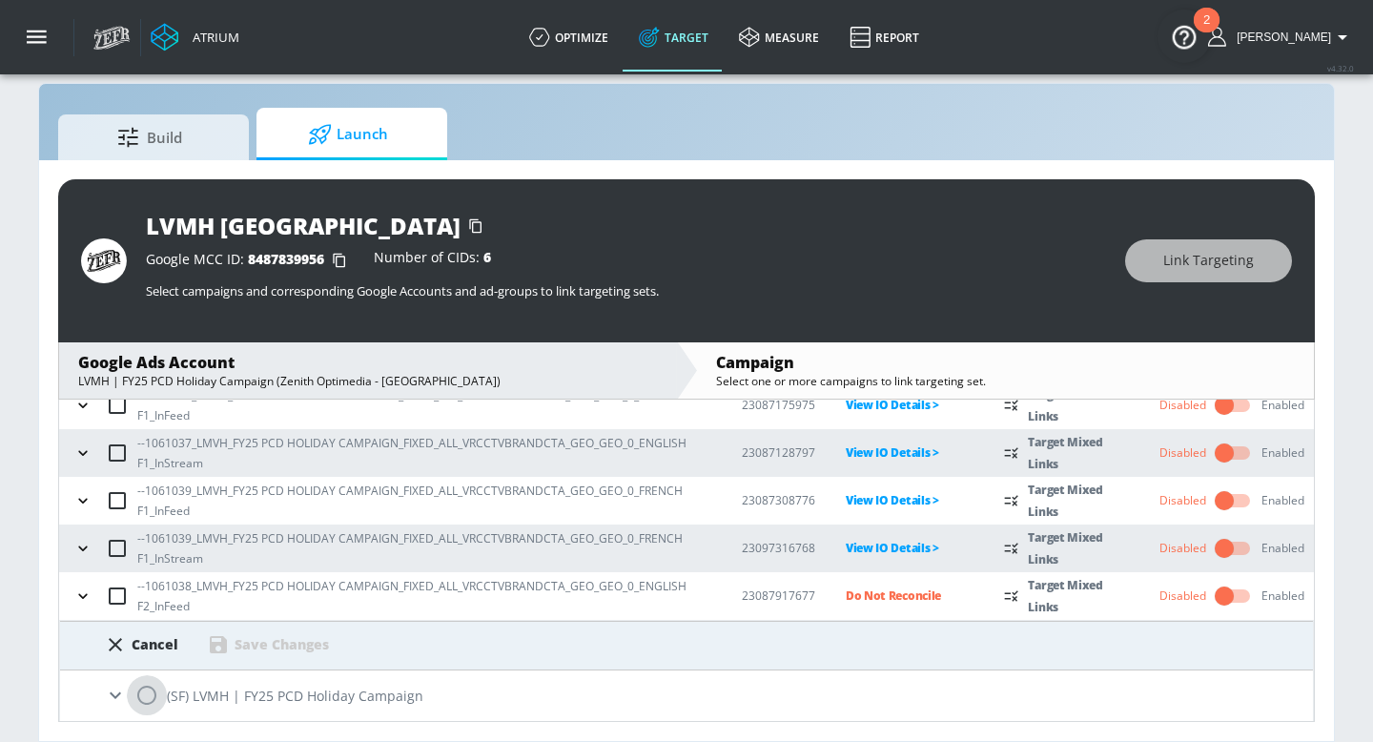
click at [151, 625] on input "radio" at bounding box center [147, 695] width 40 height 40
radio input "true"
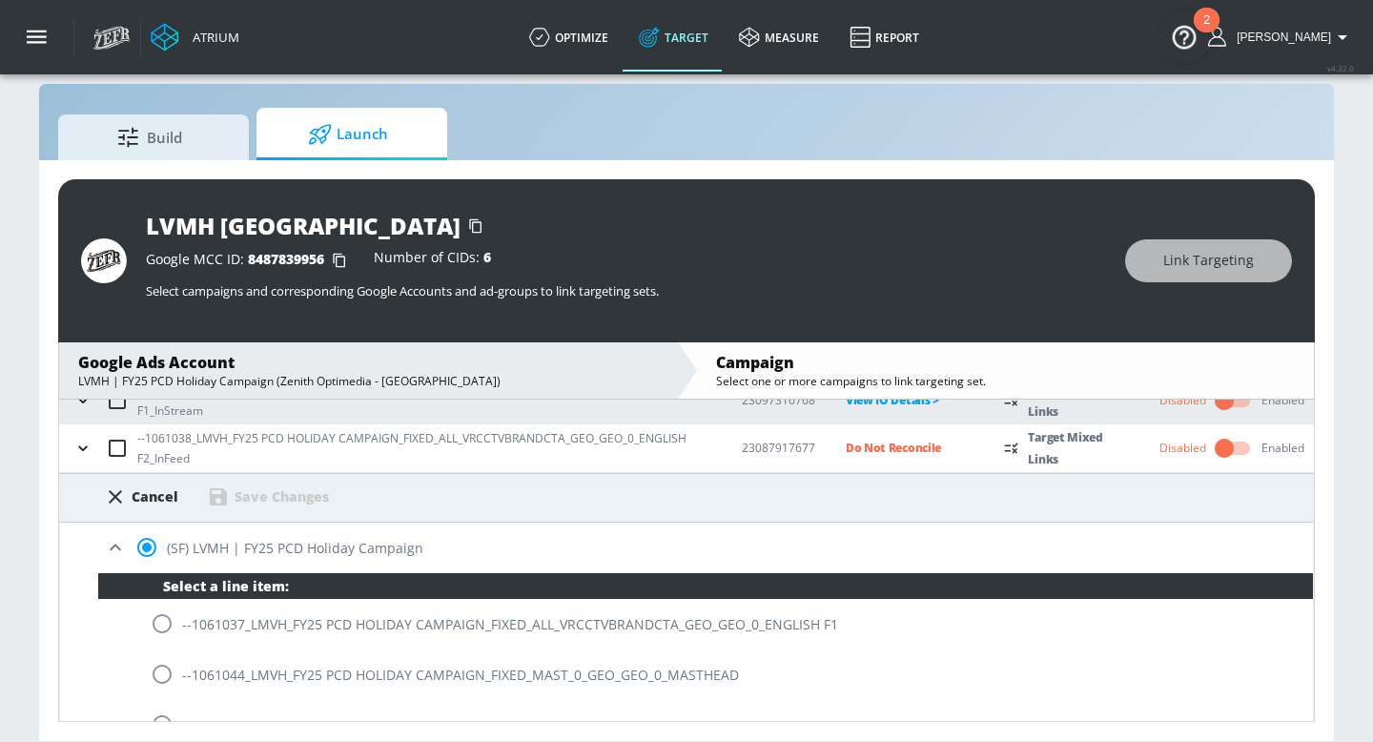
scroll to position [528, 0]
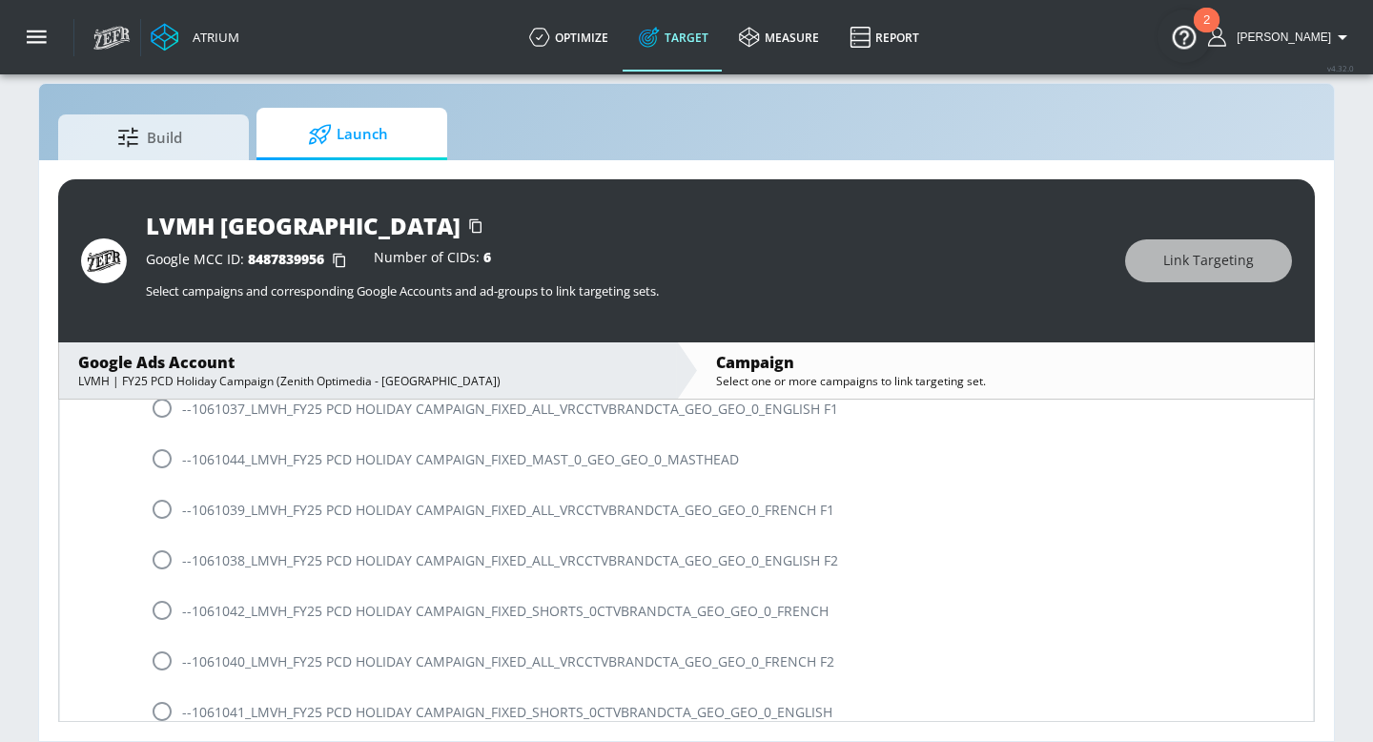
click at [160, 561] on input "radio" at bounding box center [162, 560] width 40 height 40
radio input "true"
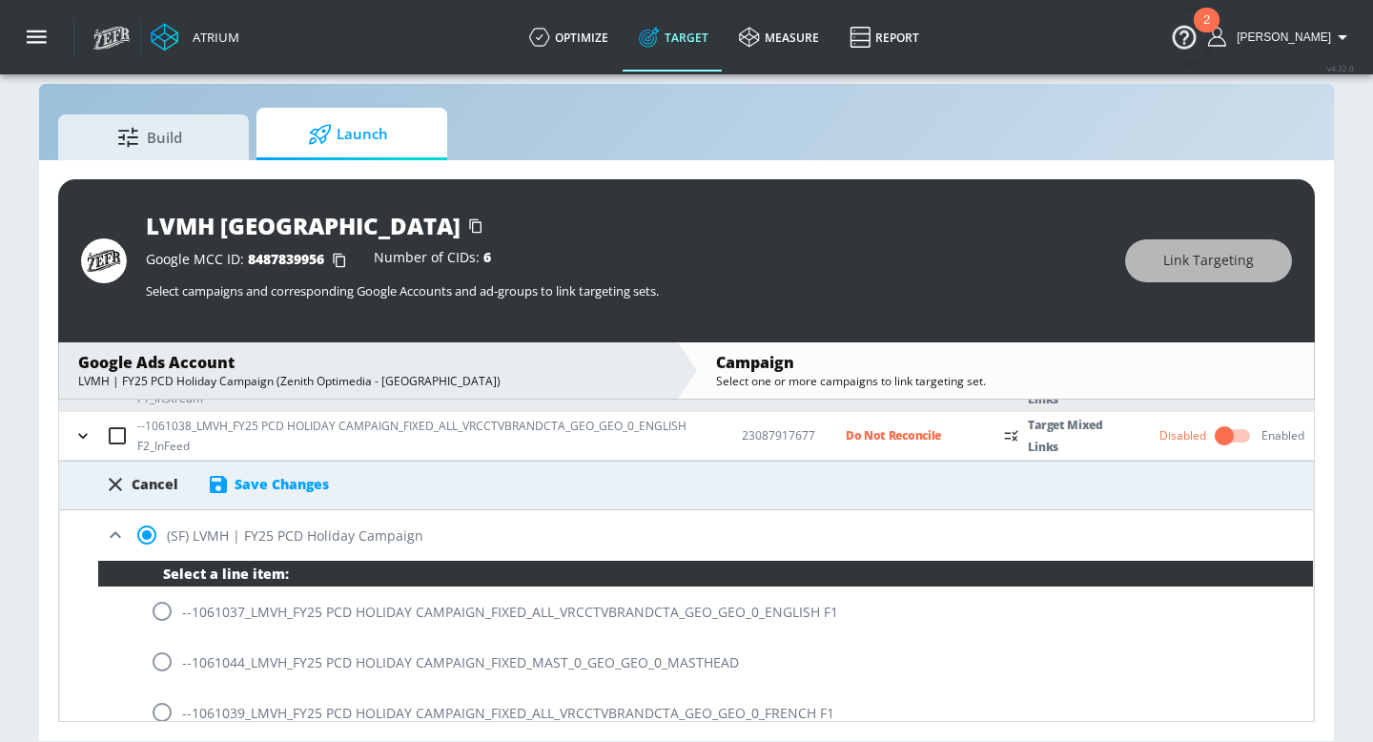
scroll to position [323, 0]
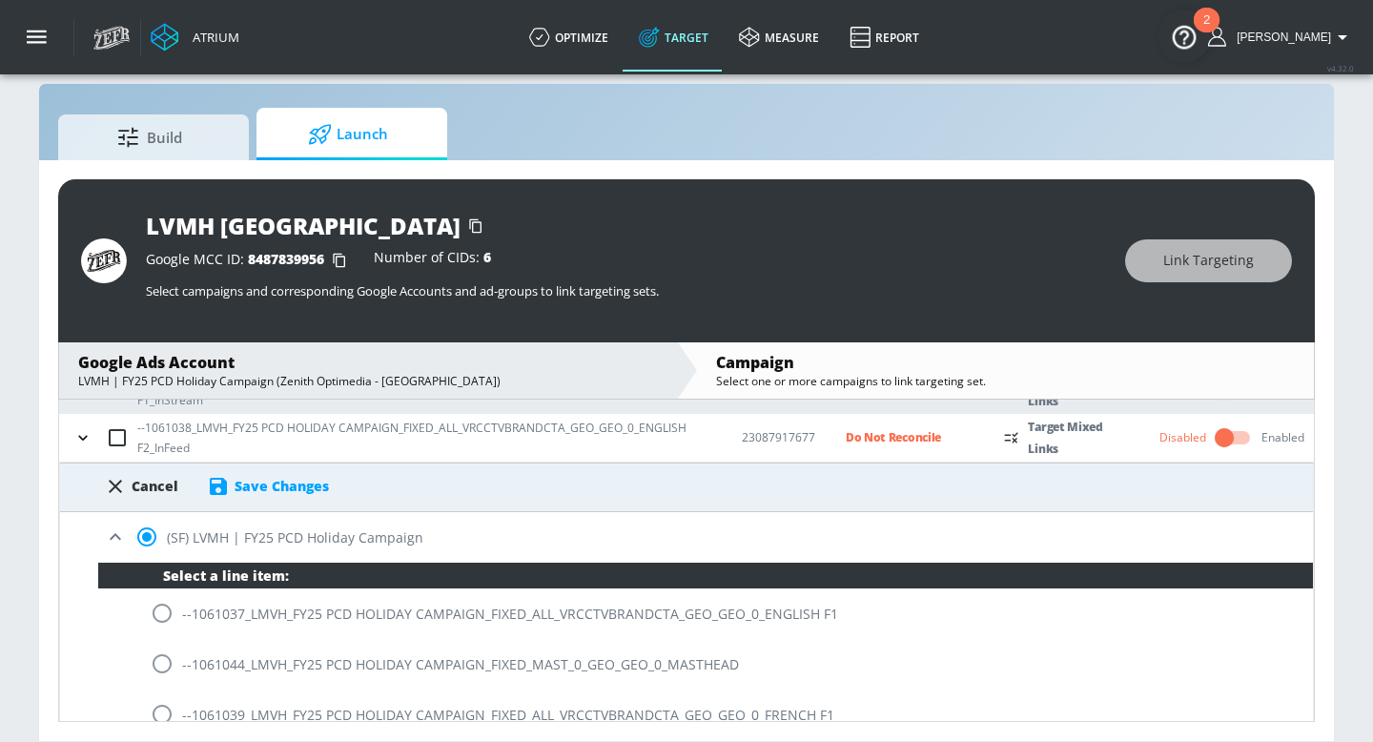
click at [298, 486] on div "Save Changes" at bounding box center [282, 486] width 94 height 18
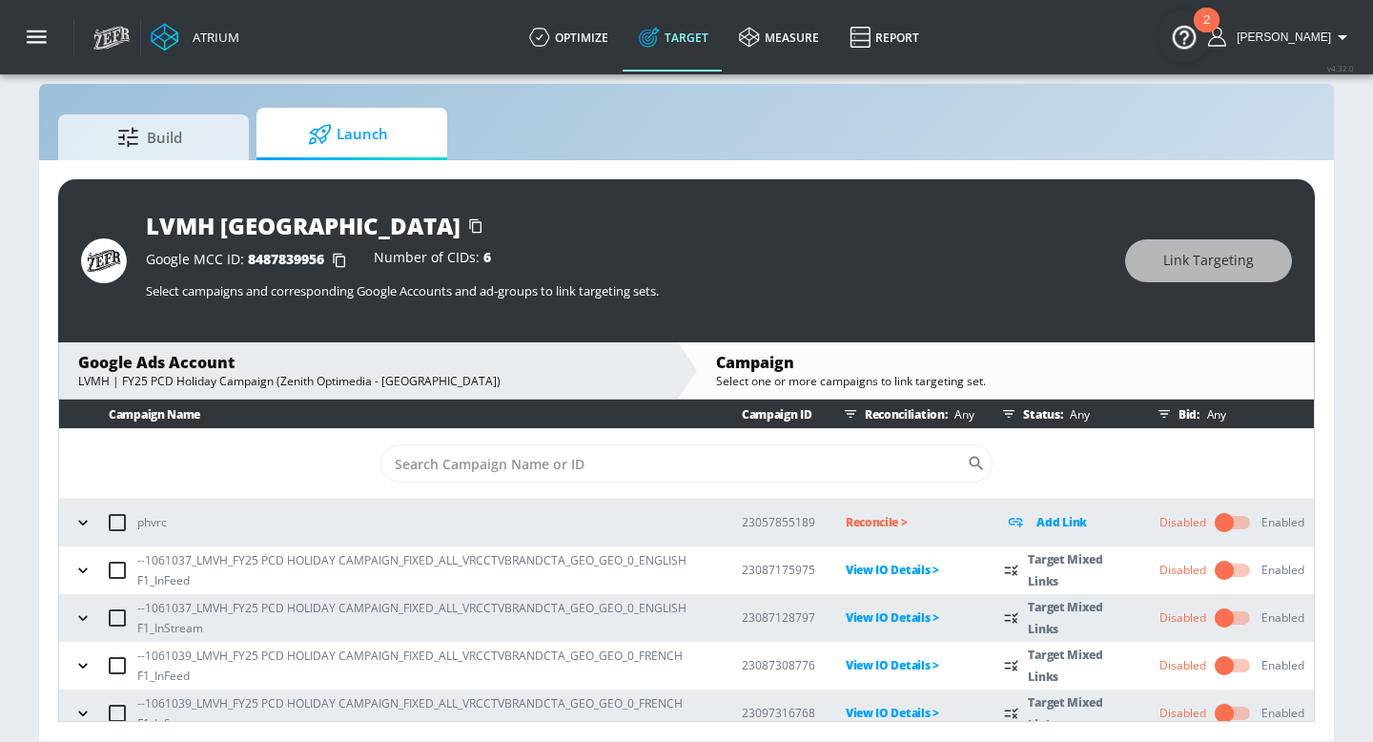
scroll to position [0, 0]
